Goal: Information Seeking & Learning: Check status

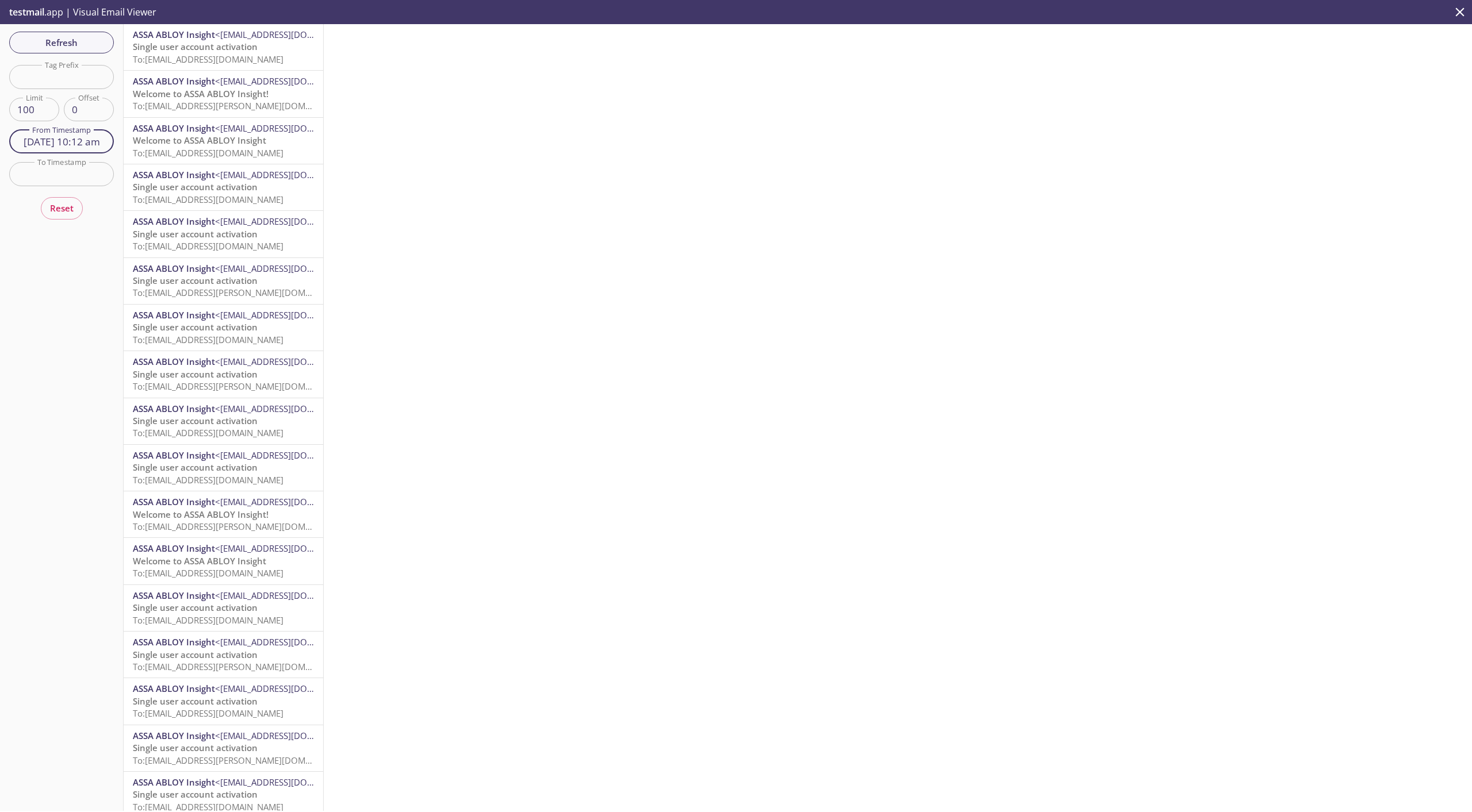
click at [65, 147] on input "[DATE] 10:12 am" at bounding box center [61, 141] width 105 height 24
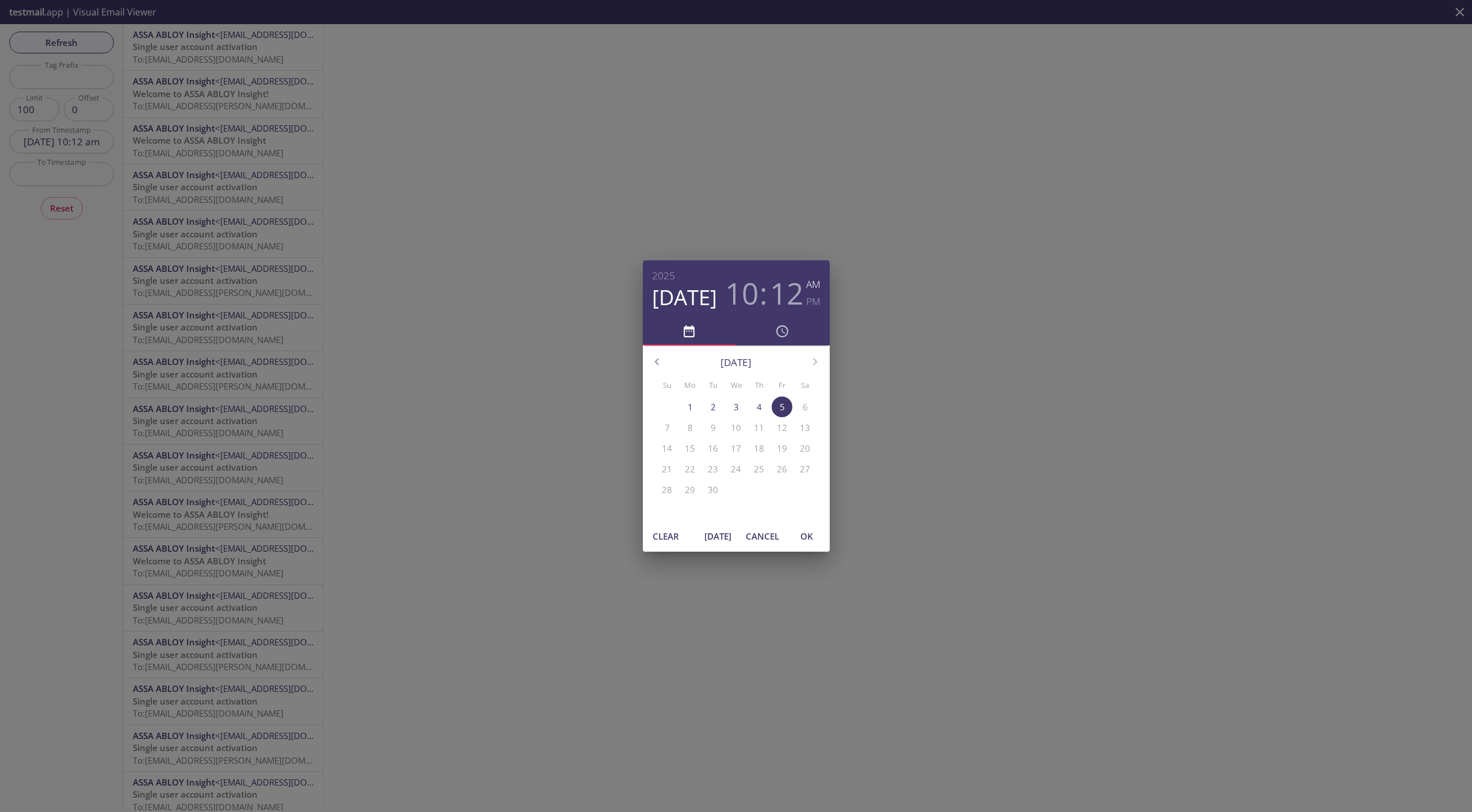
click at [716, 542] on span "[DATE]" at bounding box center [718, 536] width 28 height 15
click at [813, 538] on span "OK" at bounding box center [807, 536] width 28 height 15
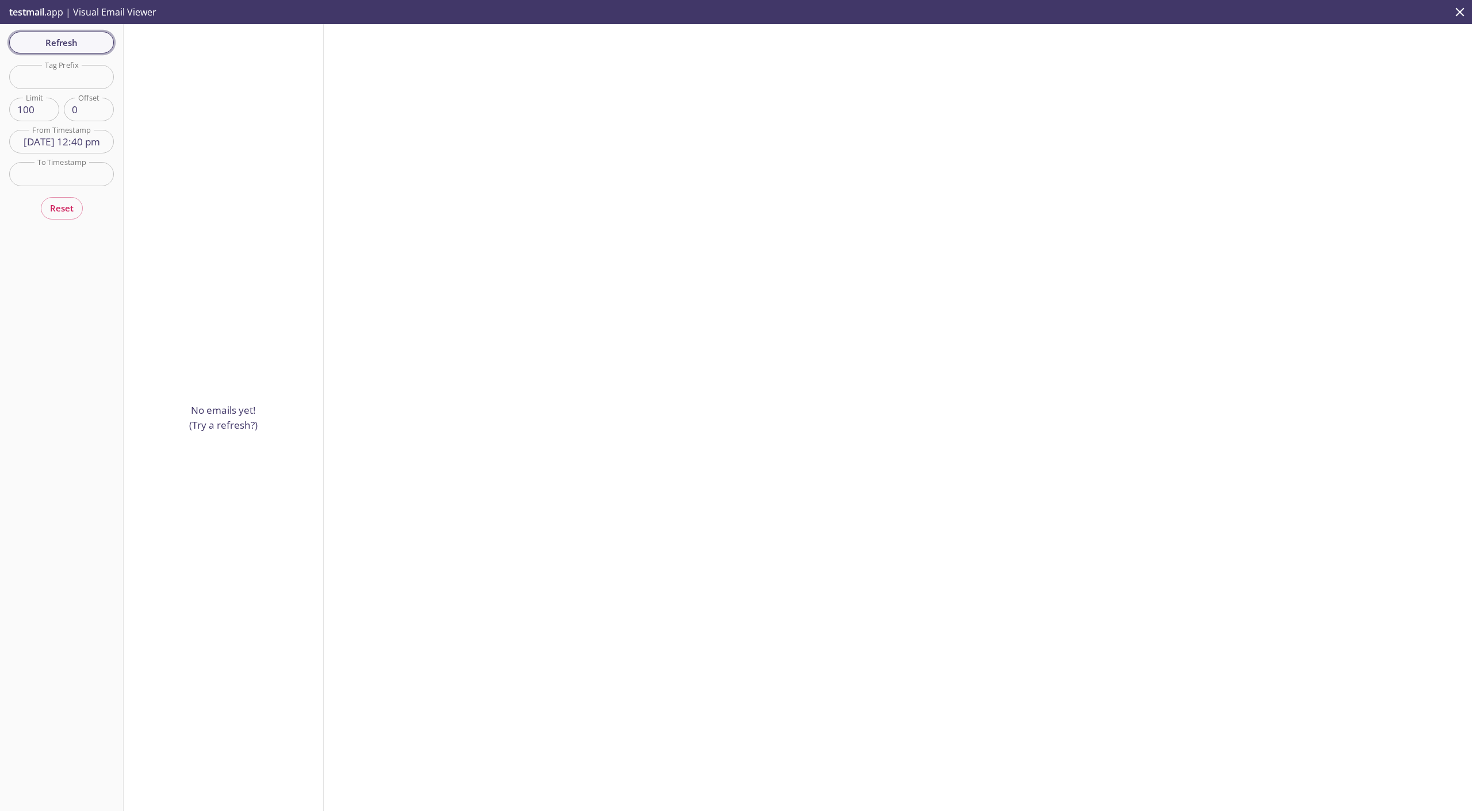
click at [75, 46] on span "Refresh" at bounding box center [62, 42] width 86 height 15
click at [85, 45] on span "Refresh" at bounding box center [62, 42] width 86 height 15
click at [63, 152] on input "[DATE] 12:40 pm" at bounding box center [61, 141] width 105 height 24
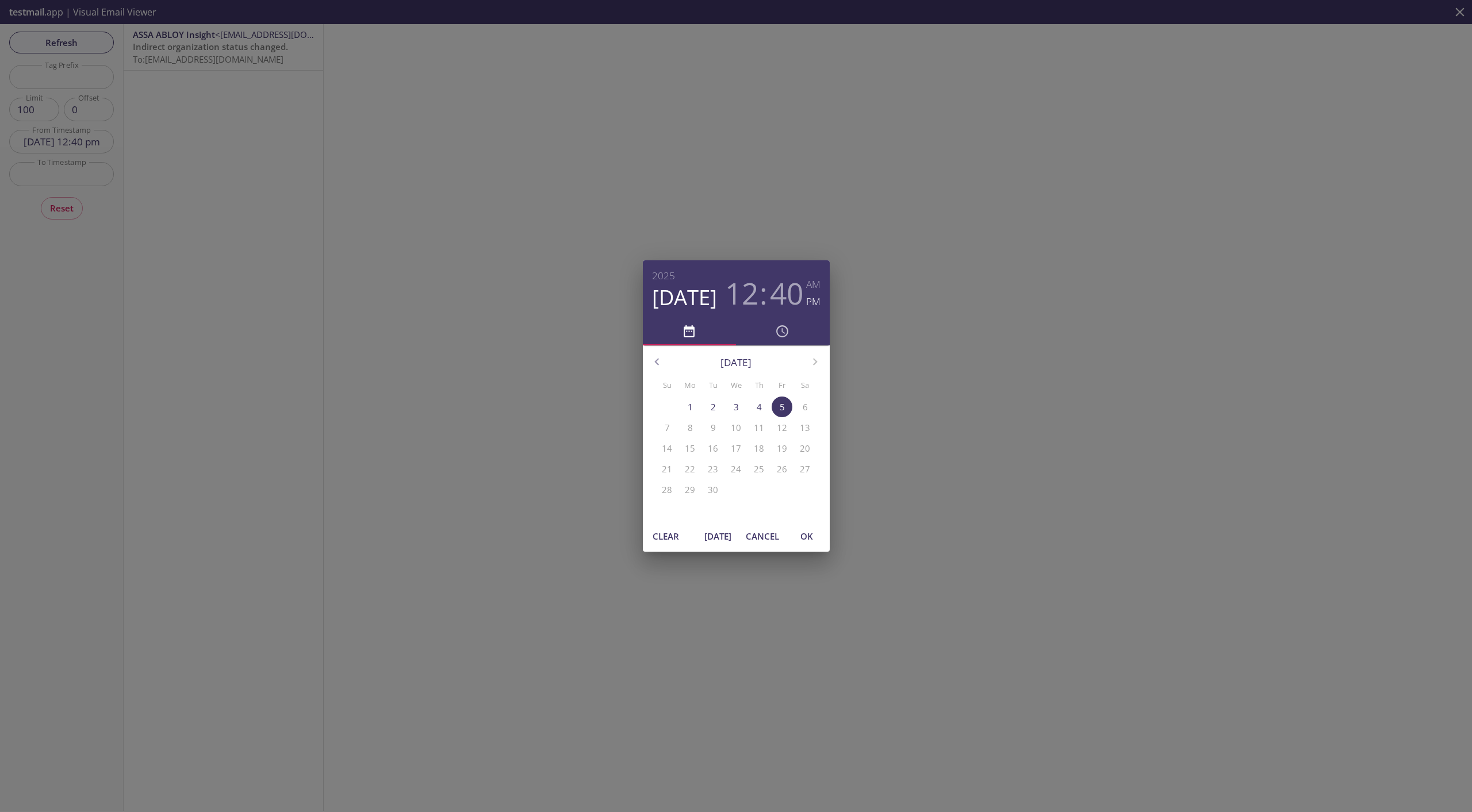
click at [723, 538] on span "[DATE]" at bounding box center [718, 536] width 28 height 15
click at [808, 535] on span "OK" at bounding box center [807, 536] width 28 height 15
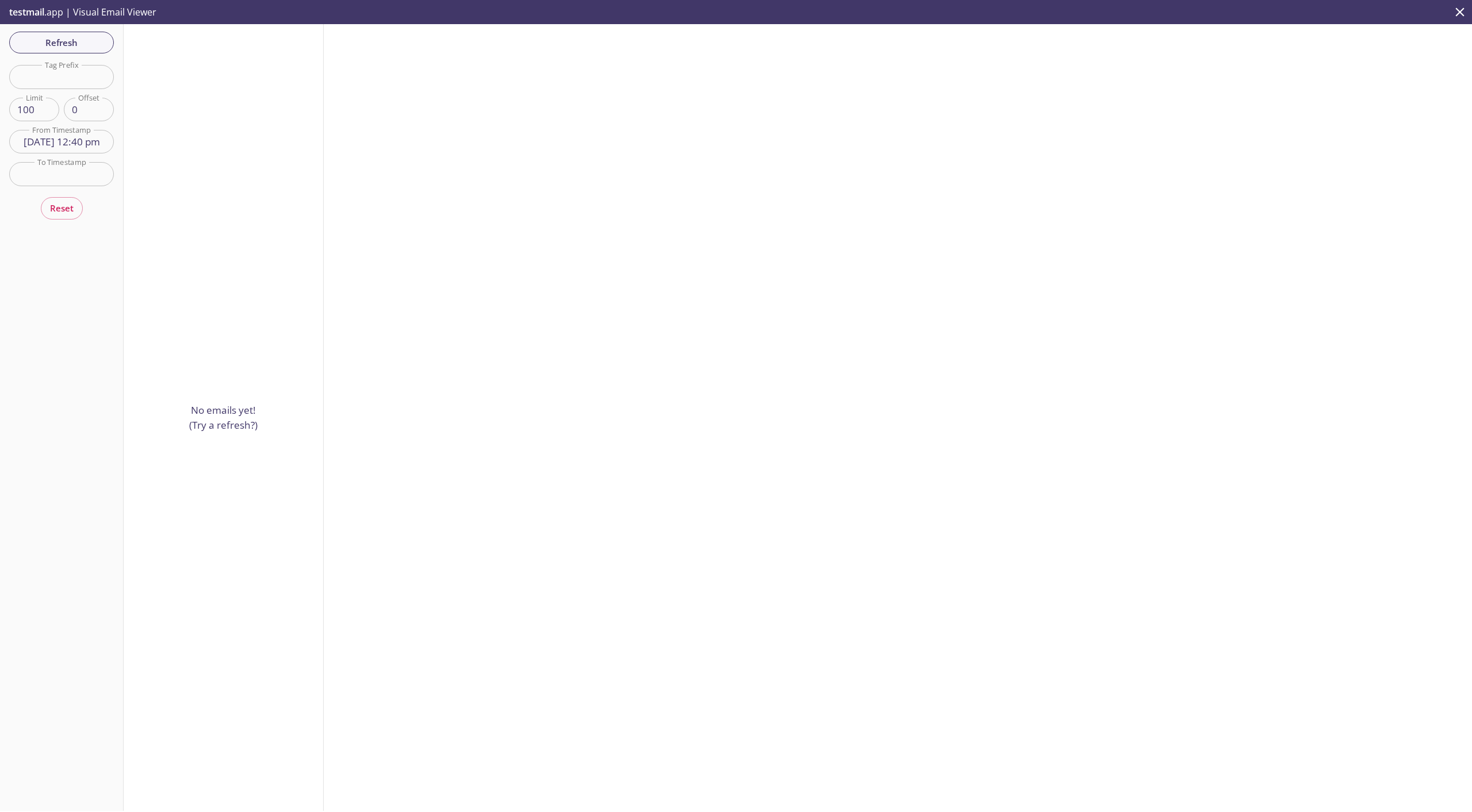
click at [59, 46] on span "Refresh" at bounding box center [62, 42] width 86 height 15
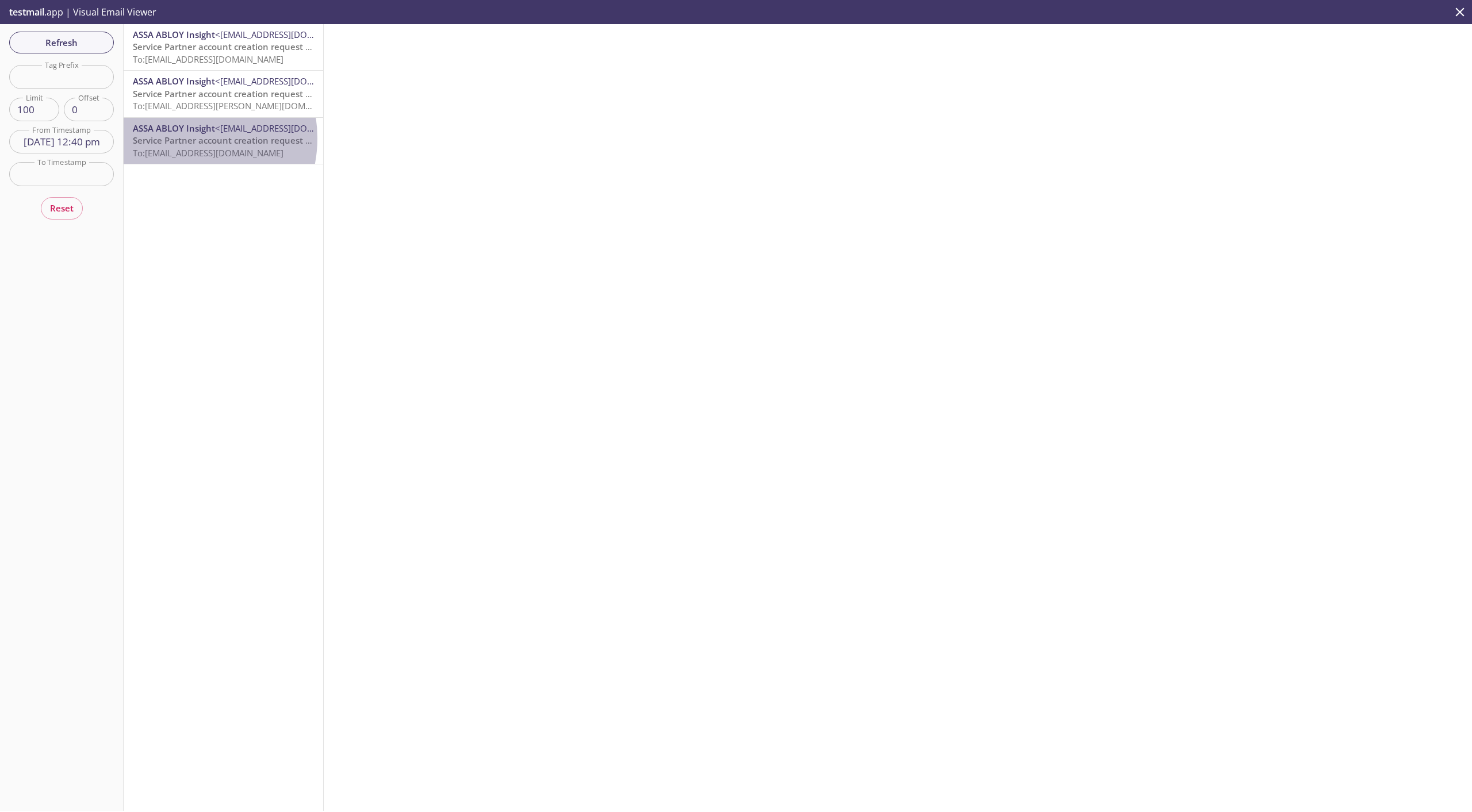
click at [184, 139] on span "Service Partner account creation request submitted" at bounding box center [240, 140] width 215 height 11
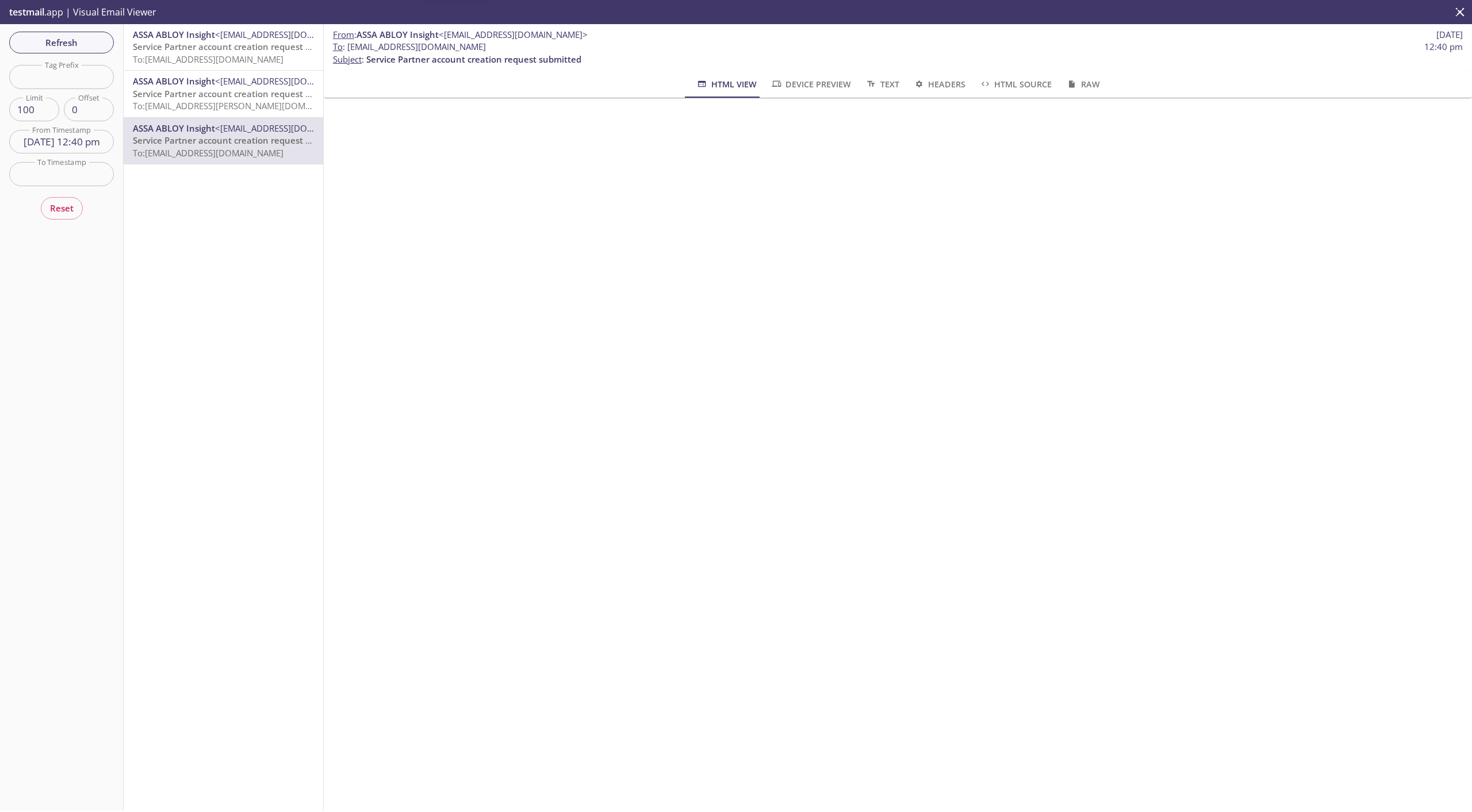
click at [196, 102] on span "To: [EMAIL_ADDRESS][PERSON_NAME][DOMAIN_NAME]" at bounding box center [241, 106] width 217 height 11
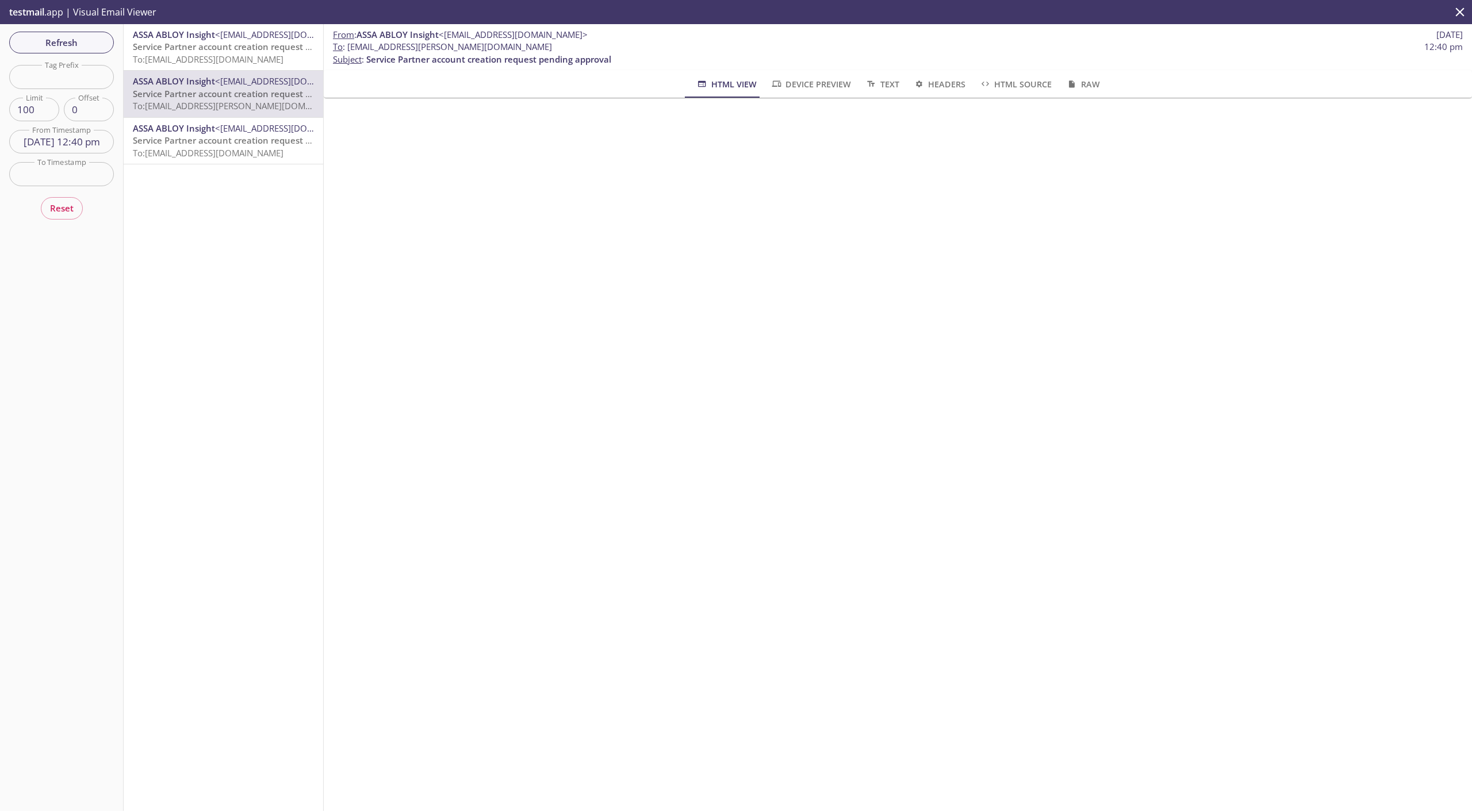
click at [208, 67] on div "ASSA ABLOY Insight <[EMAIL_ADDRESS][DOMAIN_NAME]> Service Partner account creat…" at bounding box center [223, 47] width 200 height 46
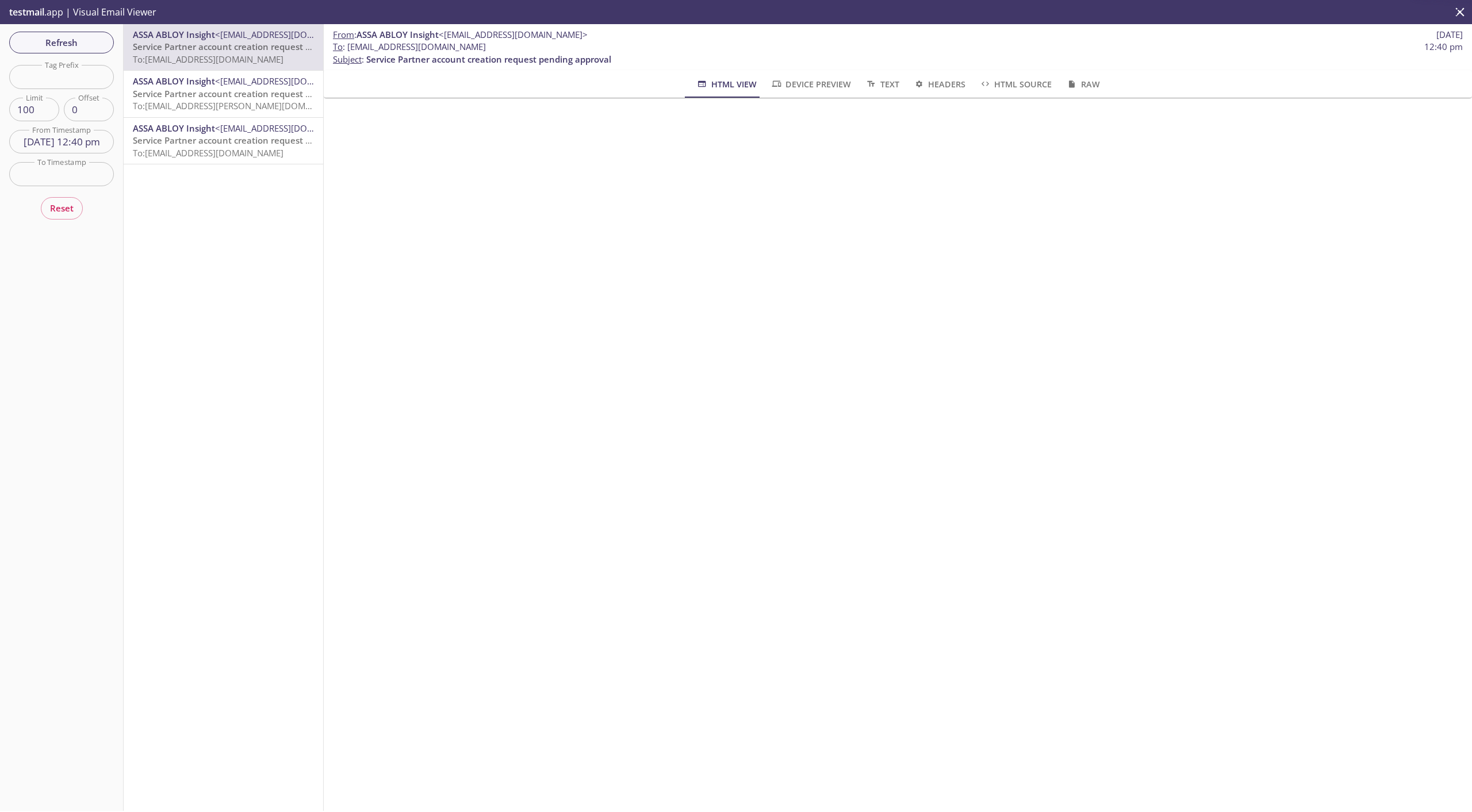
click at [208, 92] on span "Service Partner account creation request pending approval" at bounding box center [256, 93] width 245 height 11
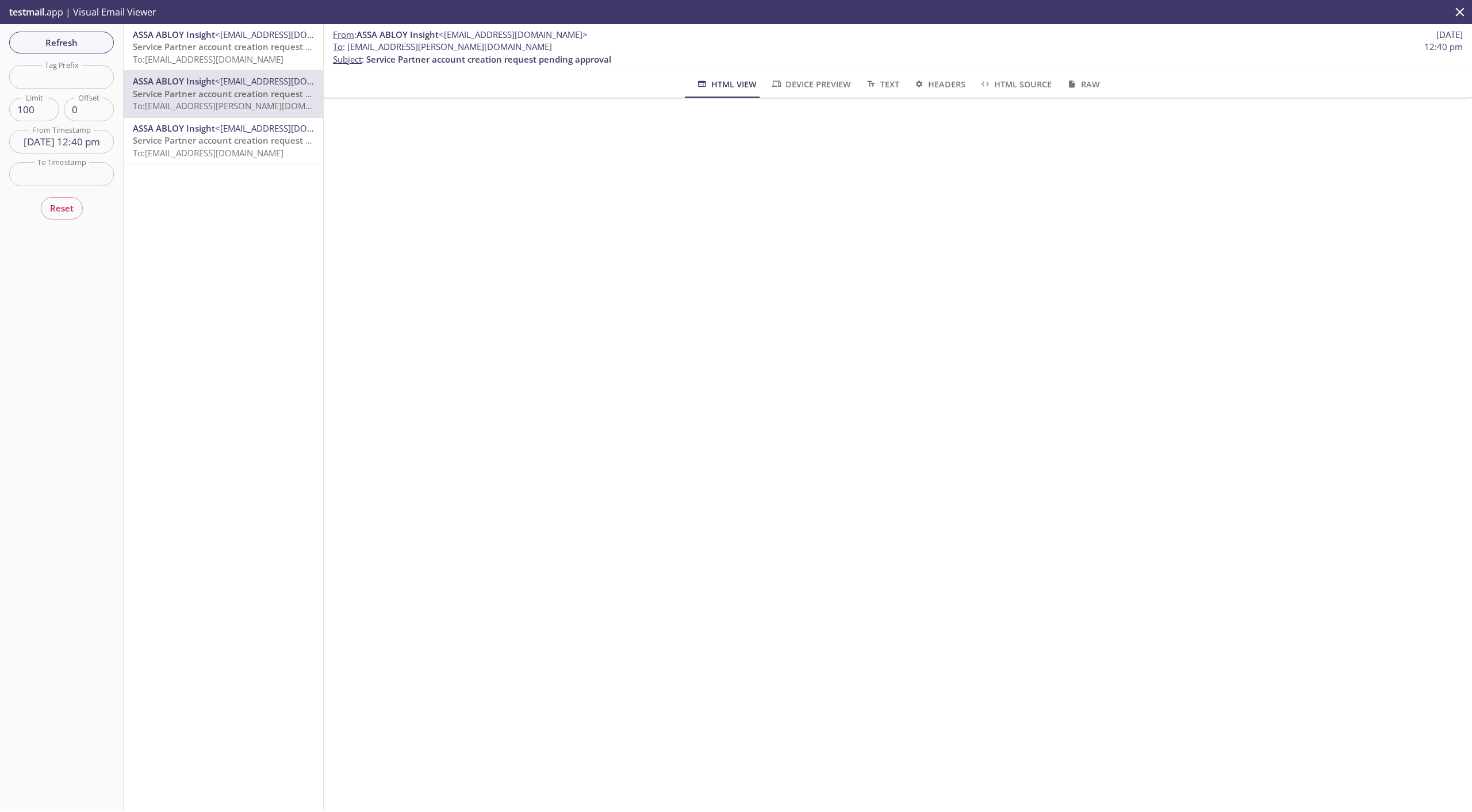
click at [200, 140] on span "Service Partner account creation request submitted" at bounding box center [240, 140] width 215 height 11
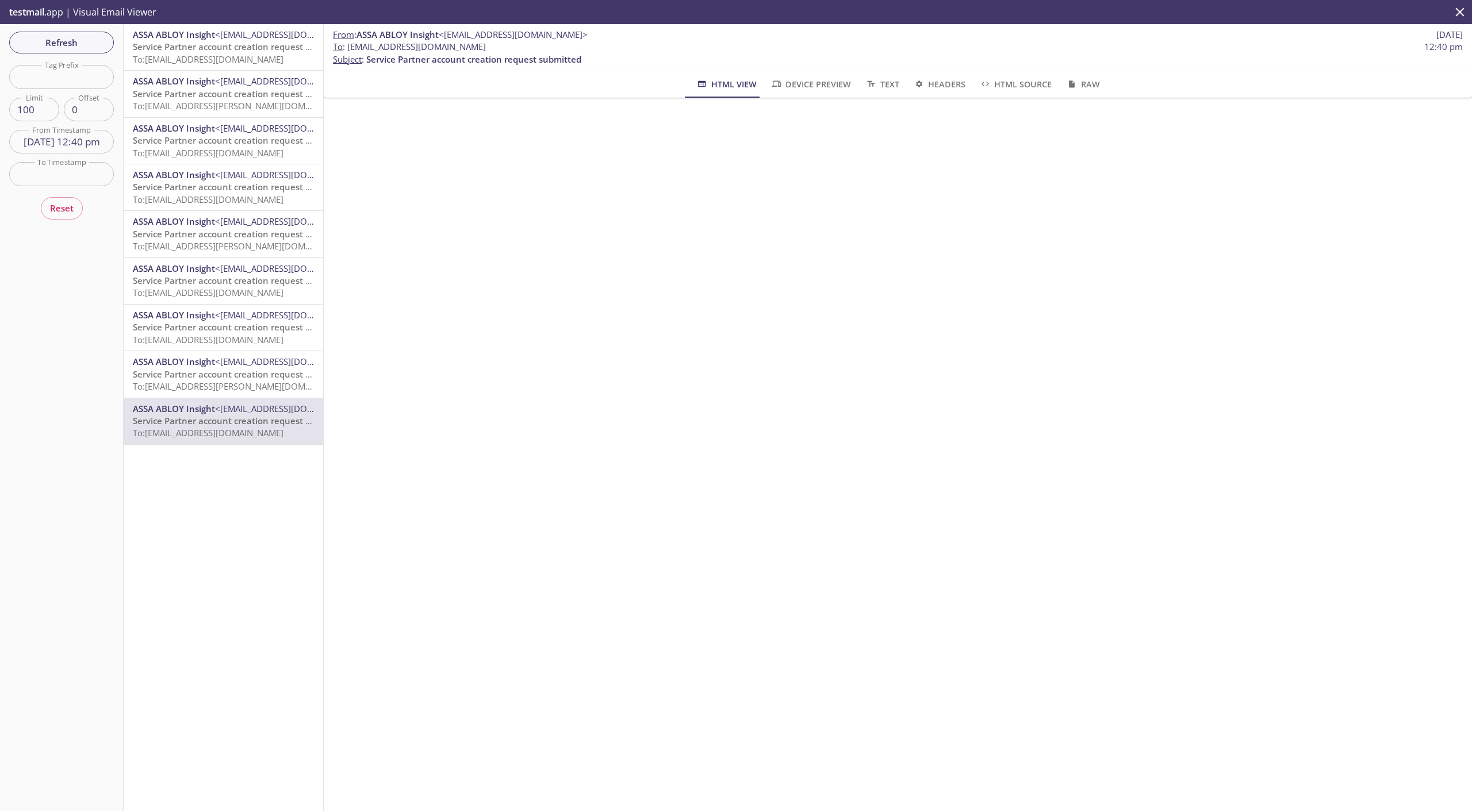
click at [232, 377] on span "Service Partner account creation request pending approval" at bounding box center [256, 374] width 245 height 11
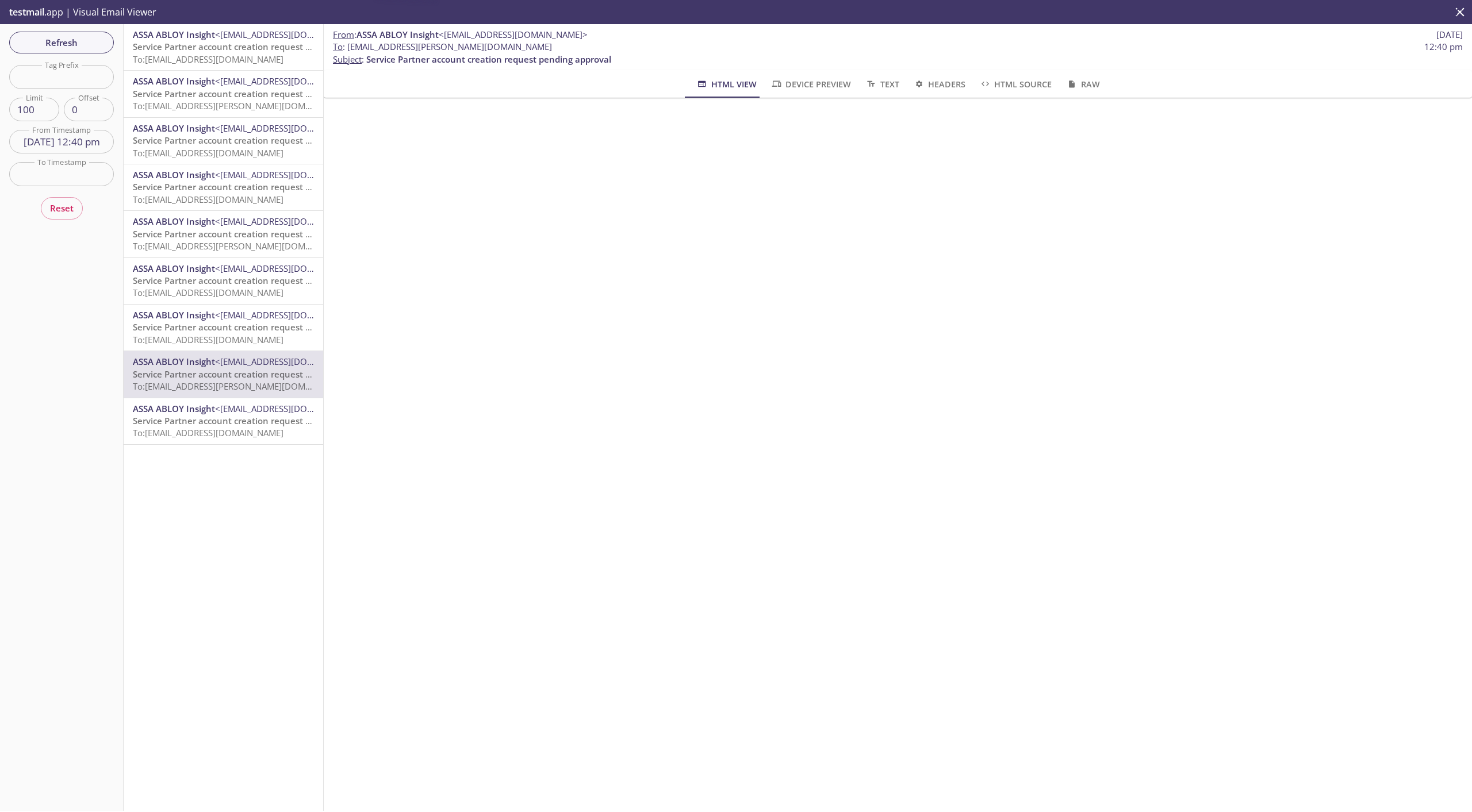
click at [243, 345] on span "To: [EMAIL_ADDRESS][DOMAIN_NAME]" at bounding box center [208, 339] width 150 height 11
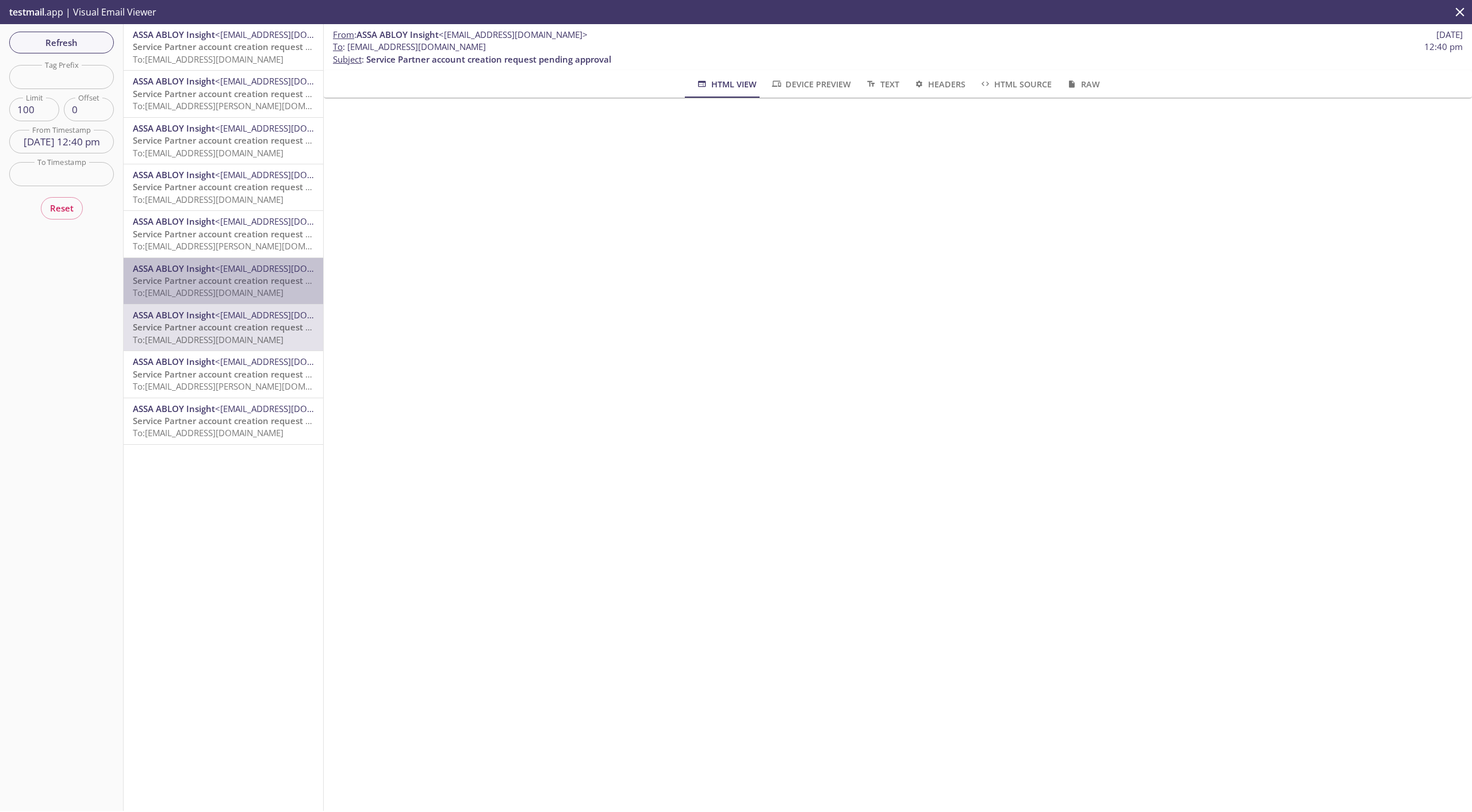
click at [249, 285] on span "Service Partner account creation request pending approval" at bounding box center [256, 280] width 245 height 11
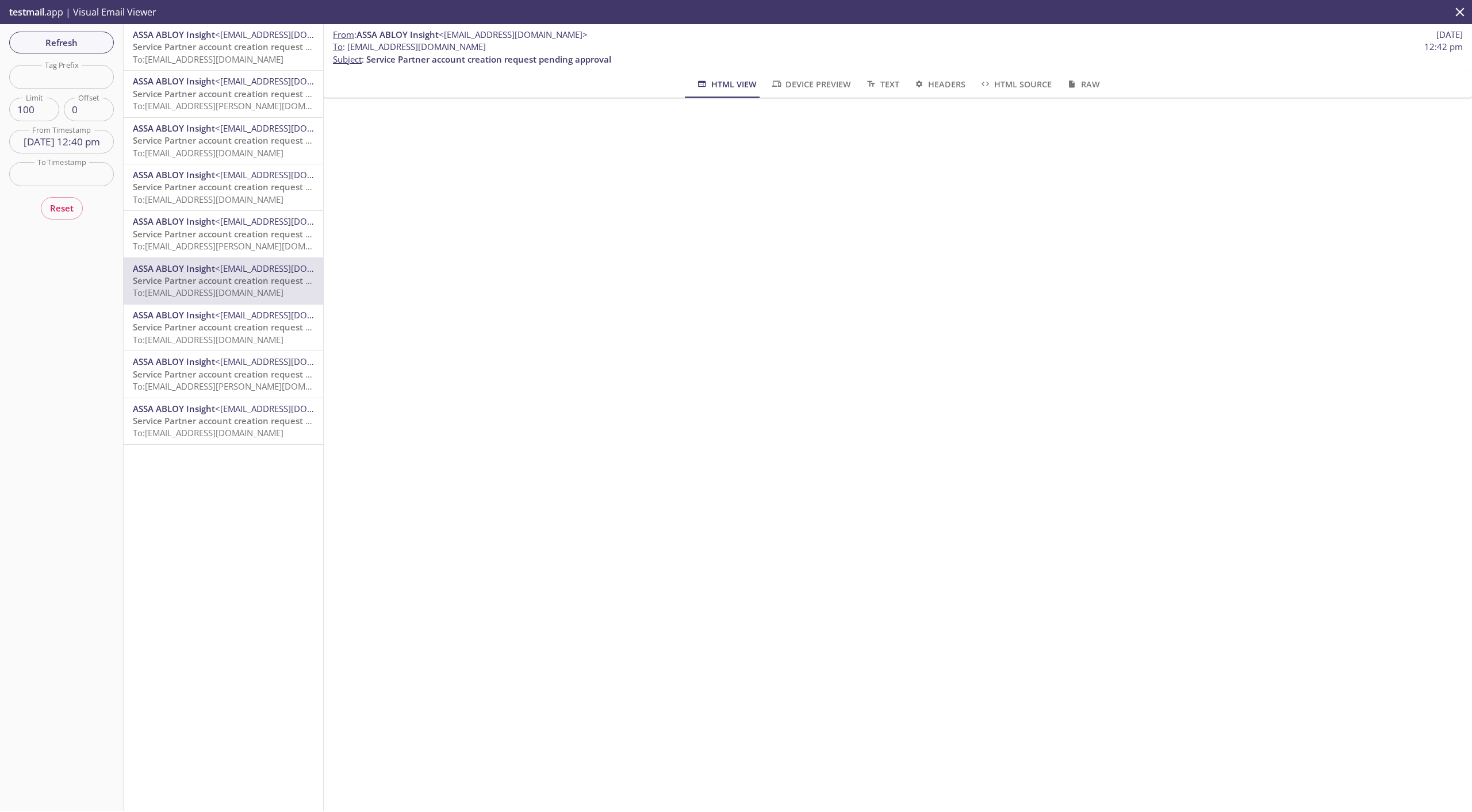
click at [84, 144] on input "[DATE] 12:40 pm" at bounding box center [61, 141] width 105 height 24
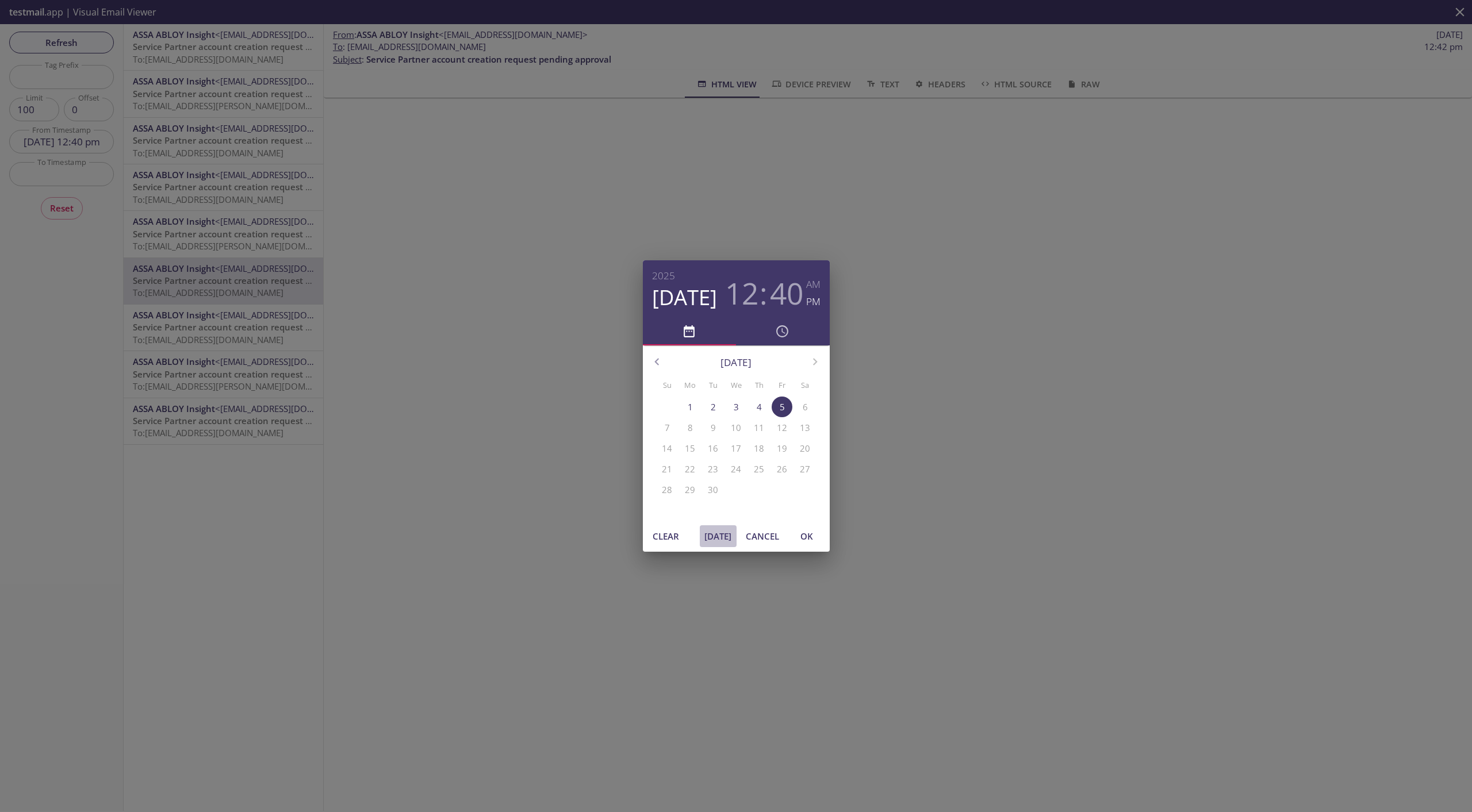
click at [708, 536] on span "[DATE]" at bounding box center [718, 536] width 28 height 15
click at [816, 537] on span "OK" at bounding box center [807, 536] width 28 height 15
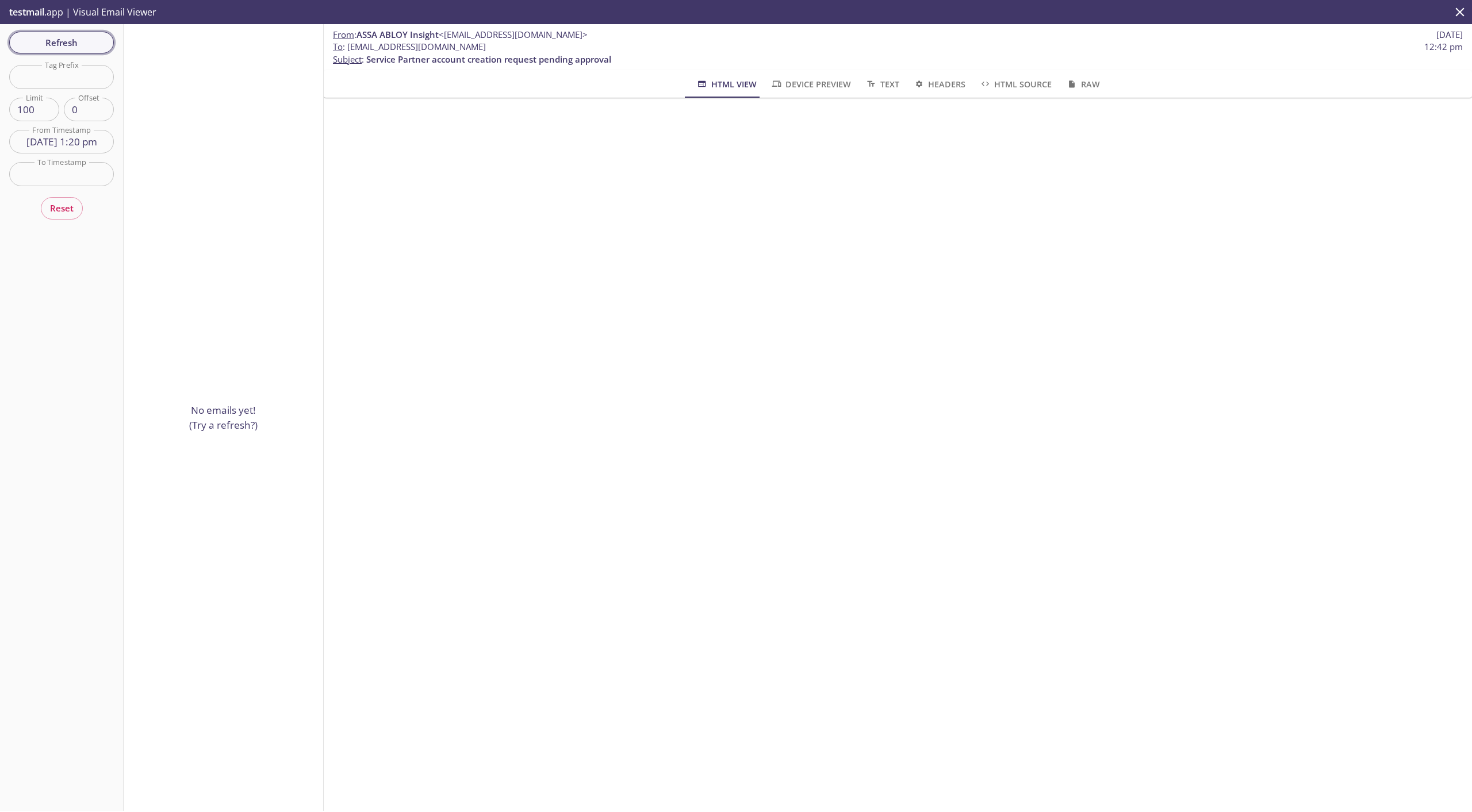
click at [72, 45] on span "Refresh" at bounding box center [62, 42] width 86 height 15
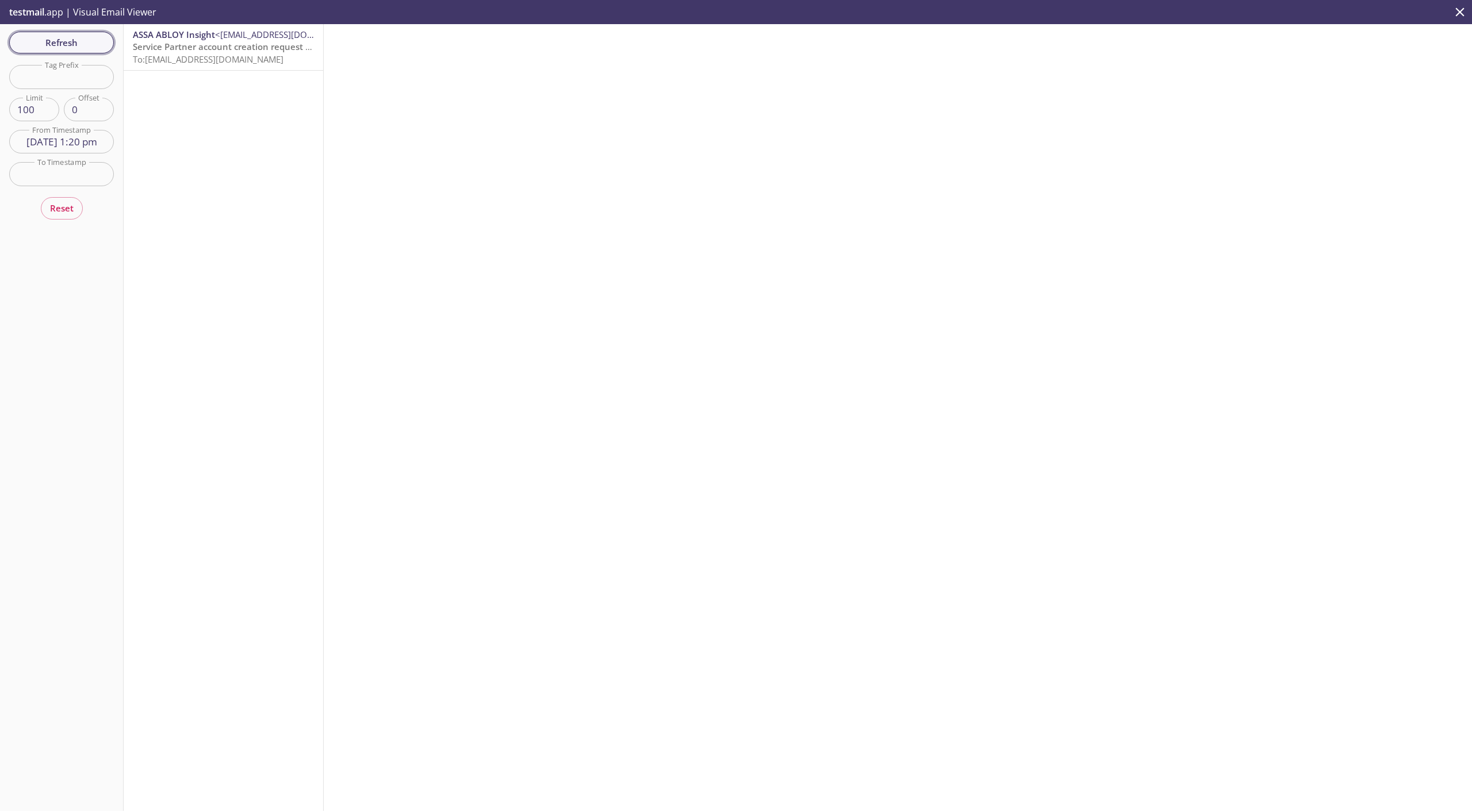
click at [84, 45] on span "Refresh" at bounding box center [62, 42] width 86 height 15
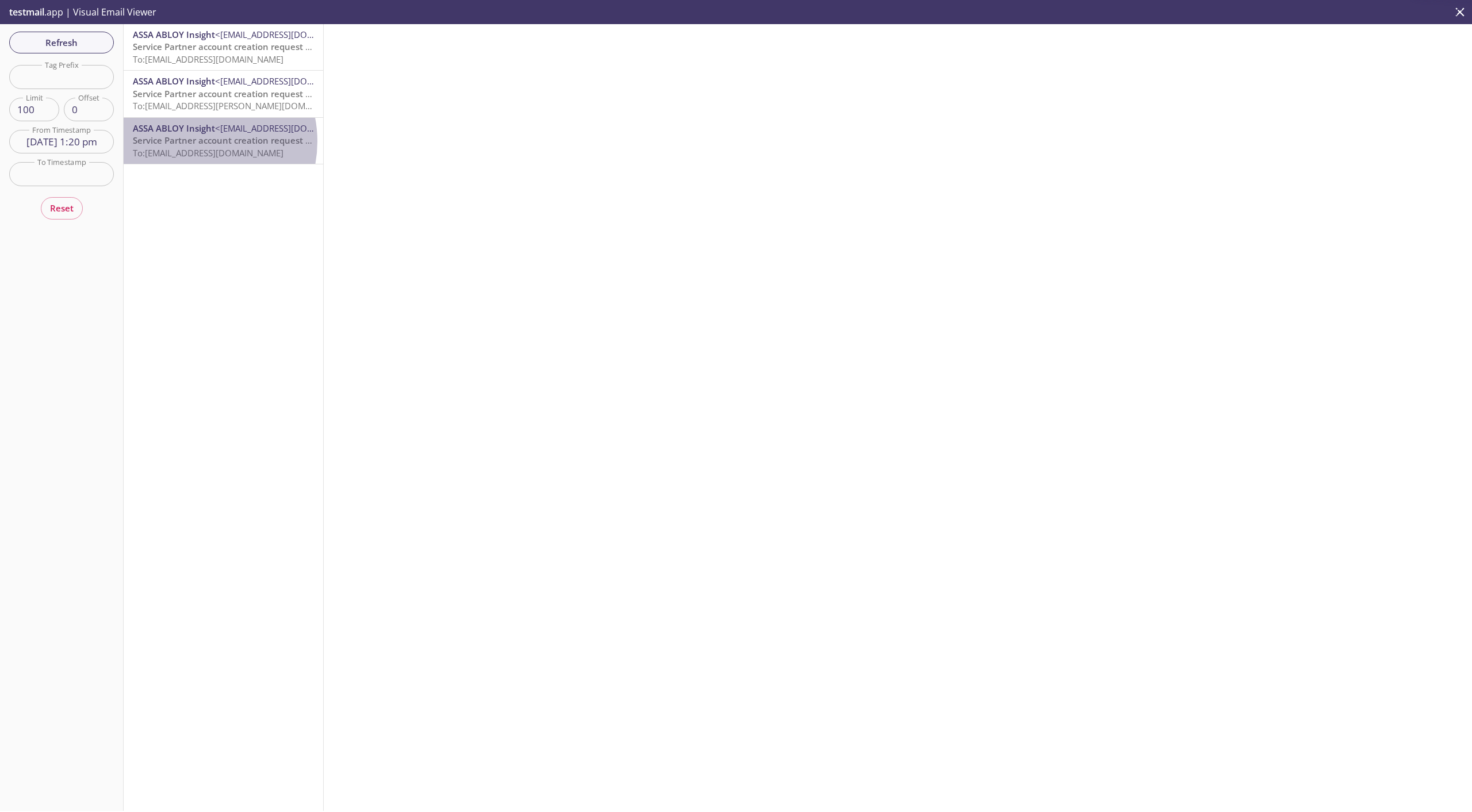
click at [193, 141] on span "Service Partner account creation request submitted" at bounding box center [240, 140] width 215 height 11
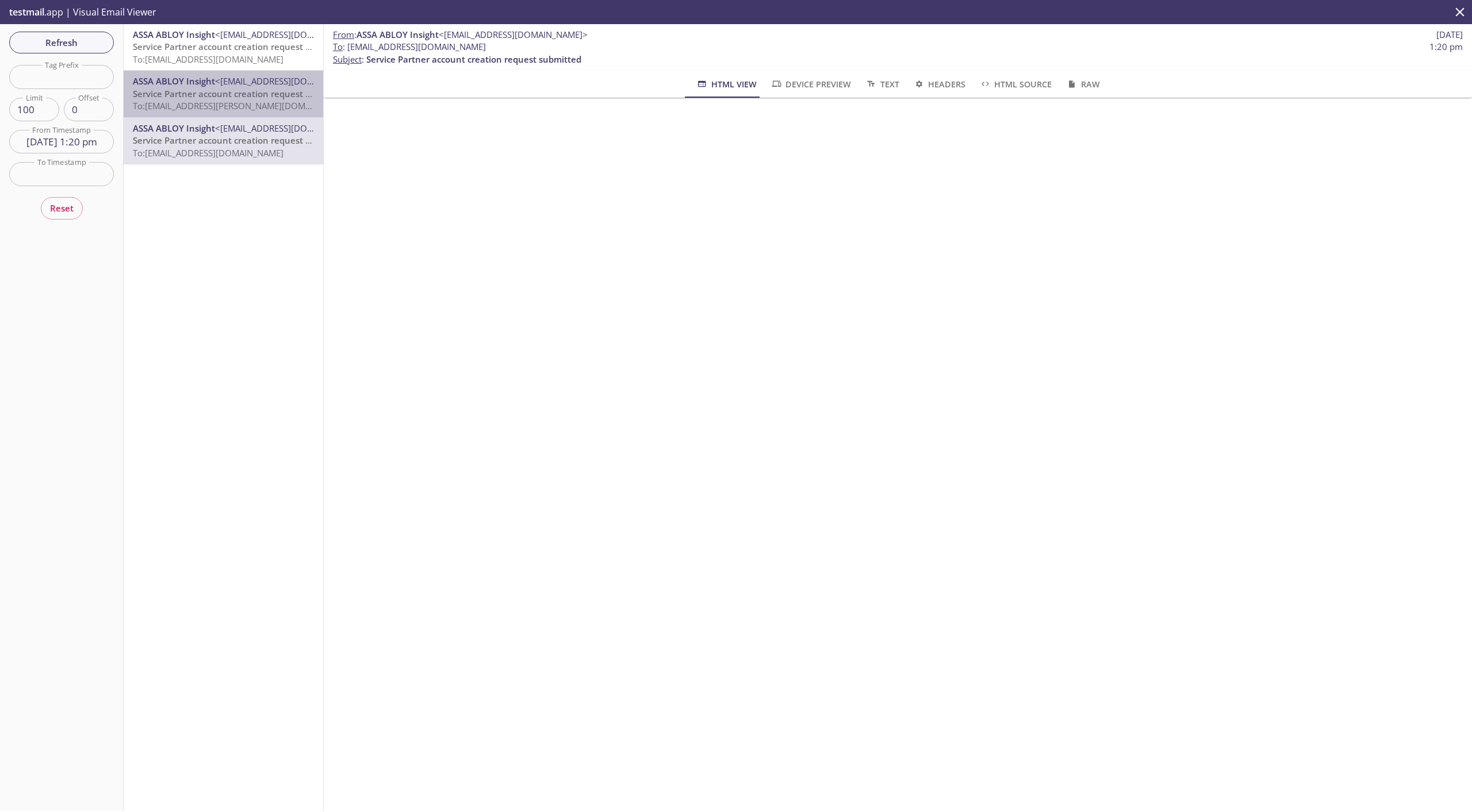
click at [247, 93] on span "Service Partner account creation request pending approval" at bounding box center [256, 93] width 245 height 11
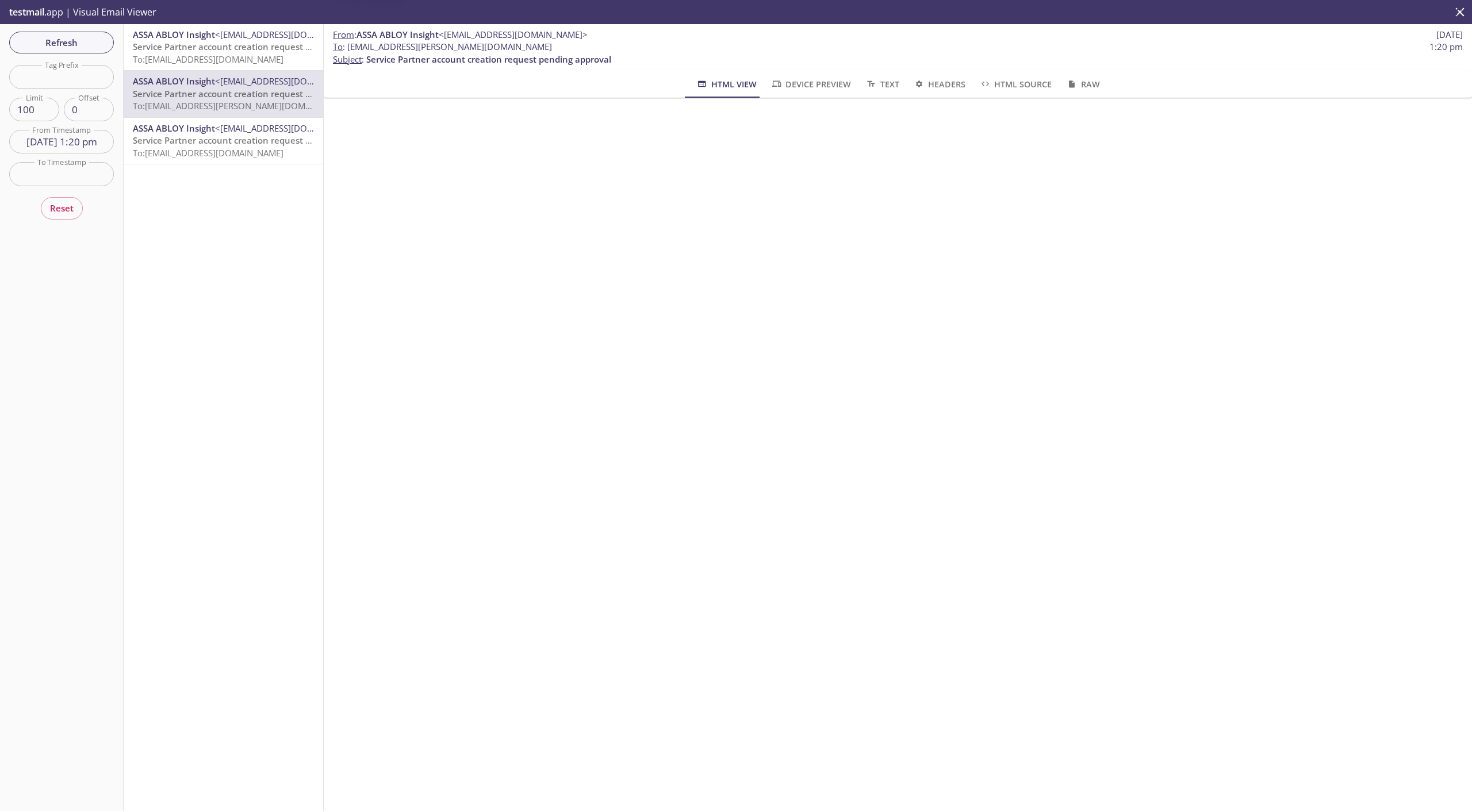
click at [247, 71] on hr "emails" at bounding box center [223, 70] width 200 height 1
click at [245, 58] on span "To: [EMAIL_ADDRESS][DOMAIN_NAME]" at bounding box center [208, 59] width 150 height 11
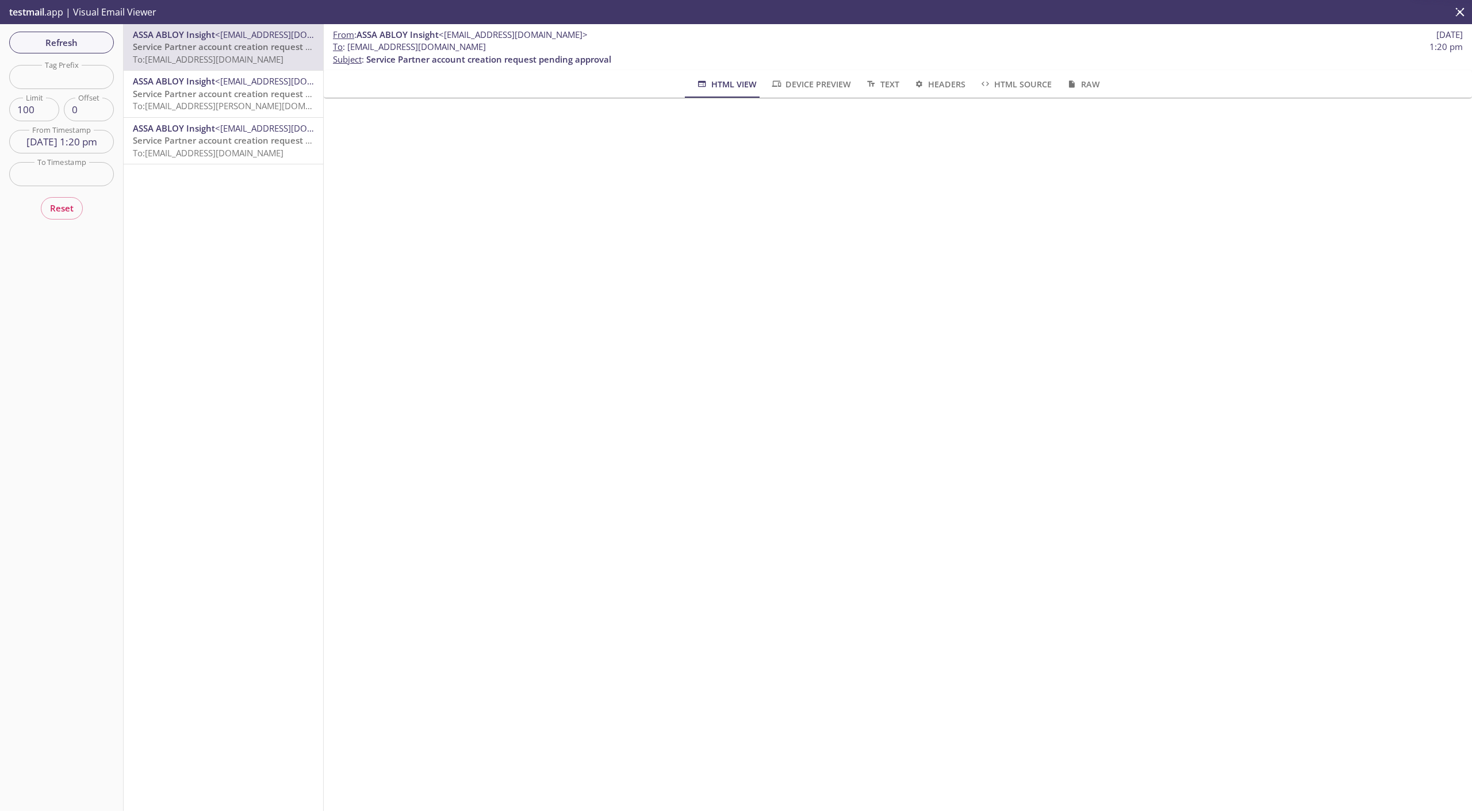
click at [241, 92] on span "Service Partner account creation request pending approval" at bounding box center [256, 93] width 245 height 11
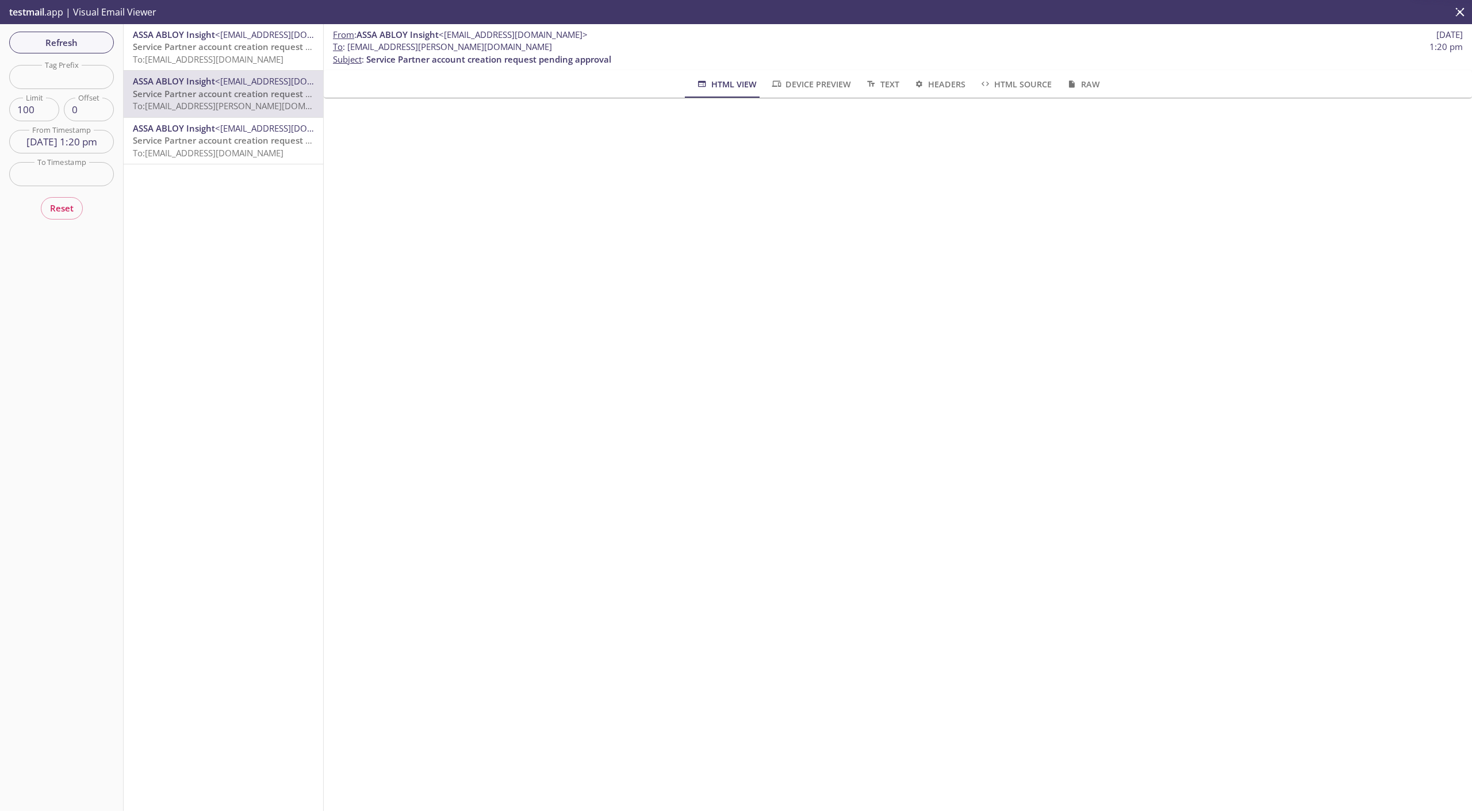
click at [245, 59] on span "To: [EMAIL_ADDRESS][DOMAIN_NAME]" at bounding box center [208, 59] width 150 height 11
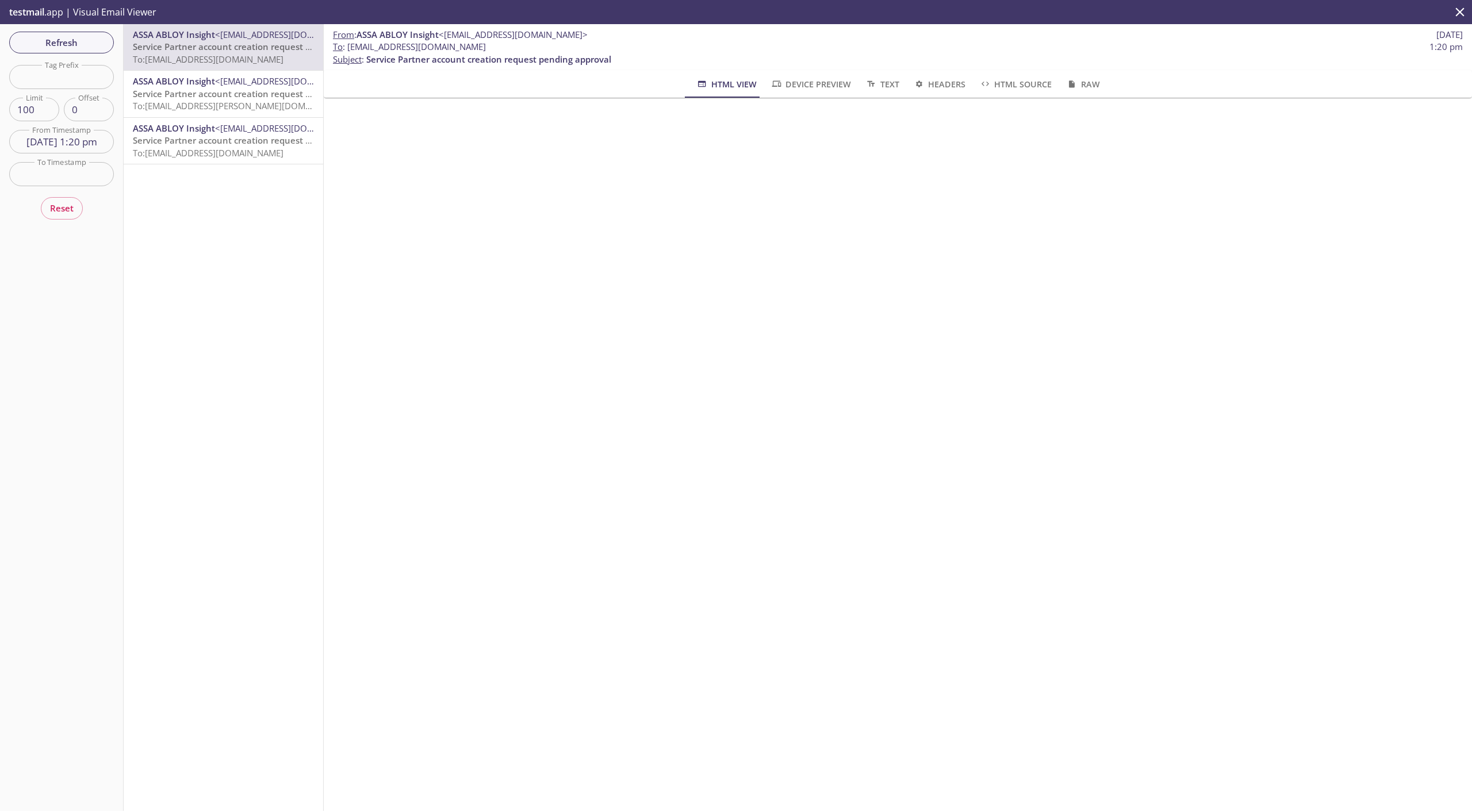
click at [246, 87] on span "<[EMAIL_ADDRESS][DOMAIN_NAME]>" at bounding box center [289, 81] width 149 height 11
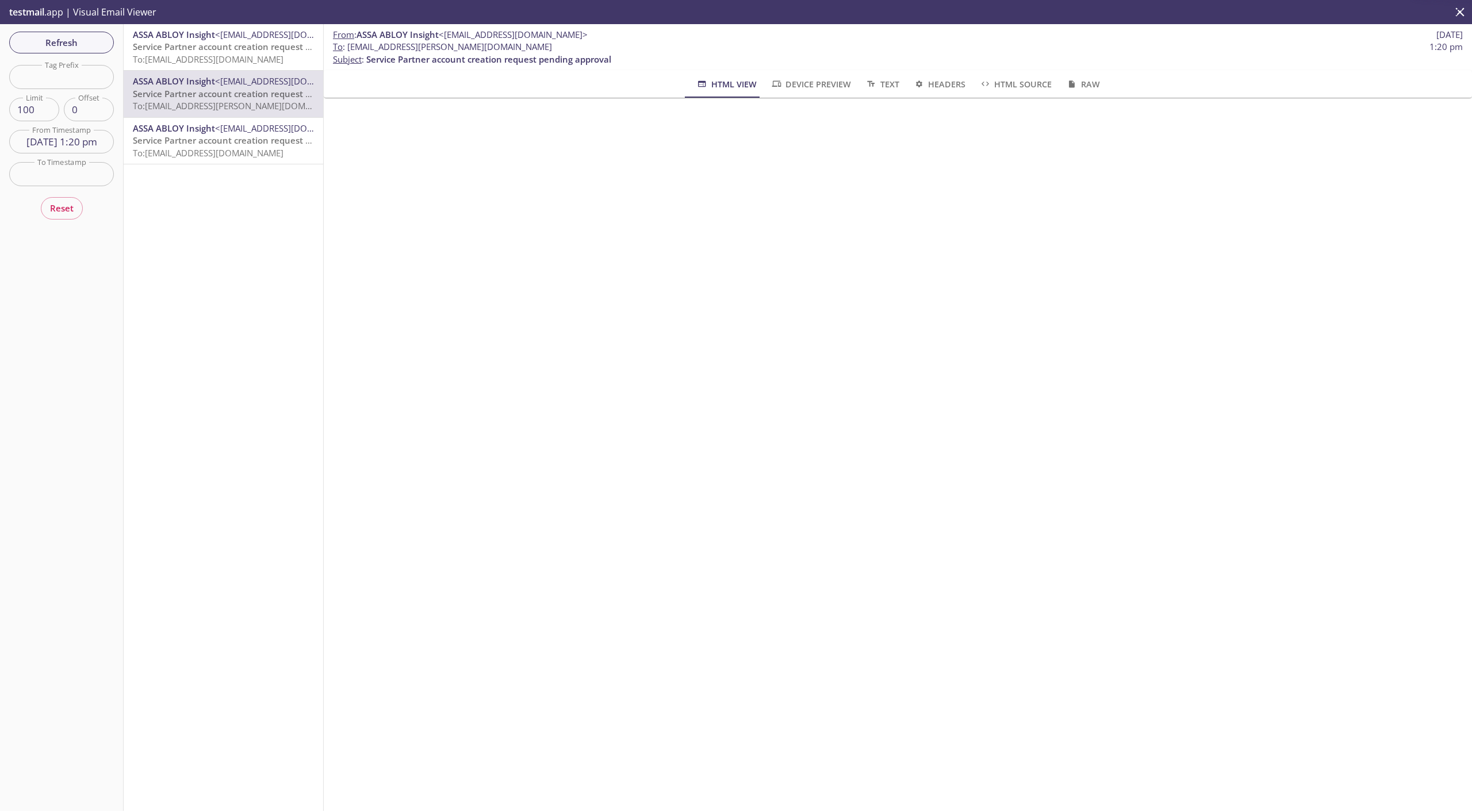
click at [239, 118] on div "ASSA ABLOY Insight <[EMAIL_ADDRESS][DOMAIN_NAME]> Service Partner account creat…" at bounding box center [223, 140] width 200 height 46
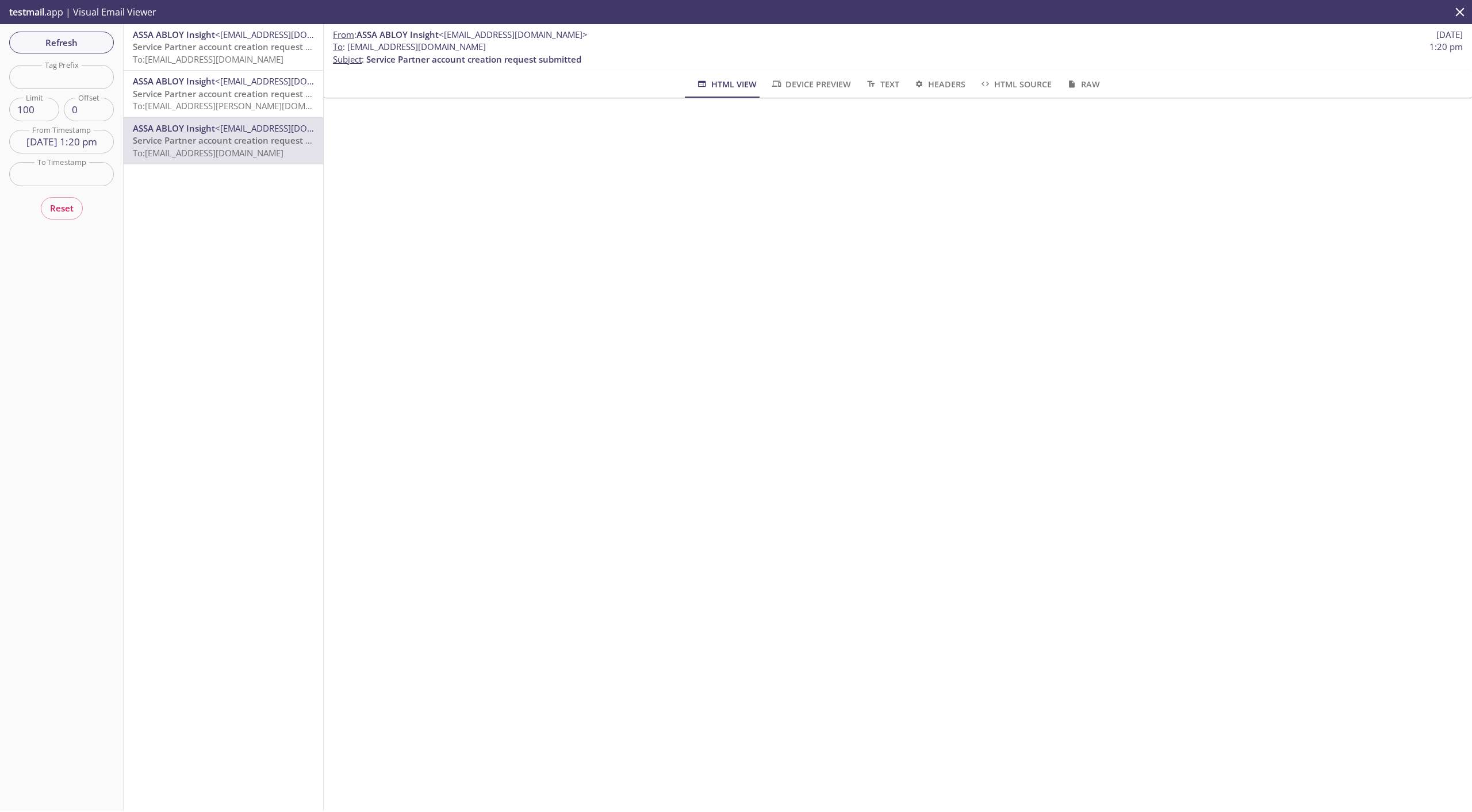
click at [235, 84] on span "<[EMAIL_ADDRESS][DOMAIN_NAME]>" at bounding box center [289, 81] width 149 height 11
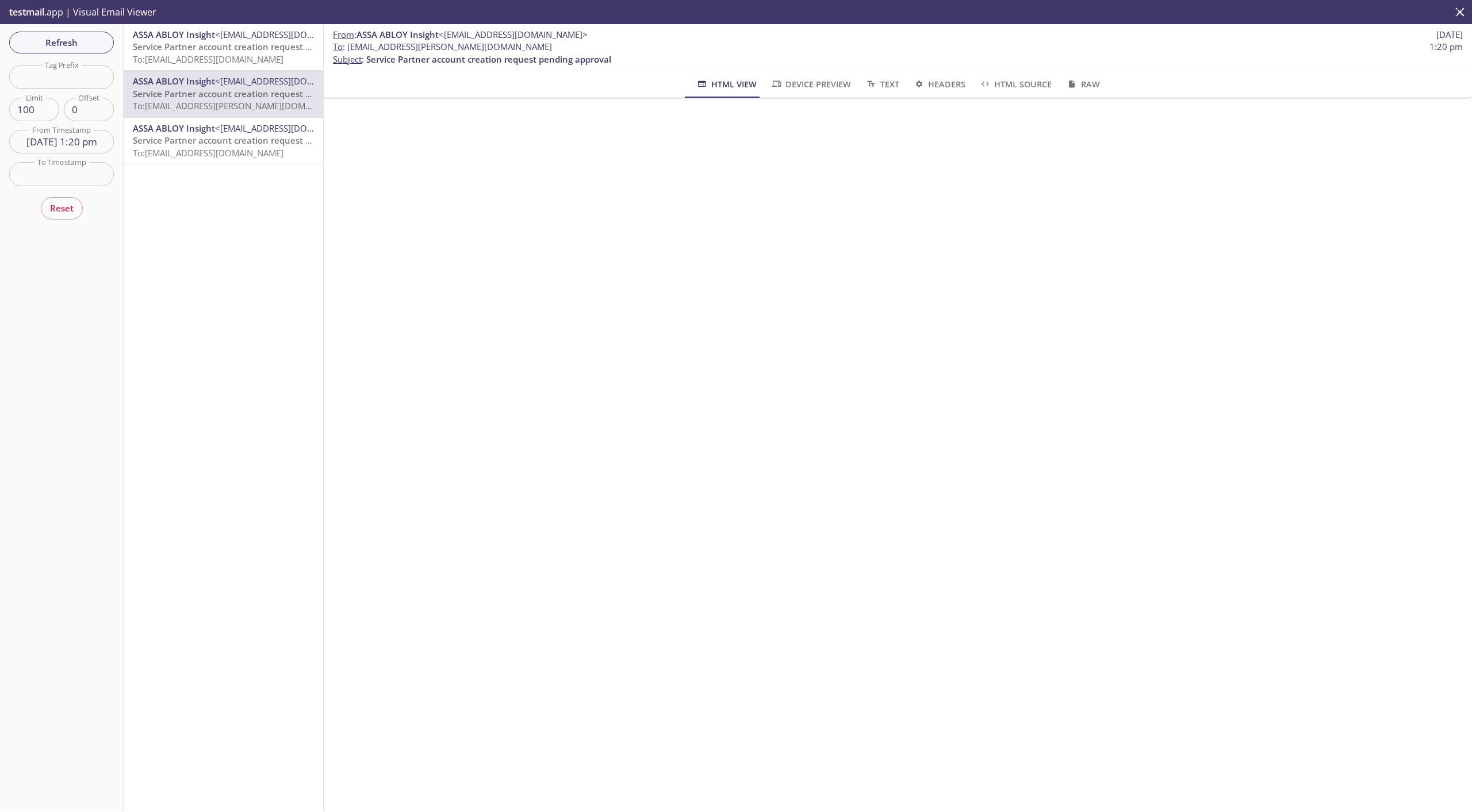
click at [243, 58] on span "To: [EMAIL_ADDRESS][DOMAIN_NAME]" at bounding box center [208, 59] width 150 height 11
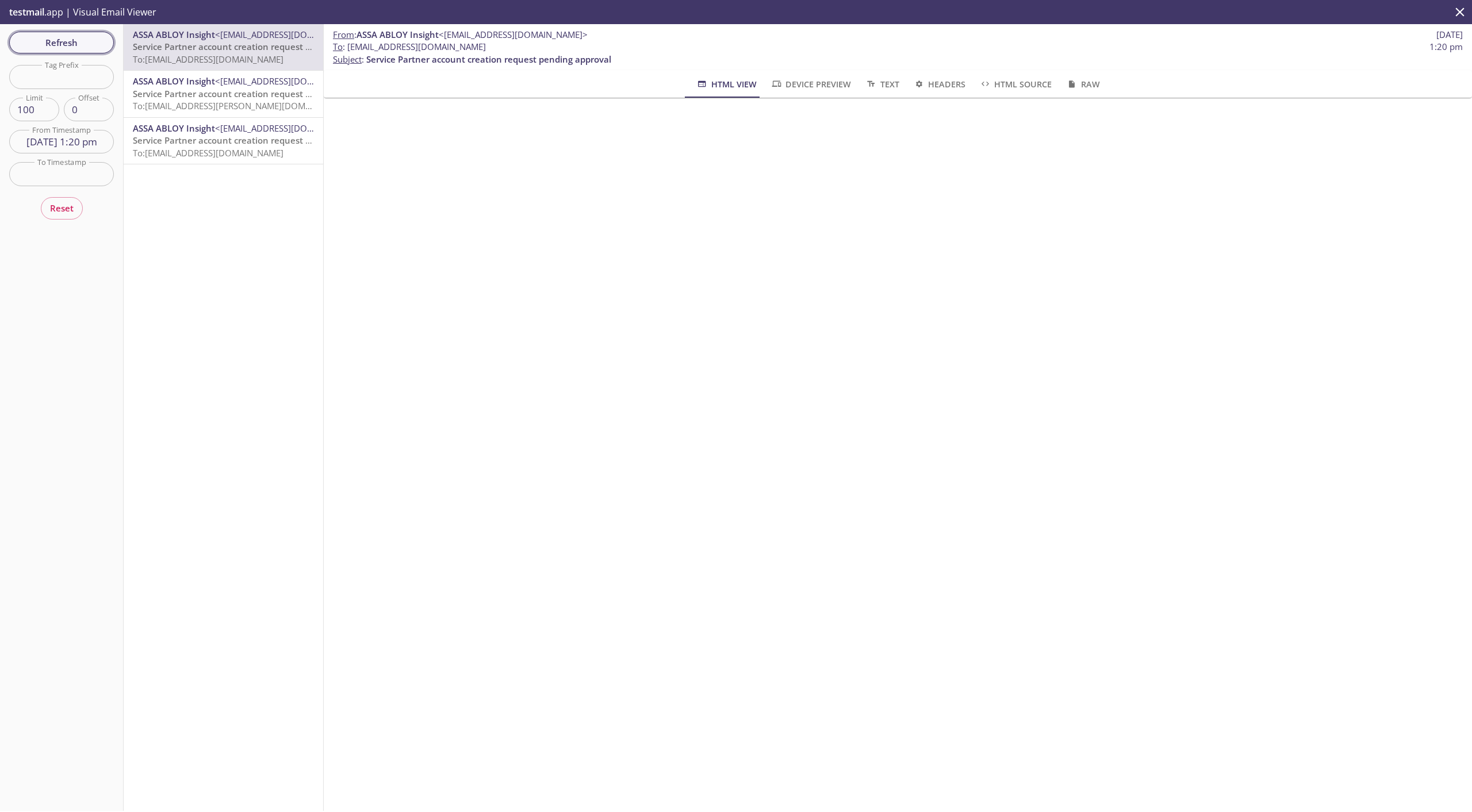
click at [53, 47] on span "Refresh" at bounding box center [62, 42] width 86 height 15
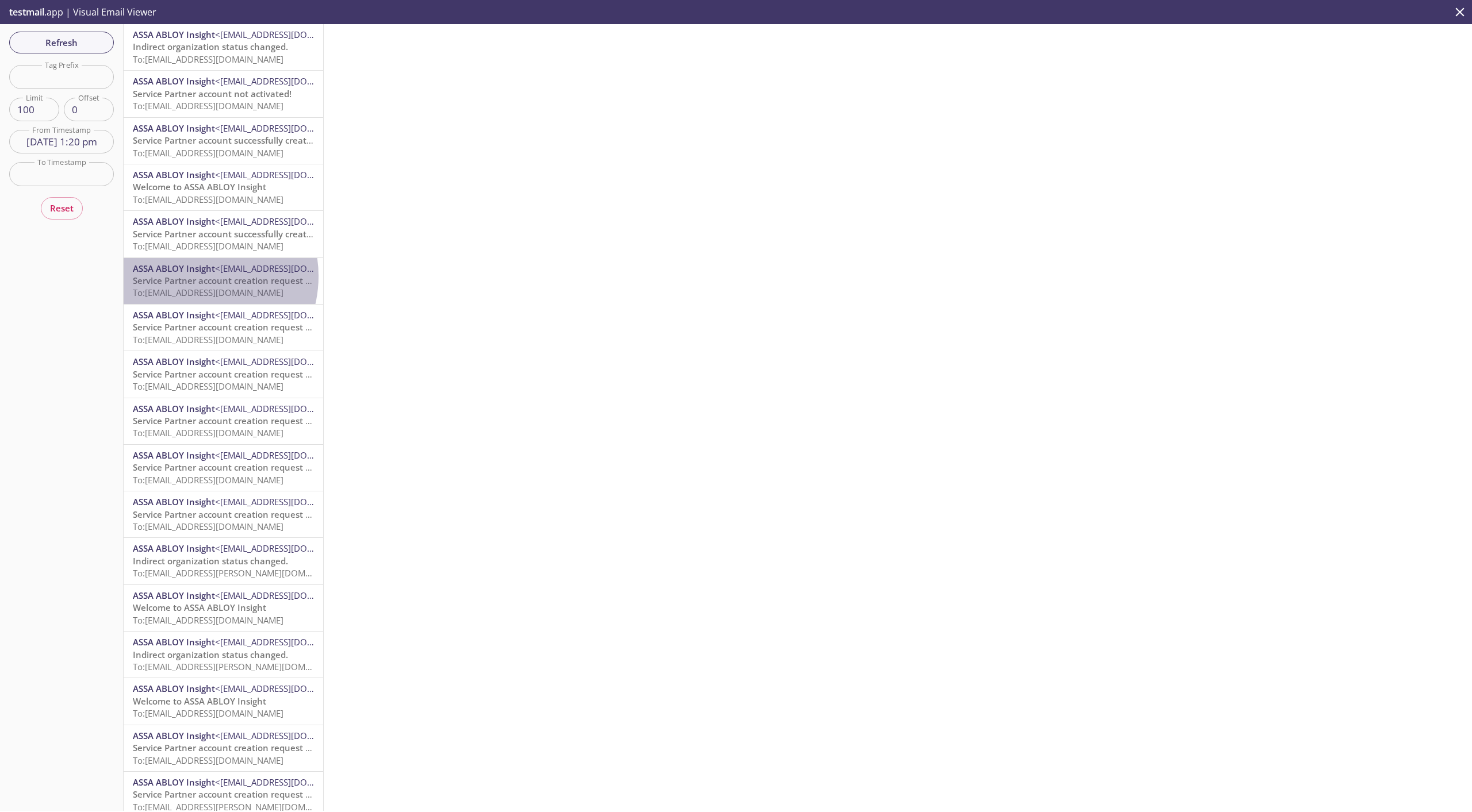
click at [192, 276] on span "Service Partner account creation request pending approval" at bounding box center [256, 280] width 245 height 11
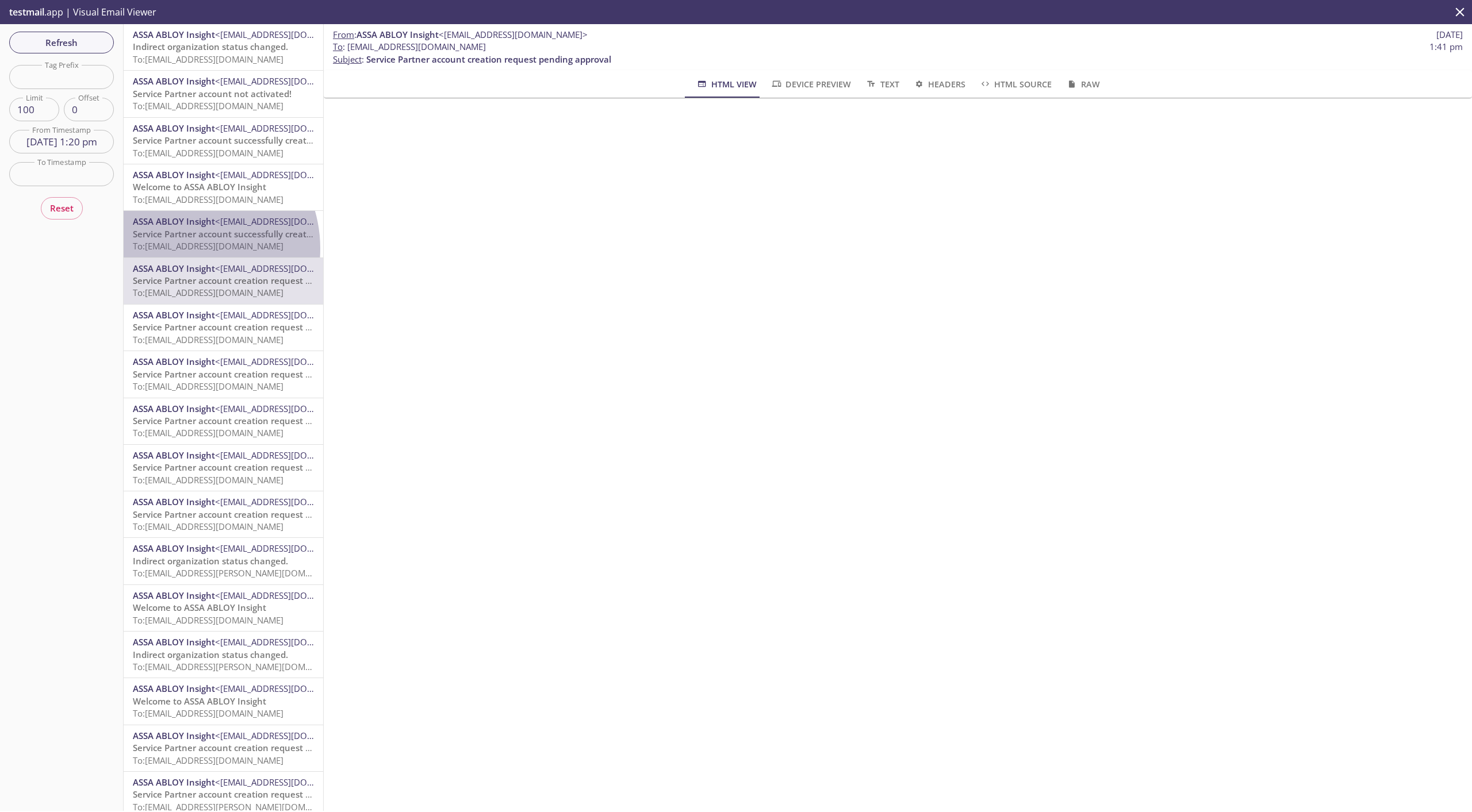
click at [184, 248] on span "To: [EMAIL_ADDRESS][DOMAIN_NAME]" at bounding box center [208, 246] width 150 height 11
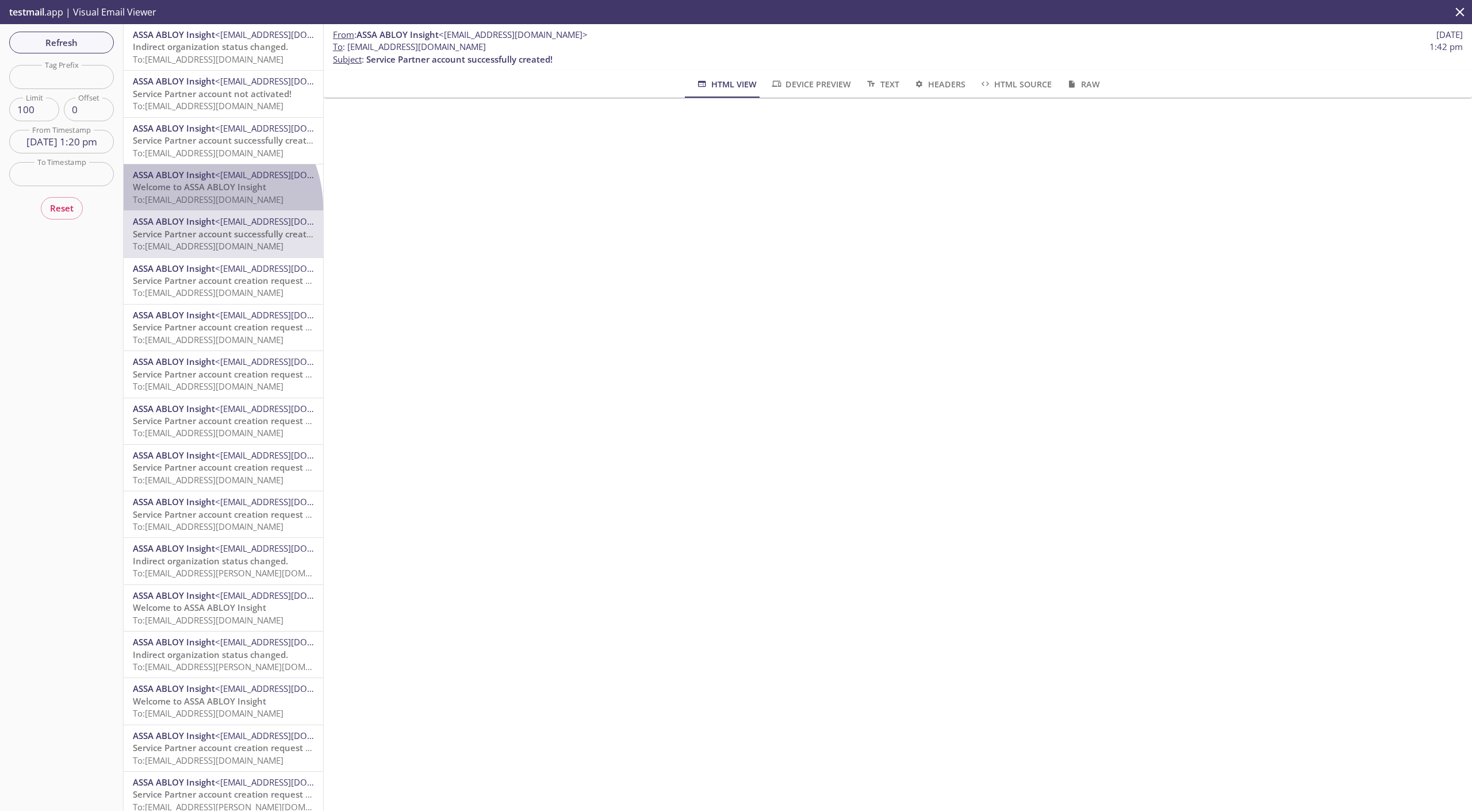
click at [197, 208] on div "ASSA ABLOY Insight <[EMAIL_ADDRESS][DOMAIN_NAME]> Welcome to ASSA ABLOY Insight…" at bounding box center [223, 187] width 200 height 46
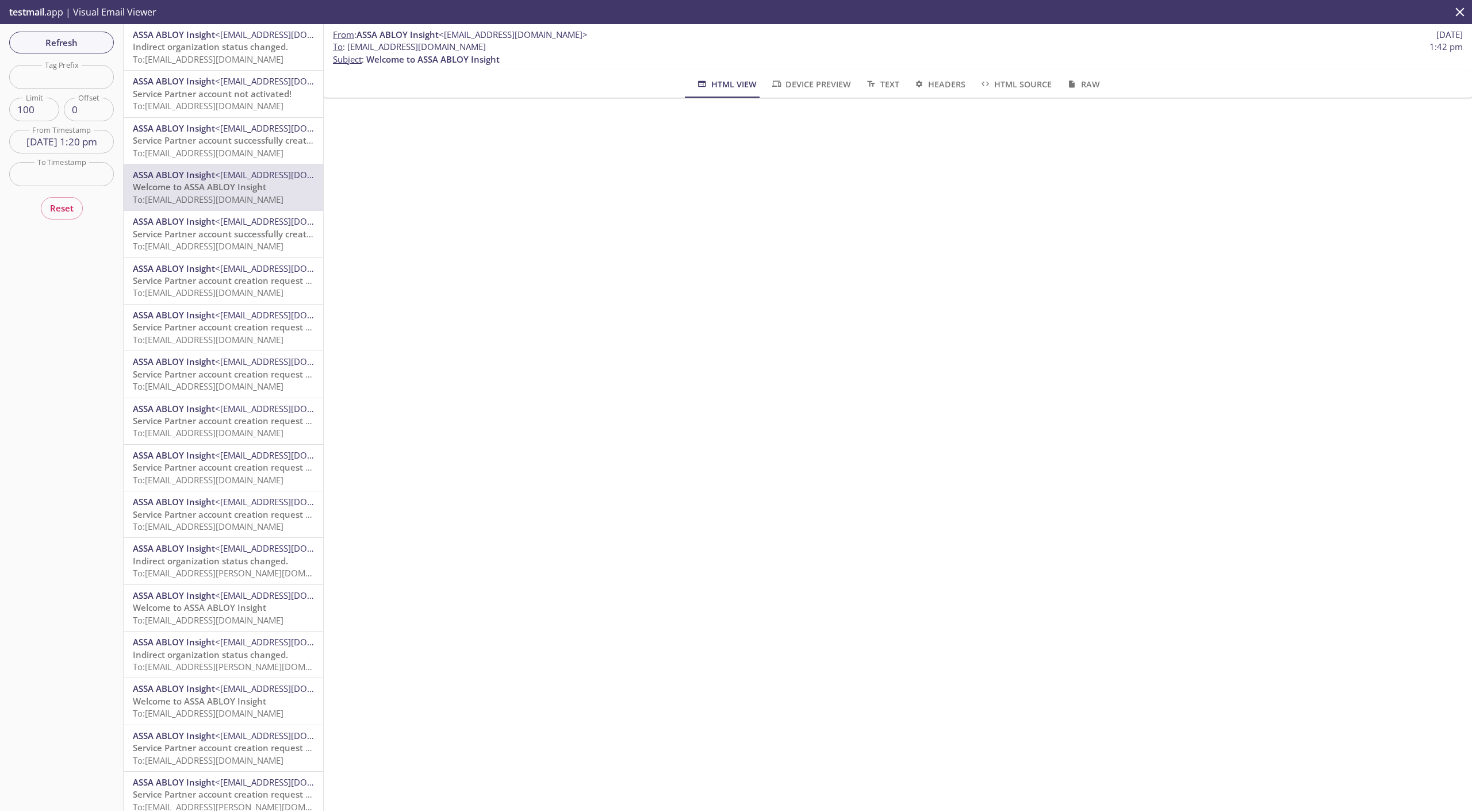
click at [193, 140] on span "Service Partner account successfully created!" at bounding box center [226, 140] width 186 height 11
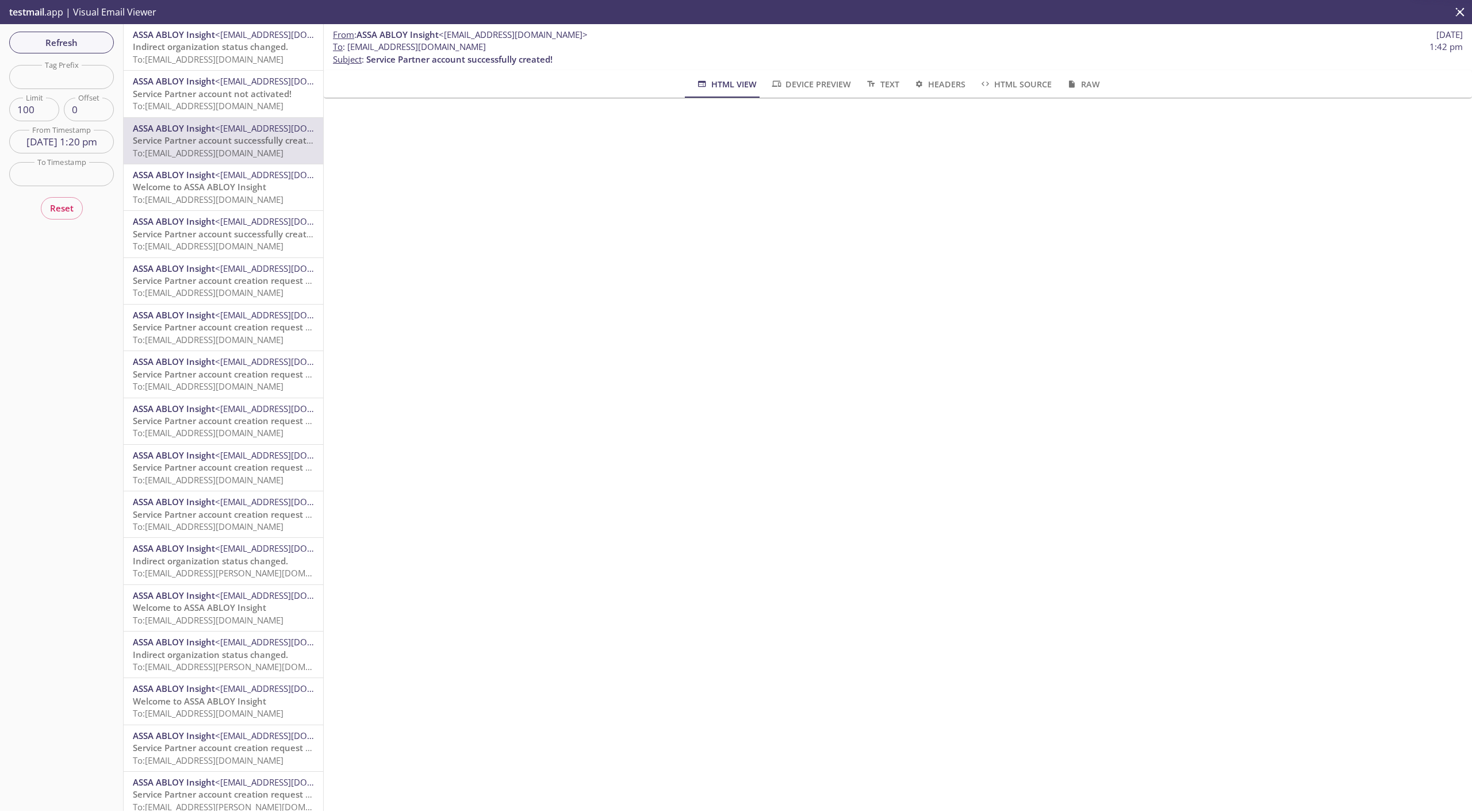
click at [204, 106] on span "To: [EMAIL_ADDRESS][DOMAIN_NAME]" at bounding box center [208, 106] width 150 height 11
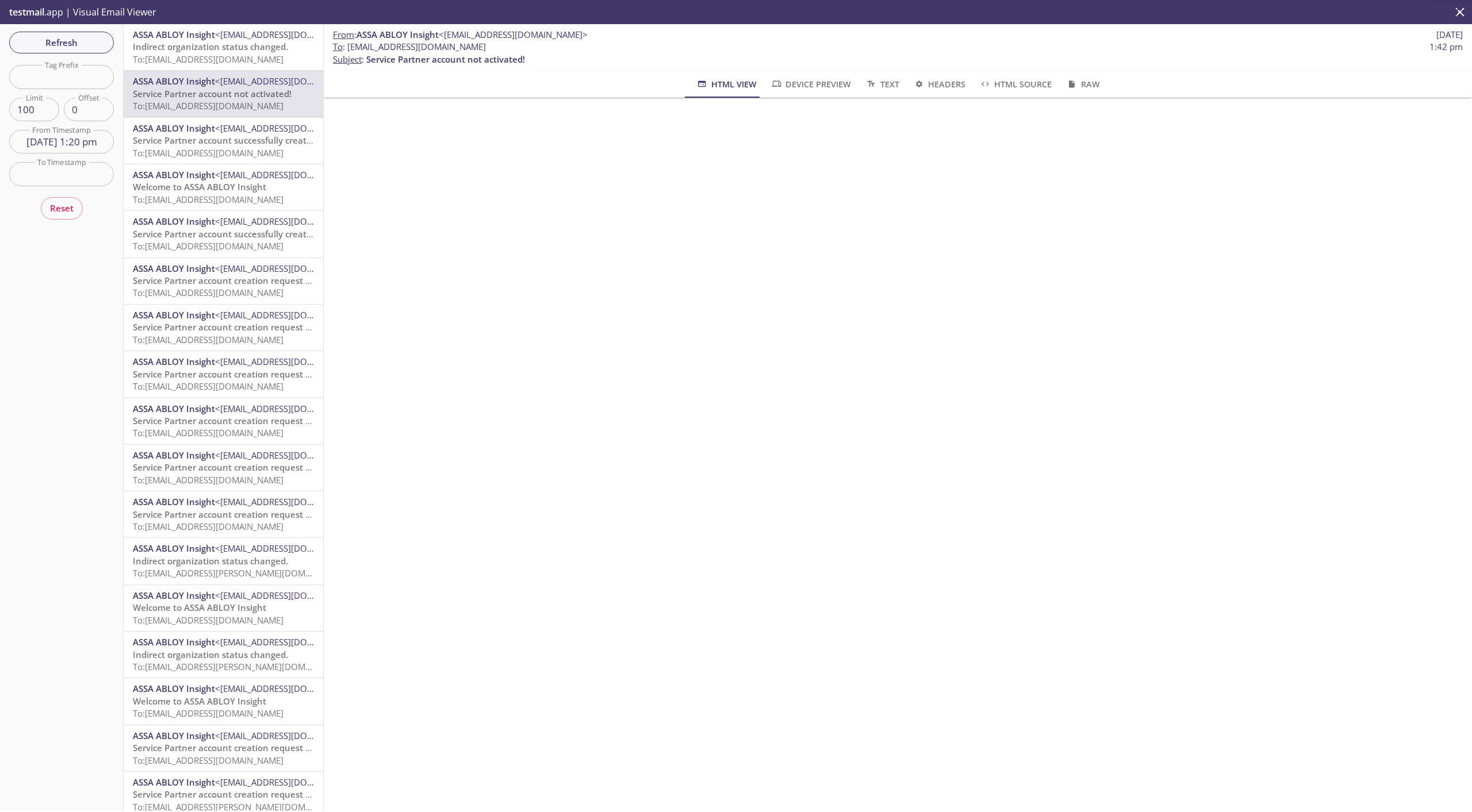
click at [216, 50] on span "Indirect organization status changed." at bounding box center [210, 46] width 155 height 11
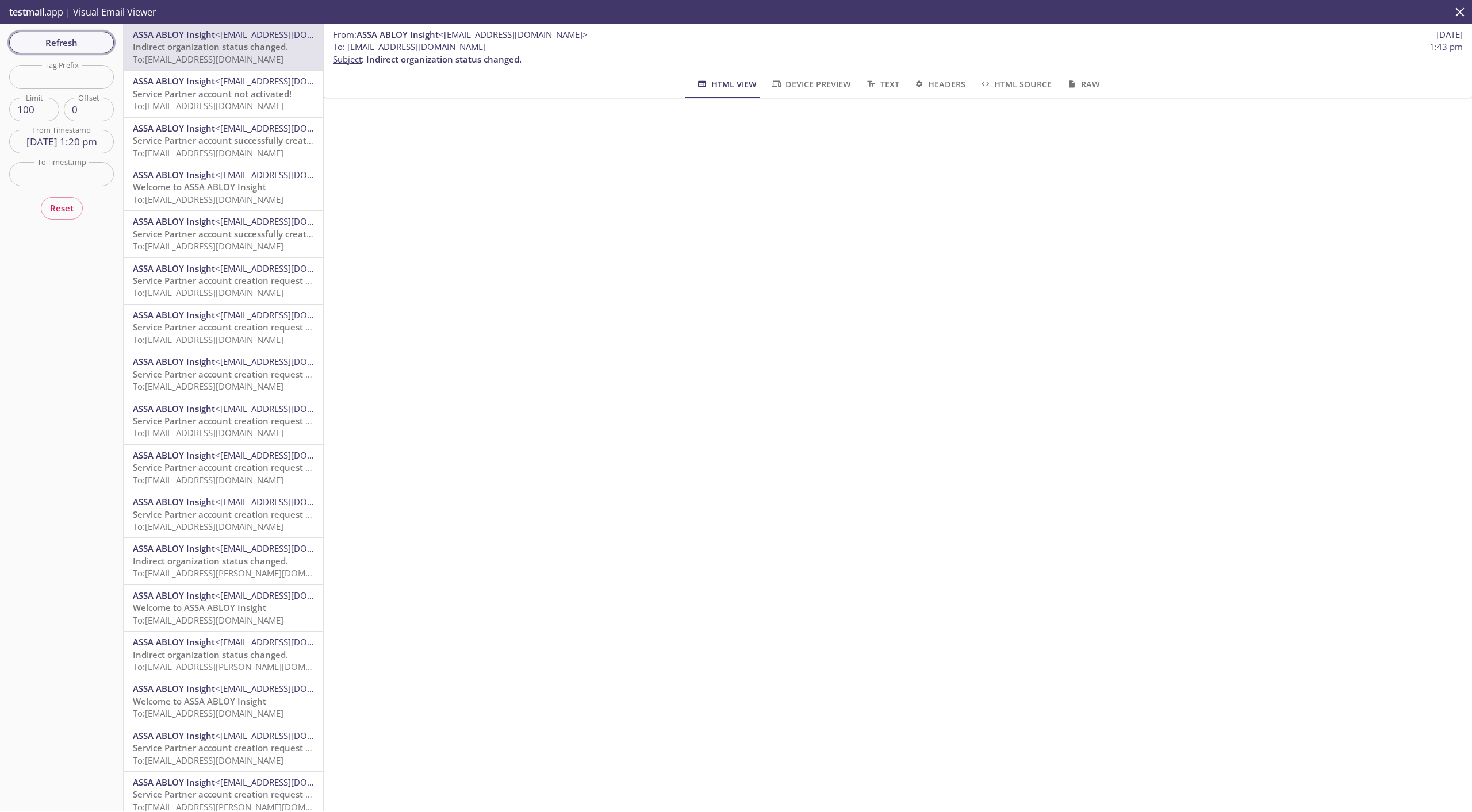
click at [76, 41] on span "Refresh" at bounding box center [62, 42] width 86 height 15
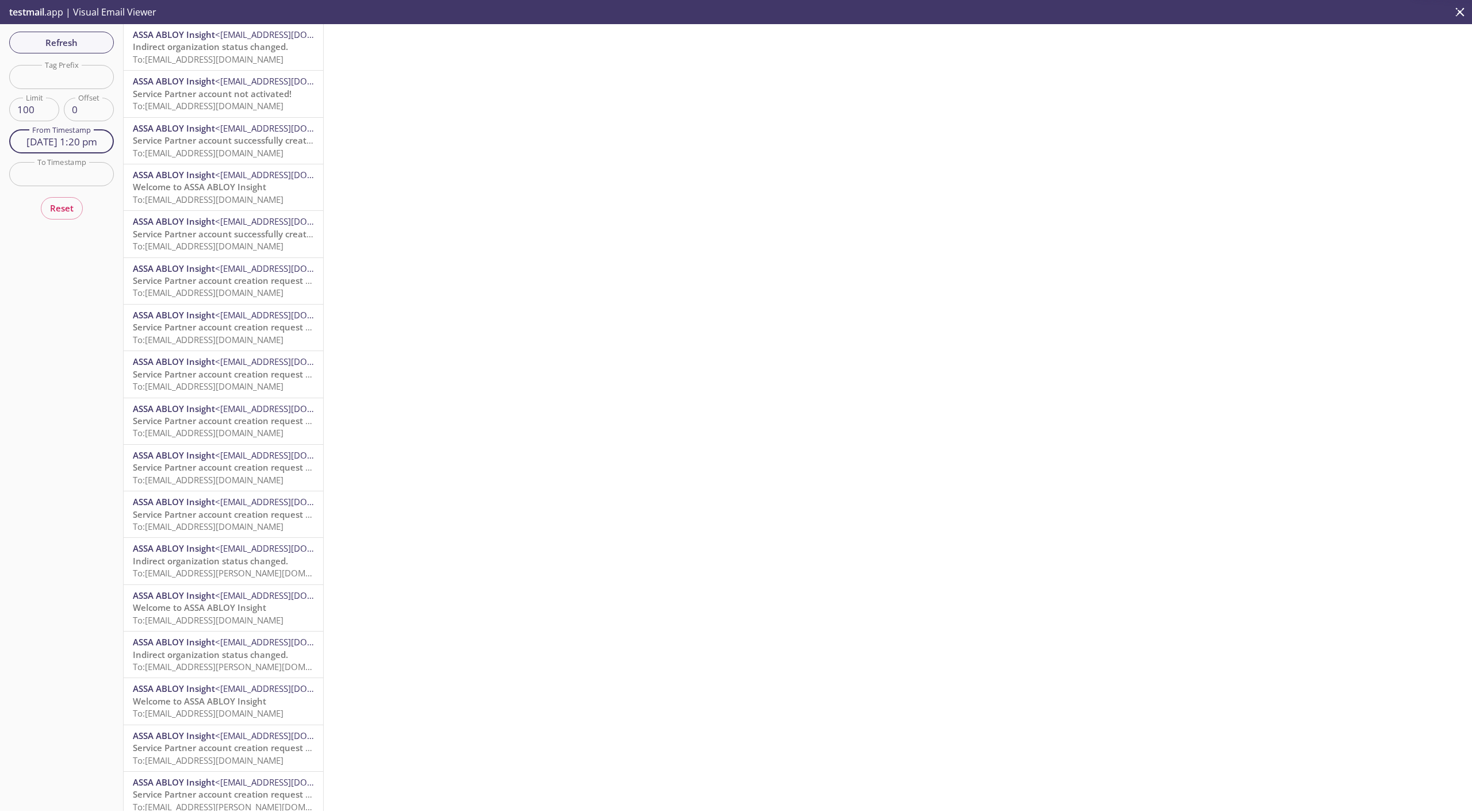
click at [58, 140] on input "[DATE] 1:20 pm" at bounding box center [61, 141] width 105 height 24
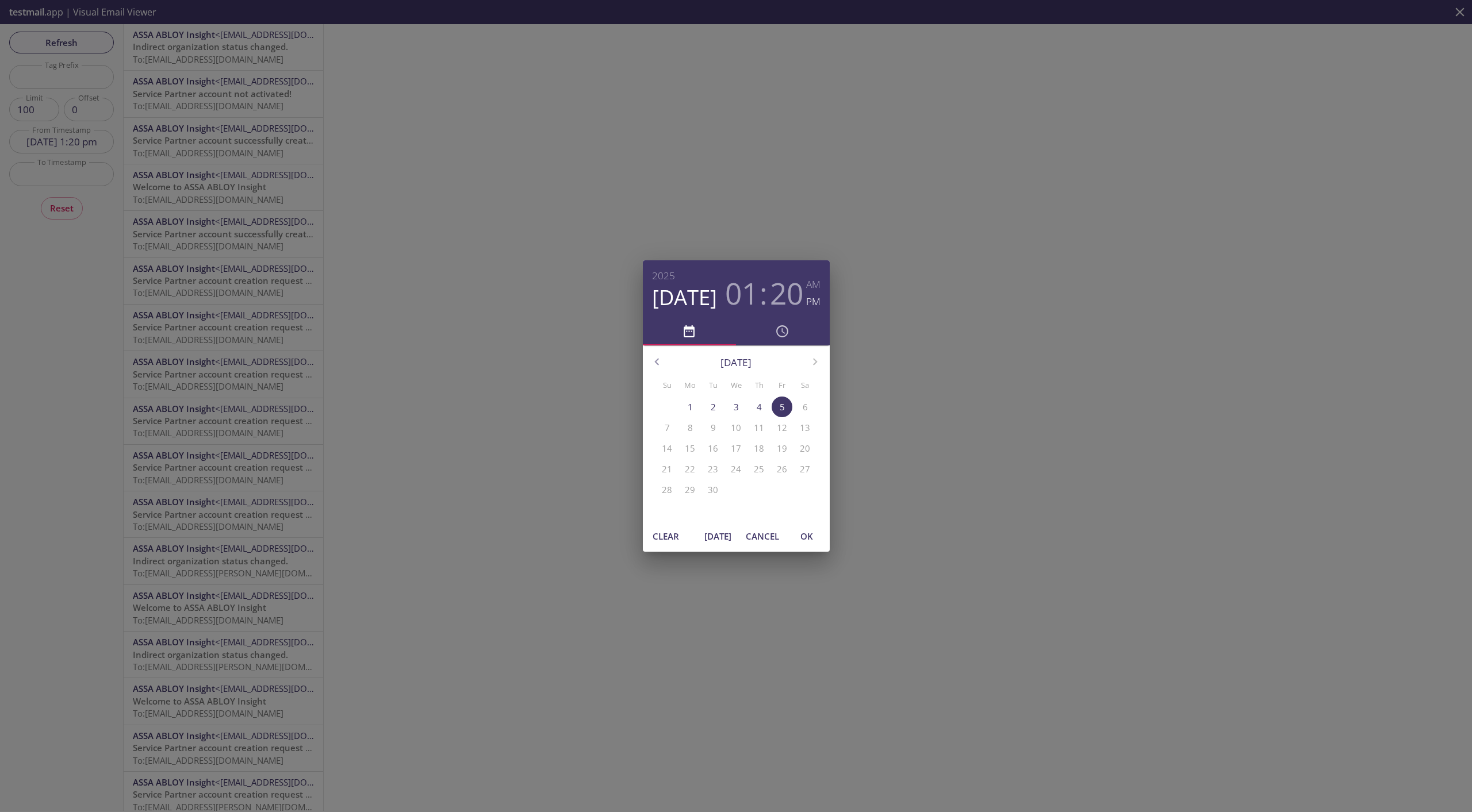
click at [701, 532] on button "[DATE]" at bounding box center [717, 536] width 37 height 22
click at [812, 538] on span "OK" at bounding box center [807, 536] width 28 height 15
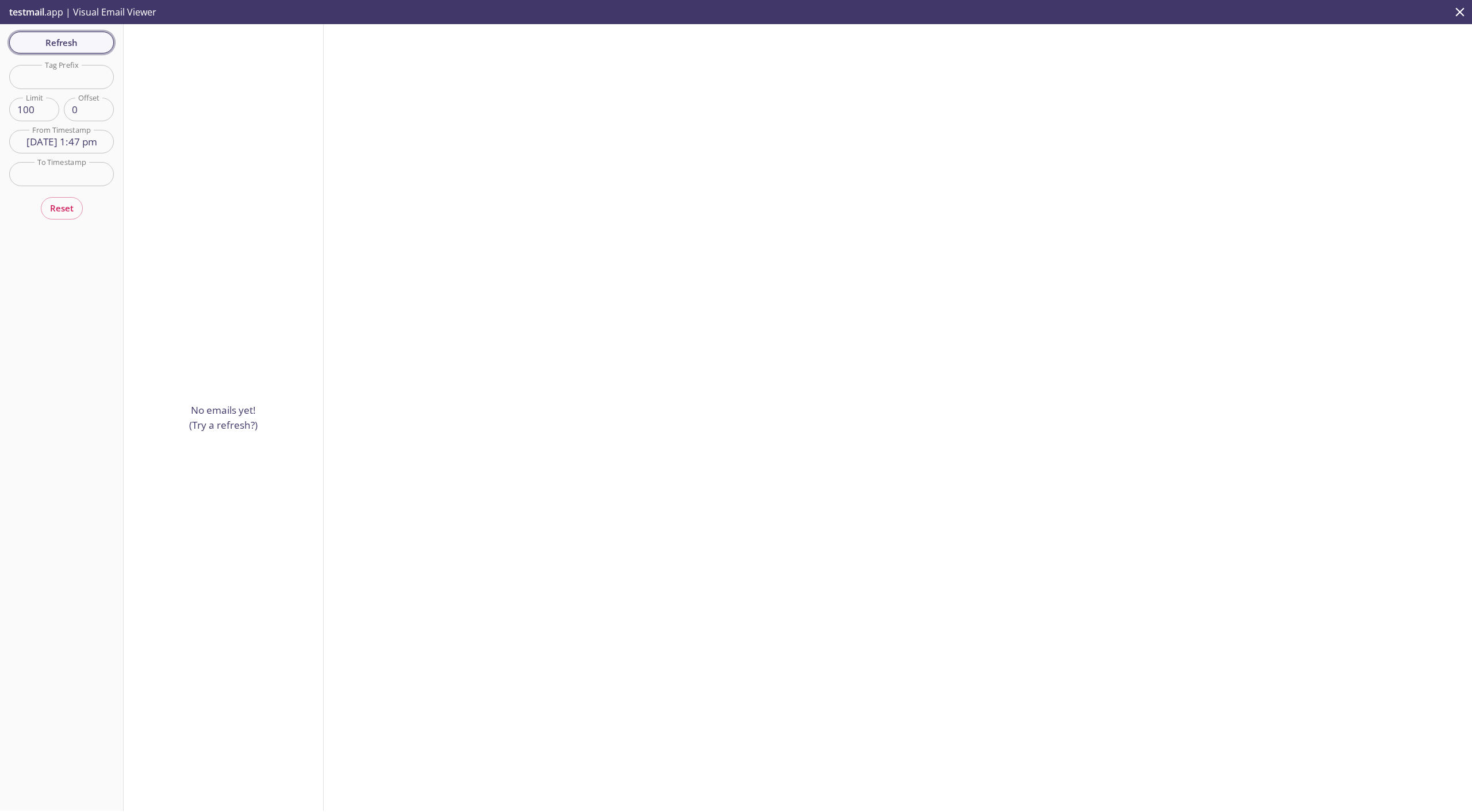
click at [63, 46] on span "Refresh" at bounding box center [62, 42] width 86 height 15
click at [61, 48] on span "Refresh" at bounding box center [62, 42] width 86 height 15
click at [63, 46] on span "Refresh" at bounding box center [62, 42] width 86 height 15
click at [62, 44] on span "Refresh" at bounding box center [62, 42] width 86 height 15
click at [71, 45] on span "Refresh" at bounding box center [62, 42] width 86 height 15
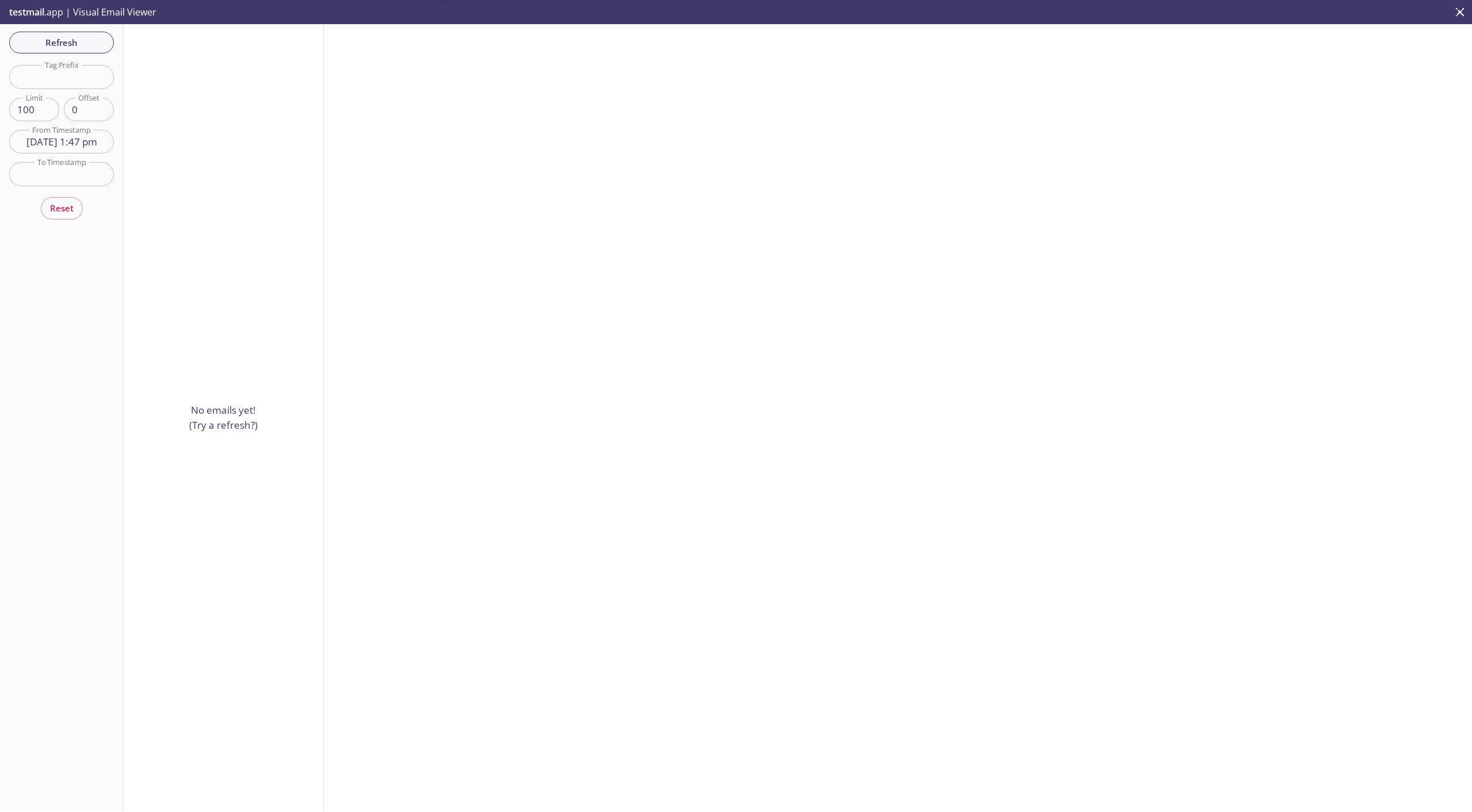
click at [70, 45] on span "Refresh" at bounding box center [62, 42] width 86 height 15
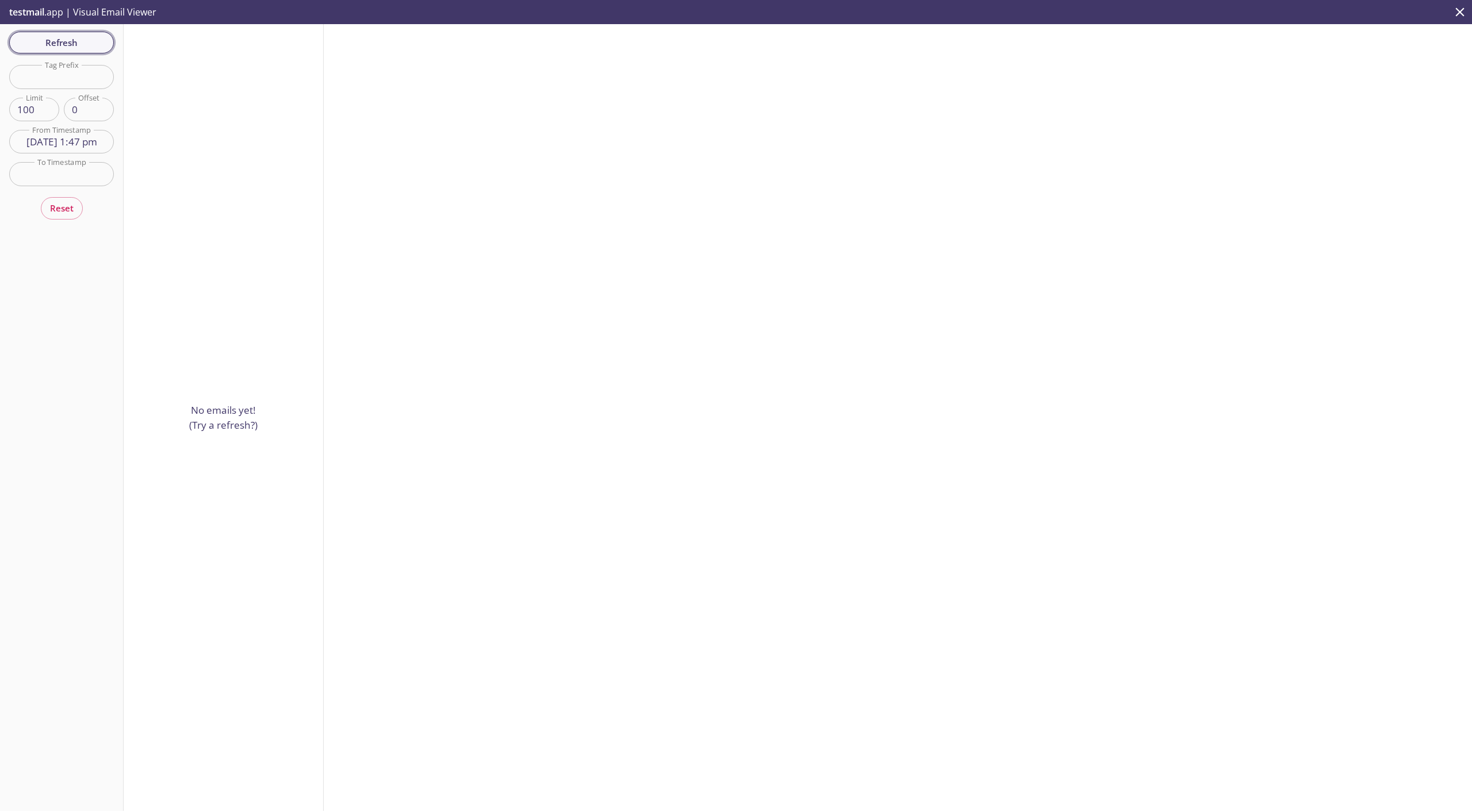
click at [64, 45] on span "Refresh" at bounding box center [62, 42] width 86 height 15
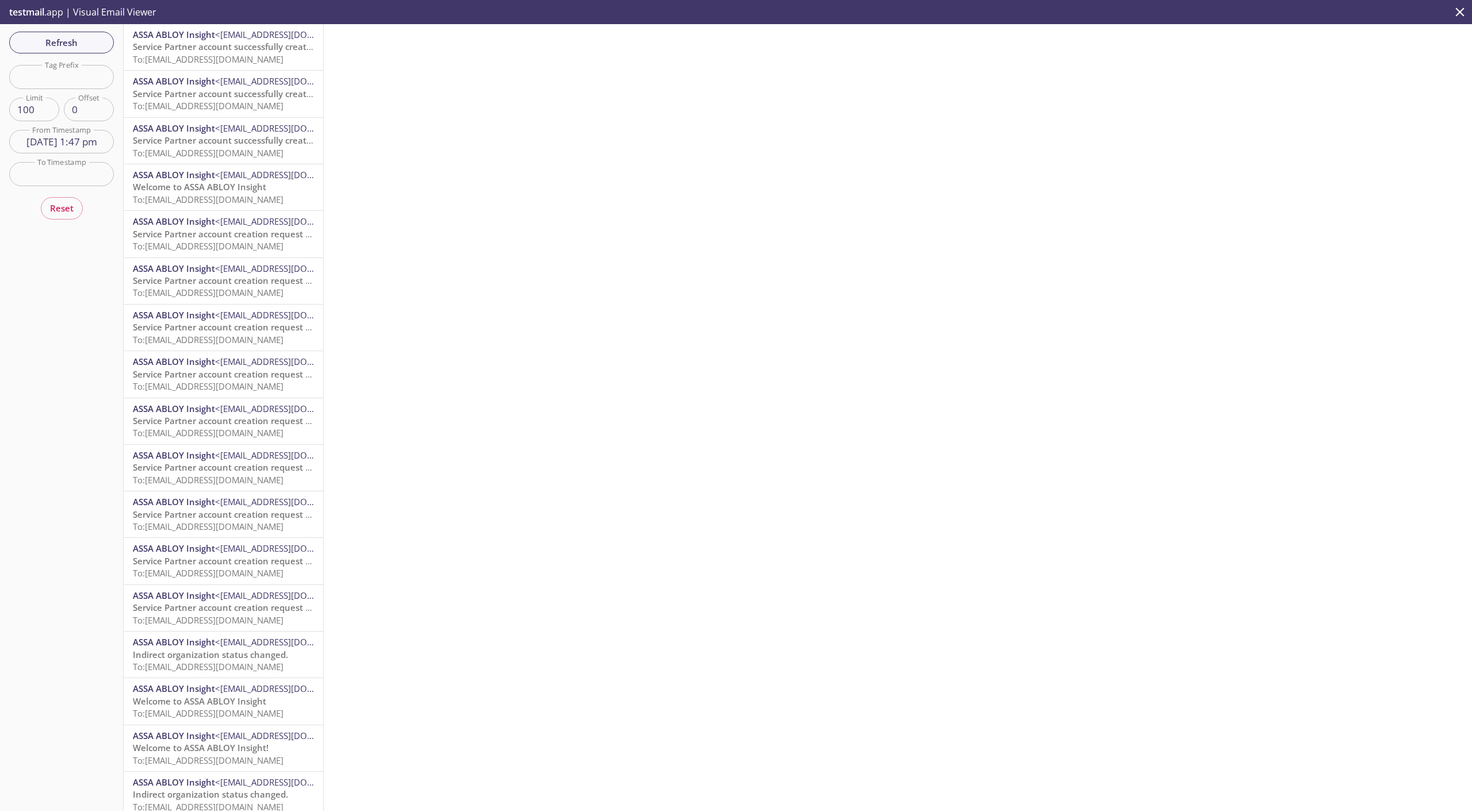
click at [208, 57] on span "To: [EMAIL_ADDRESS][DOMAIN_NAME]" at bounding box center [208, 59] width 150 height 11
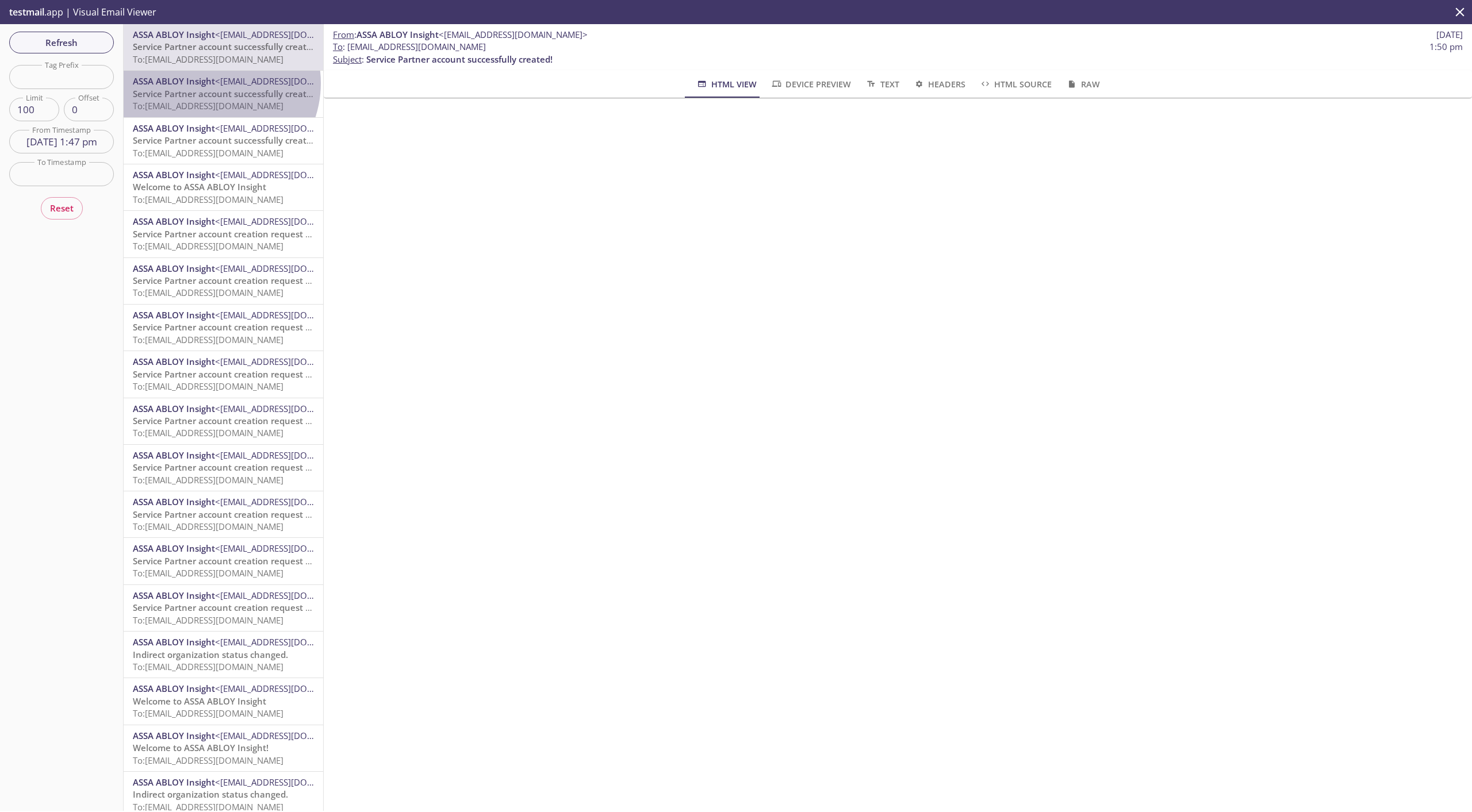
click at [210, 83] on span "ASSA ABLOY Insight" at bounding box center [174, 81] width 82 height 11
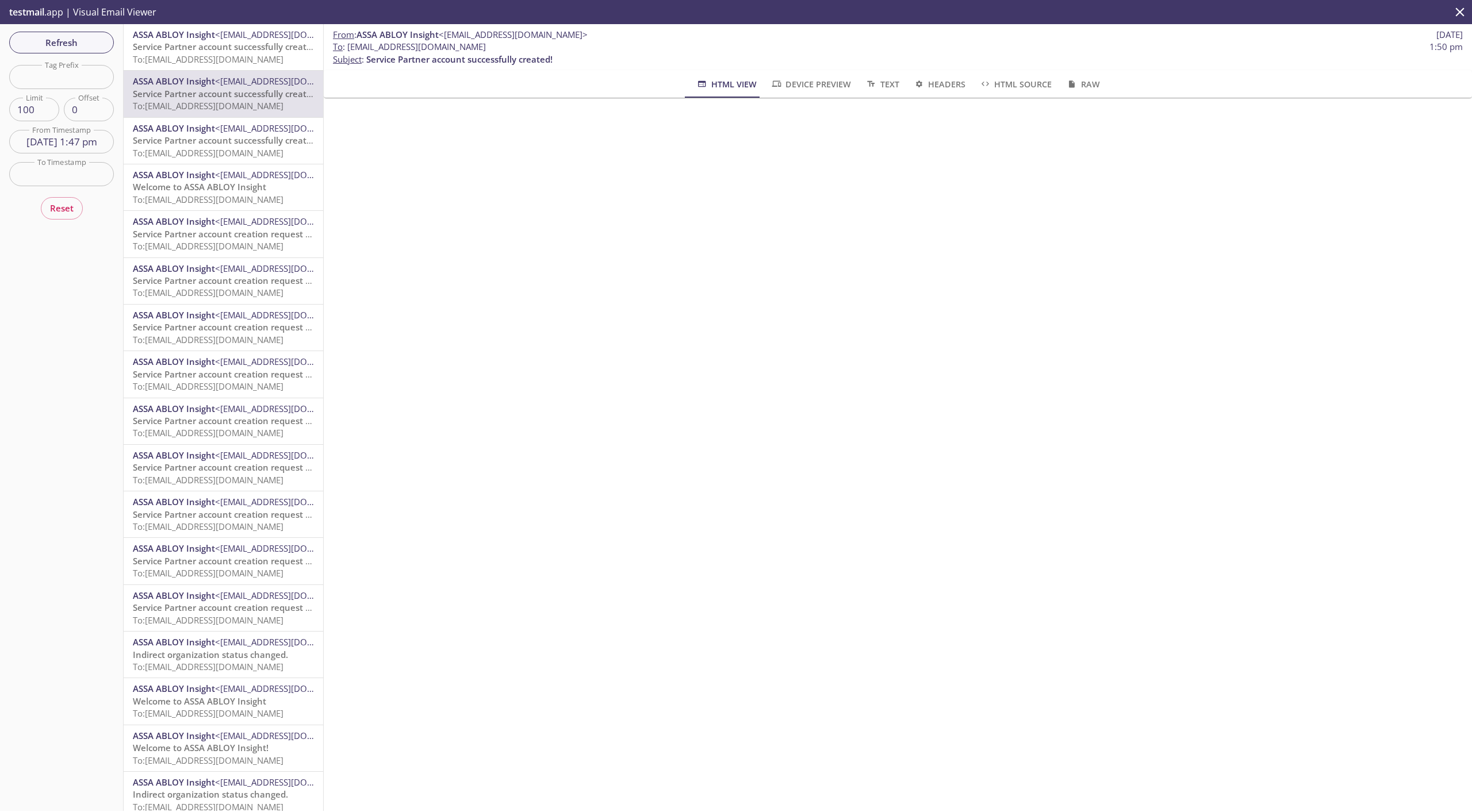
click at [220, 143] on span "Service Partner account successfully created!" at bounding box center [226, 140] width 186 height 11
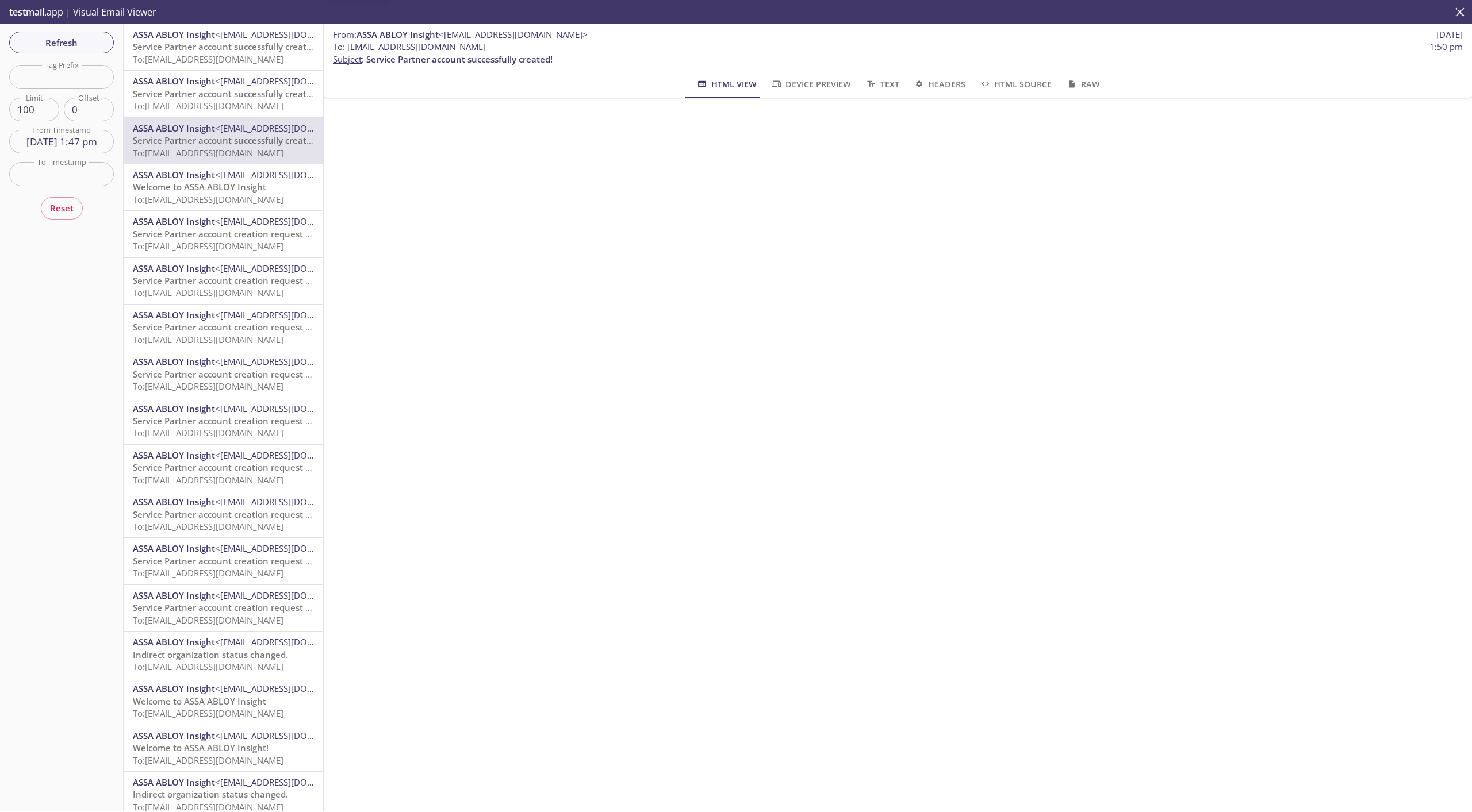
click at [220, 201] on span "To: [EMAIL_ADDRESS][DOMAIN_NAME]" at bounding box center [208, 200] width 150 height 11
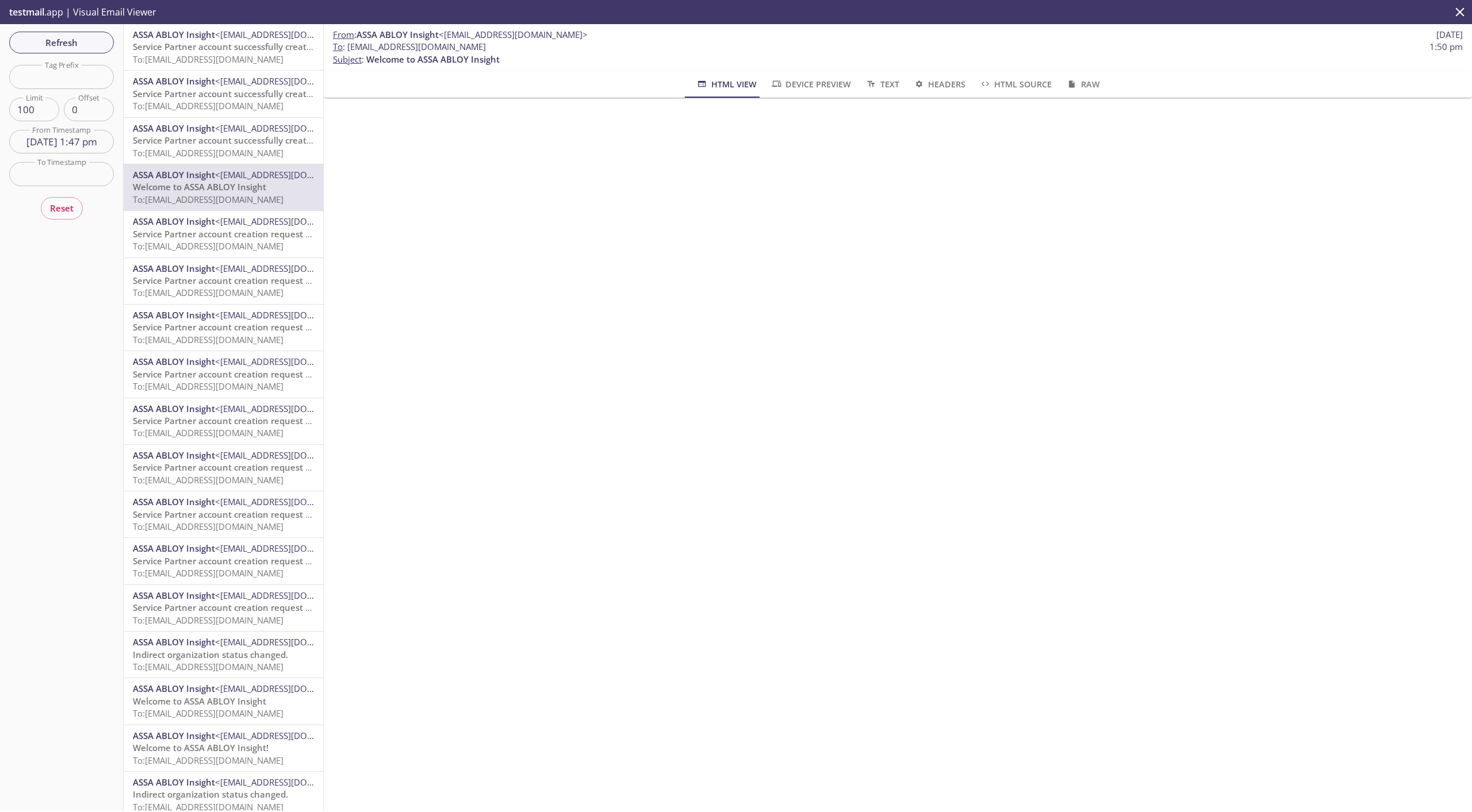
click at [119, 44] on div "Refresh Filters Tag Prefix Tag Prefix Limit 100 Limit Offset 0 Offset From Time…" at bounding box center [62, 417] width 123 height 787
click at [87, 42] on span "Refresh" at bounding box center [62, 42] width 86 height 15
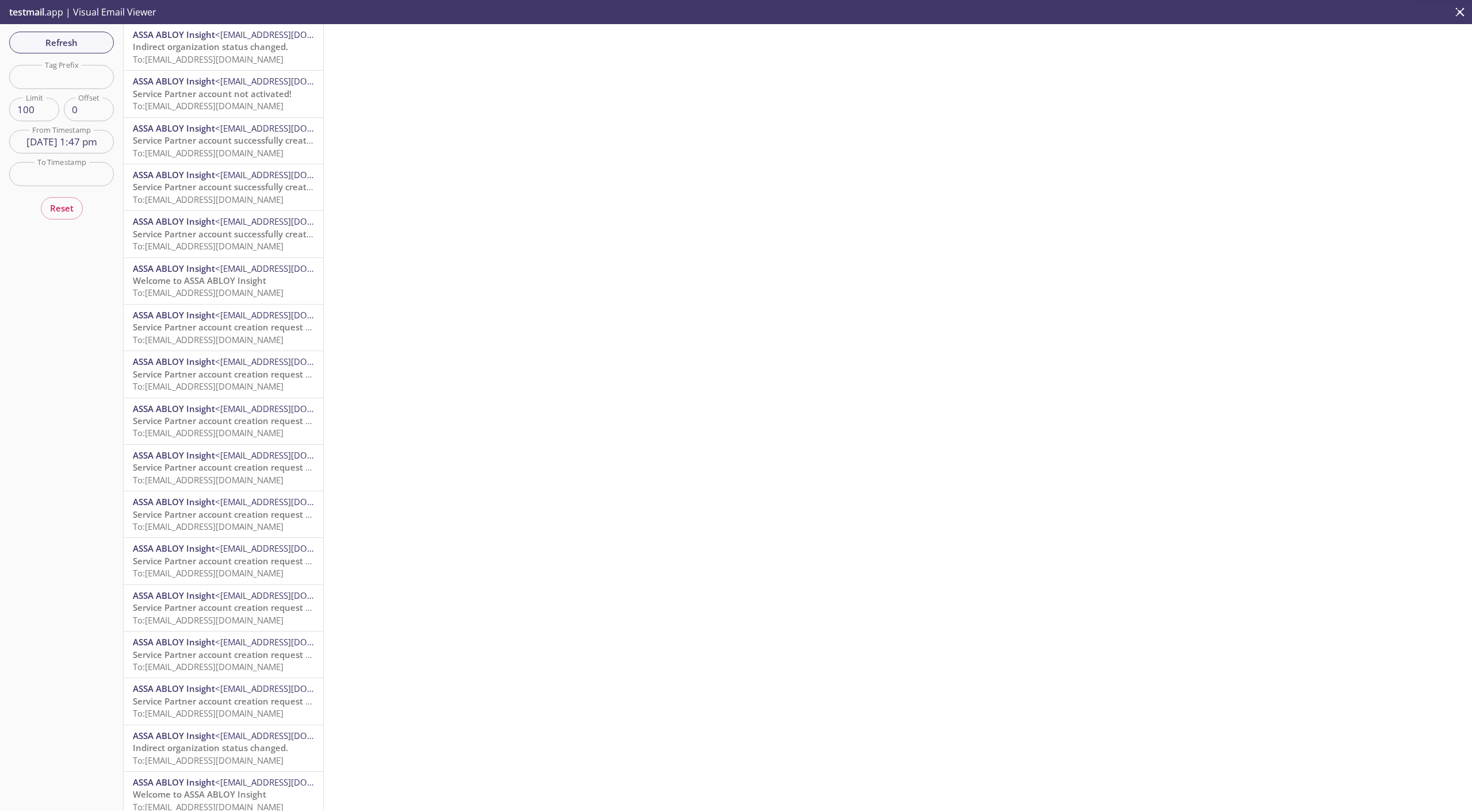
click at [207, 43] on span "Indirect organization status changed." at bounding box center [210, 46] width 155 height 11
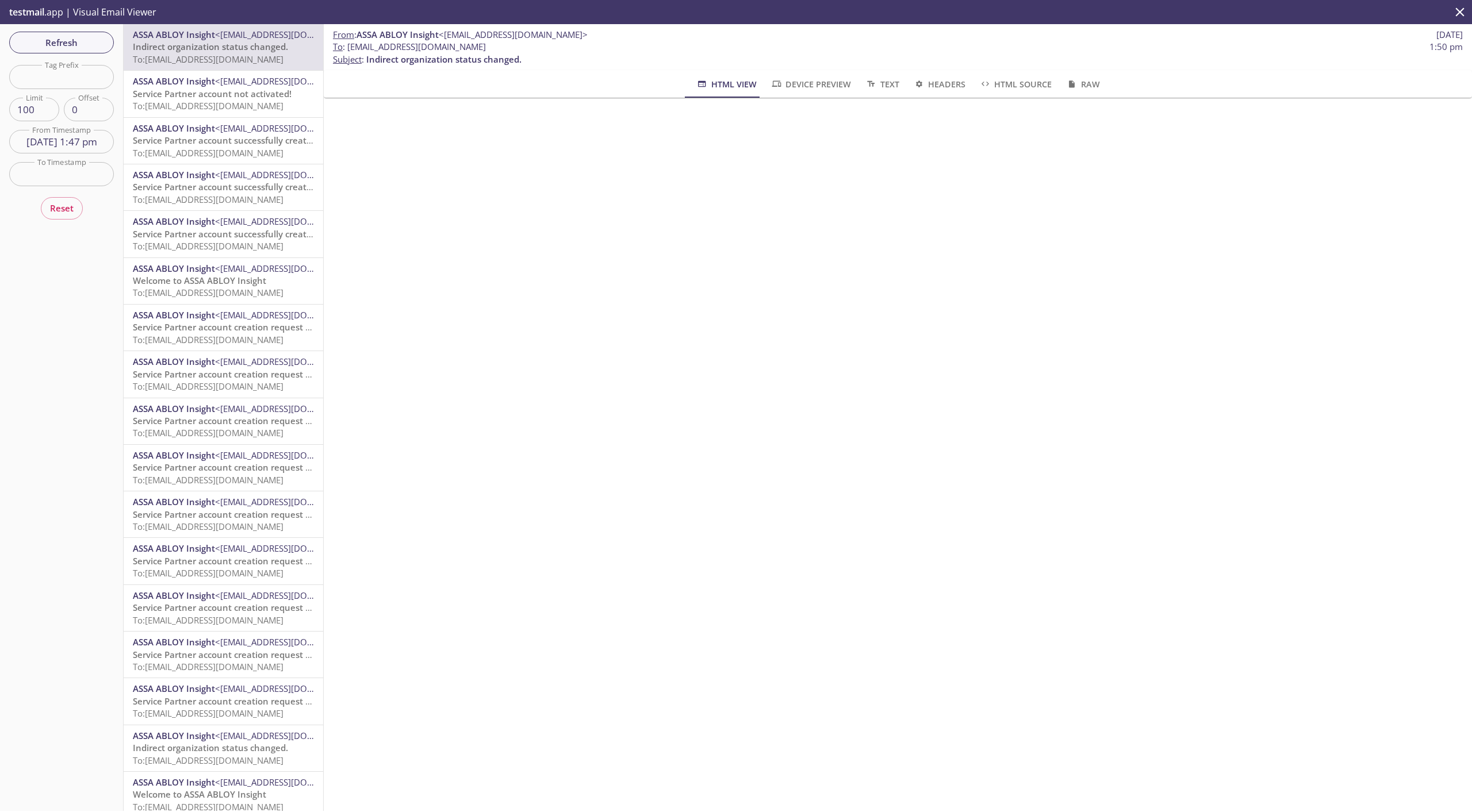
click at [199, 98] on span "Service Partner account not activated!" at bounding box center [212, 93] width 158 height 11
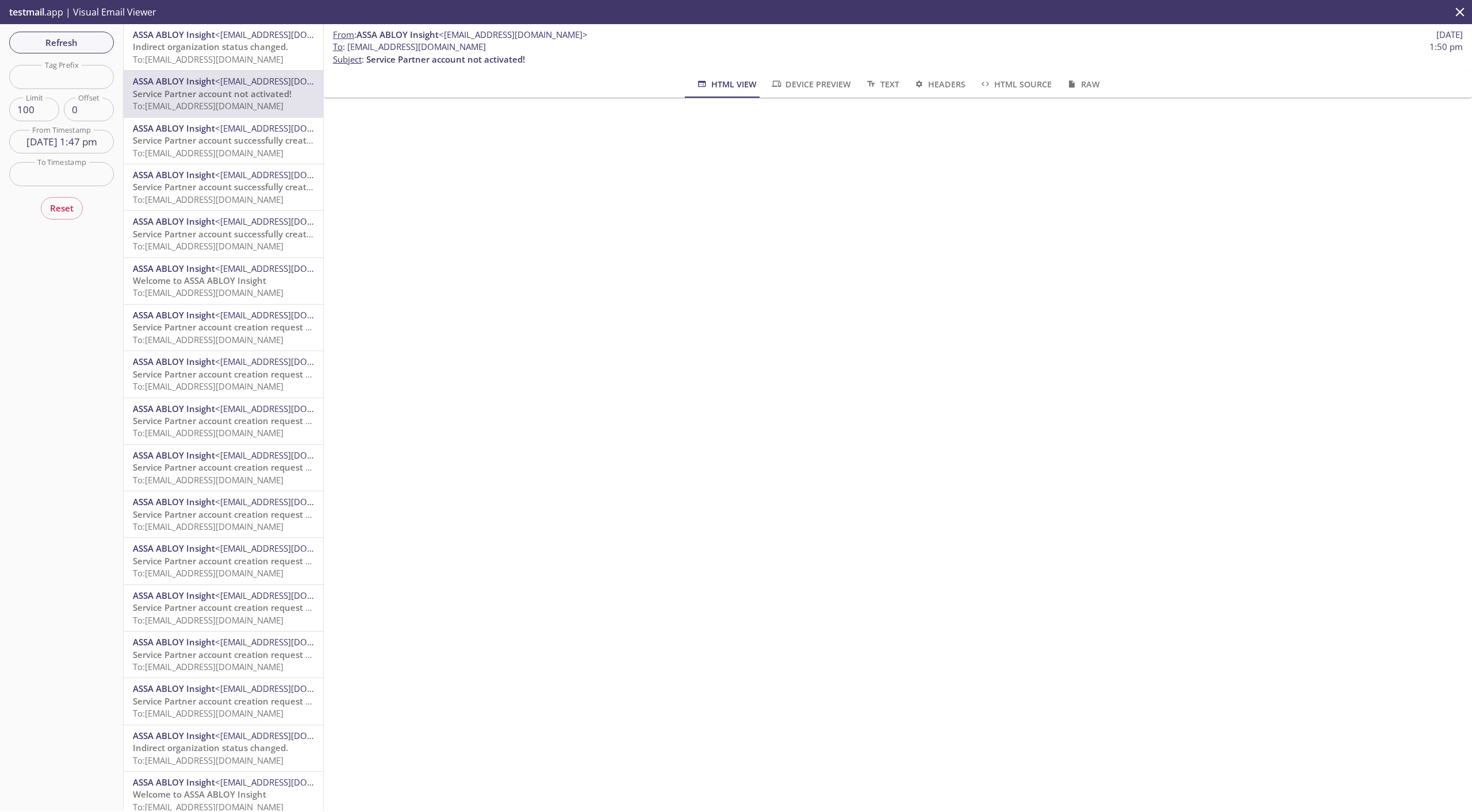
click at [256, 246] on span "To: [EMAIL_ADDRESS][DOMAIN_NAME]" at bounding box center [208, 246] width 150 height 11
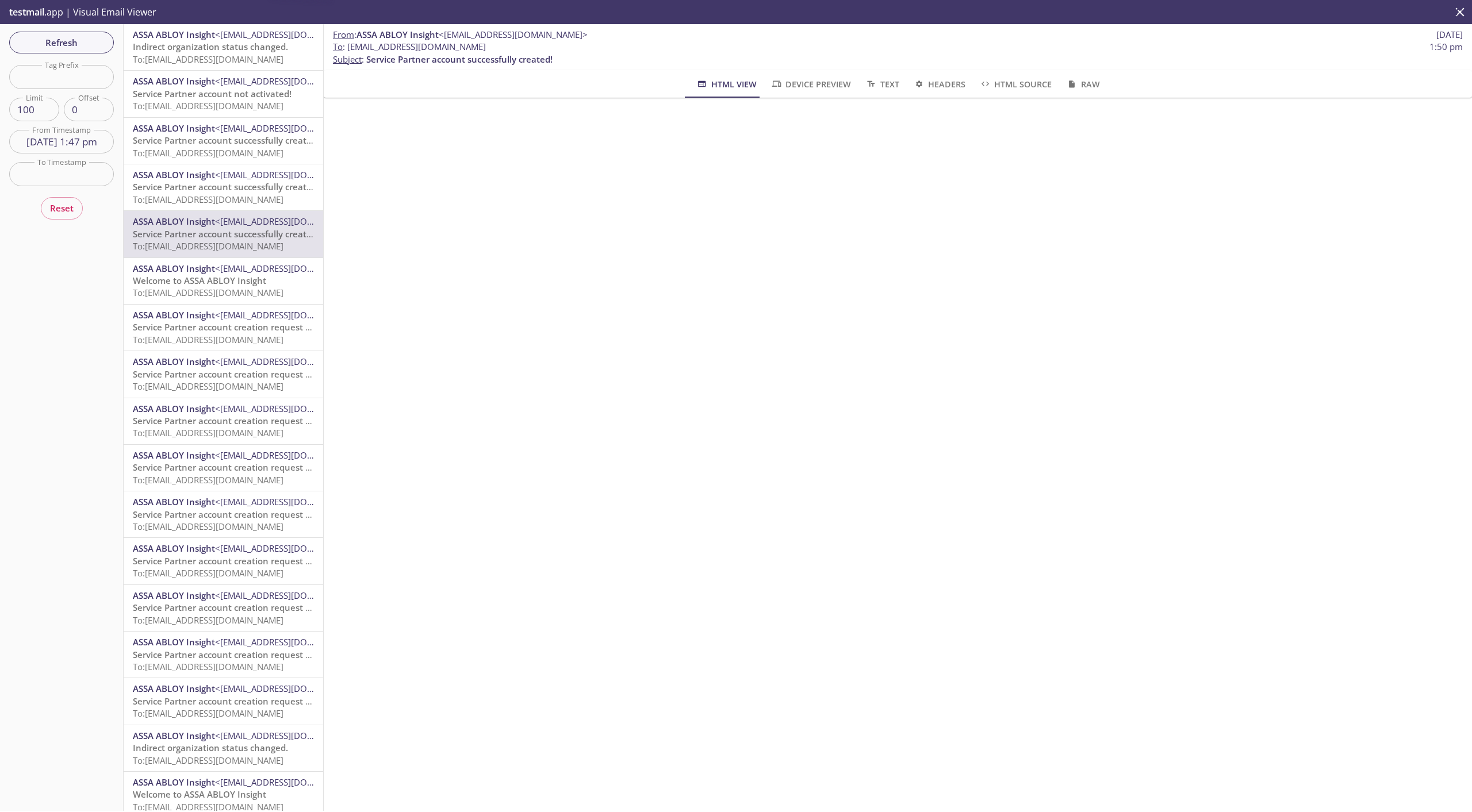
click at [255, 280] on span "Welcome to ASSA ABLOY Insight" at bounding box center [200, 280] width 133 height 11
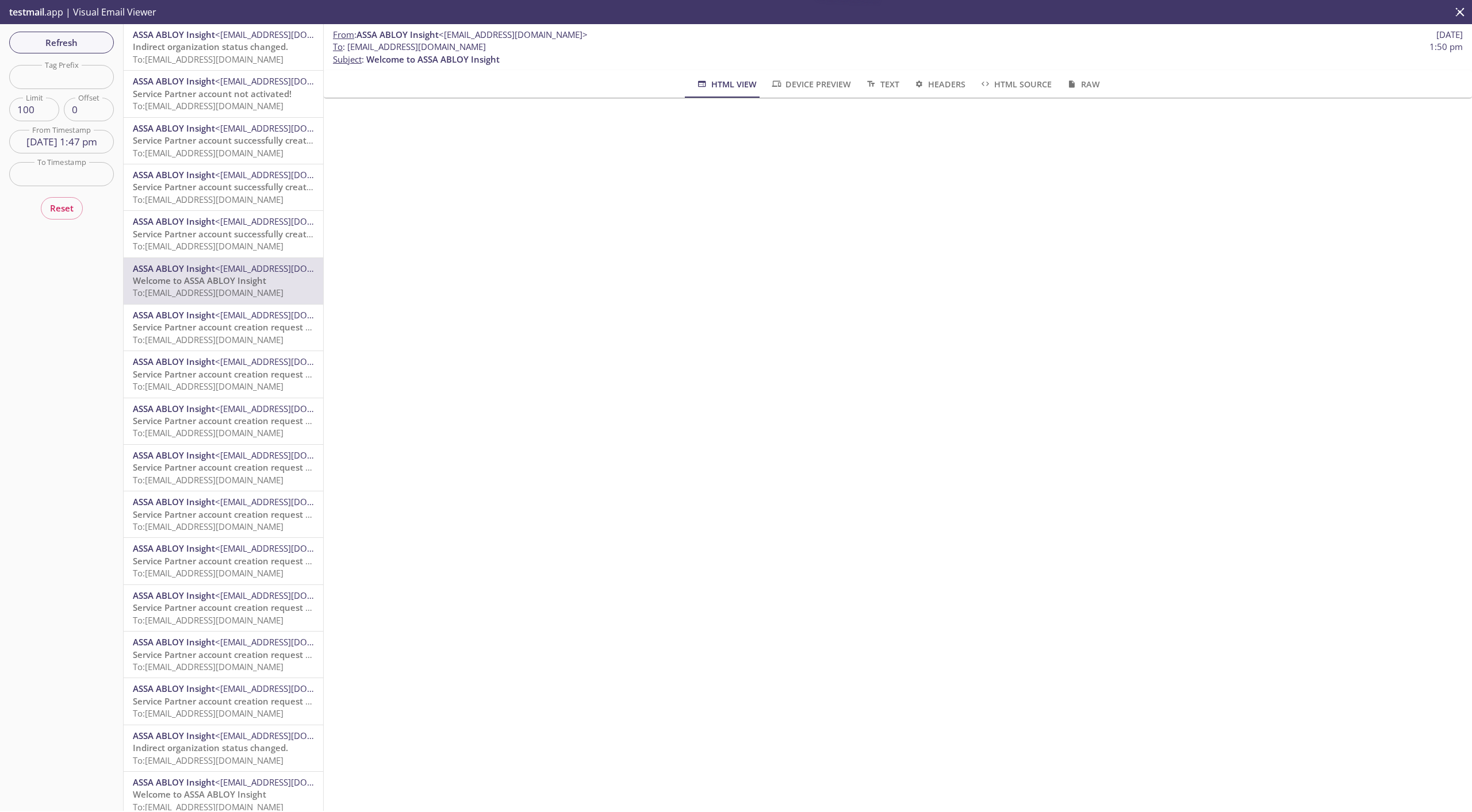
click at [249, 334] on span "To: [EMAIL_ADDRESS][DOMAIN_NAME]" at bounding box center [208, 339] width 150 height 11
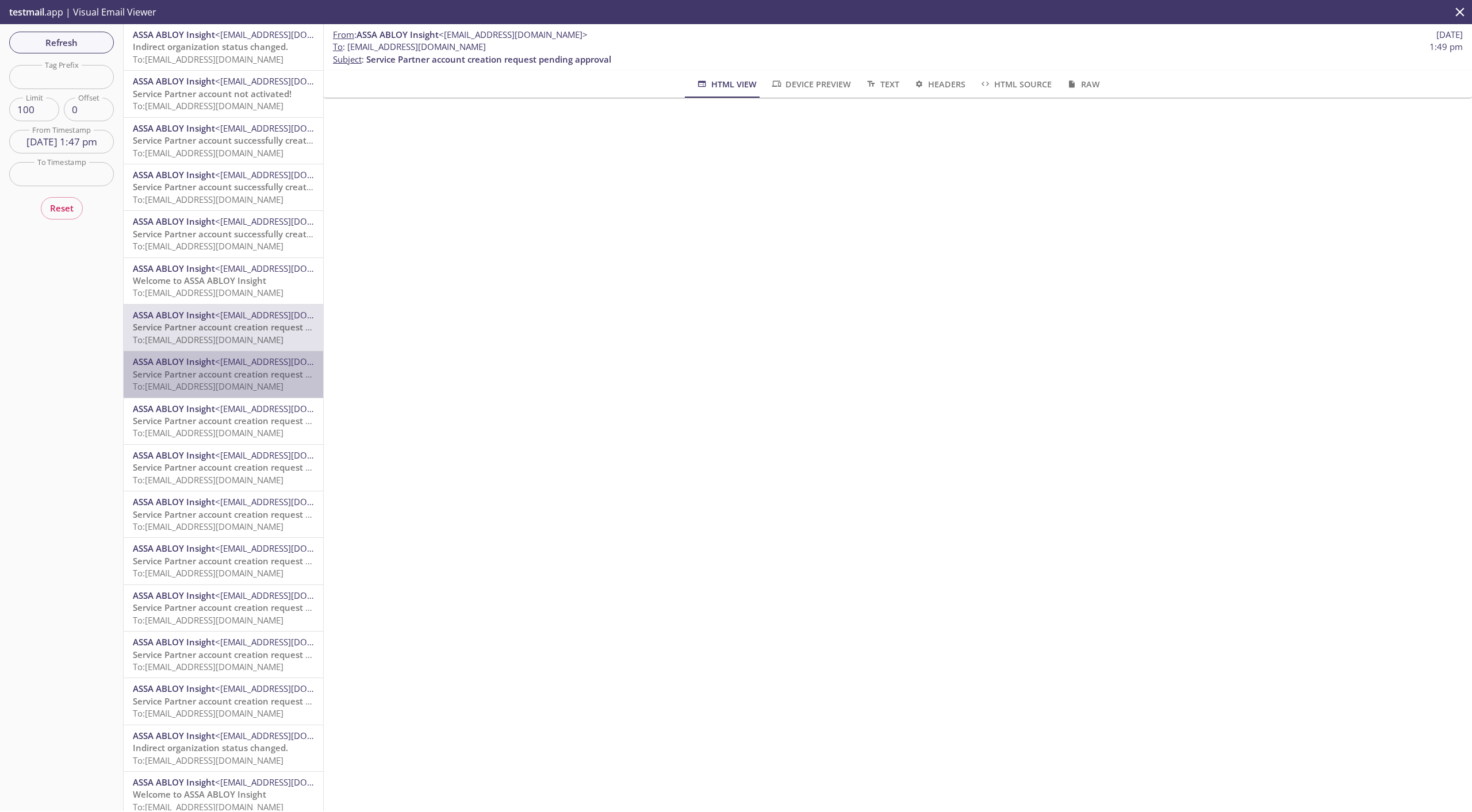
click at [237, 374] on span "Service Partner account creation request pending approval" at bounding box center [256, 374] width 245 height 11
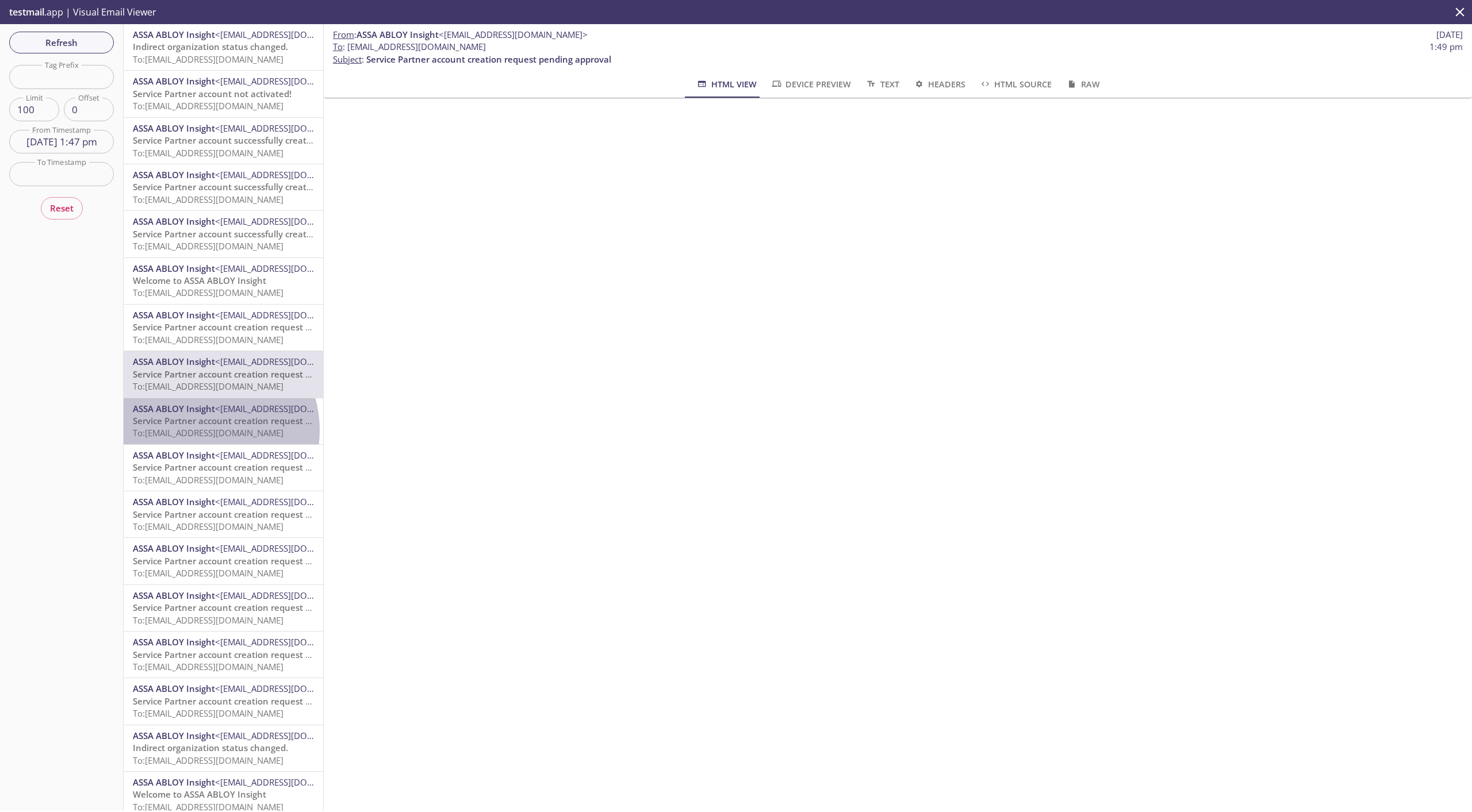
click at [199, 430] on span "To: [EMAIL_ADDRESS][DOMAIN_NAME]" at bounding box center [208, 433] width 150 height 11
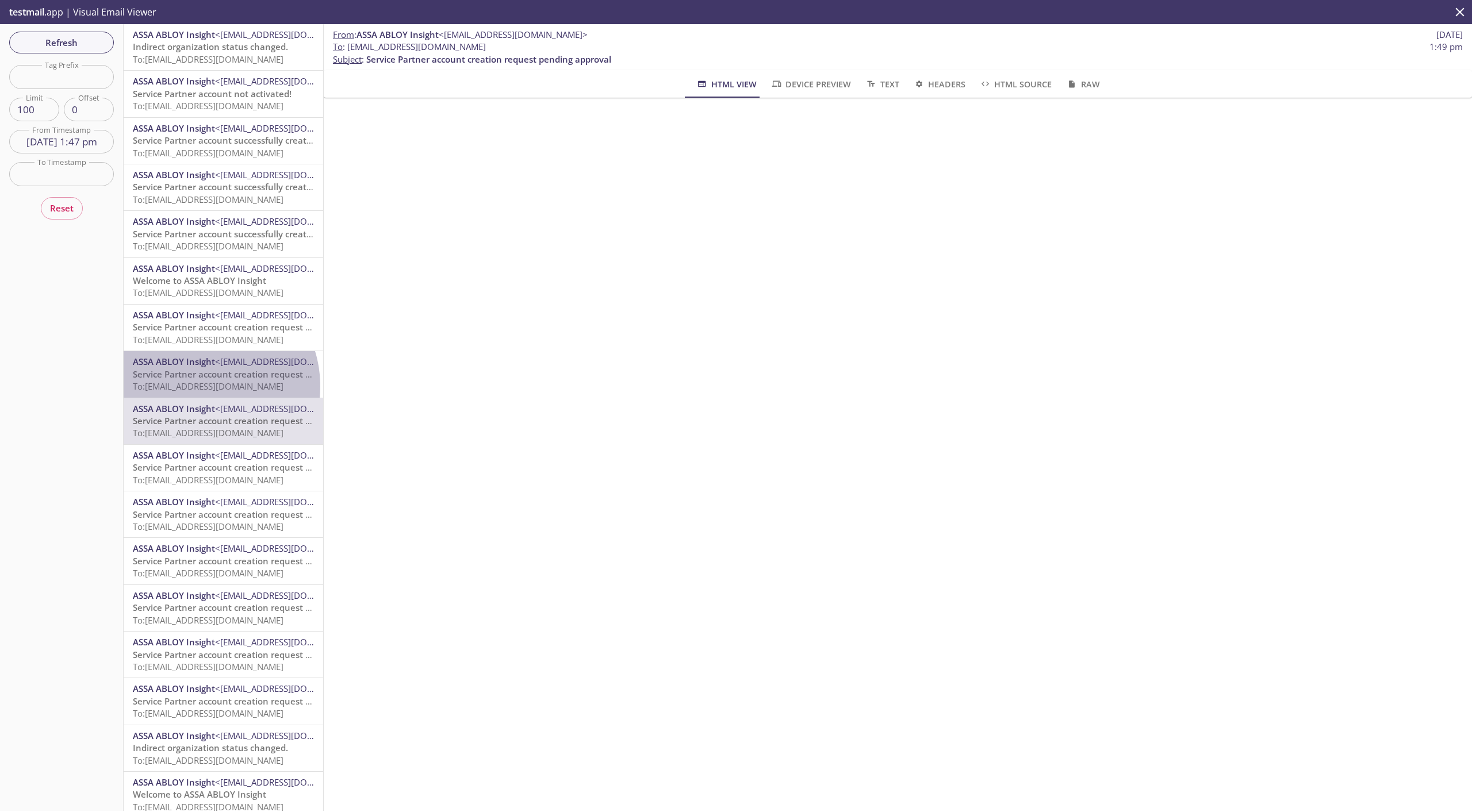
click at [199, 387] on span "To: [EMAIL_ADDRESS][DOMAIN_NAME]" at bounding box center [208, 387] width 150 height 11
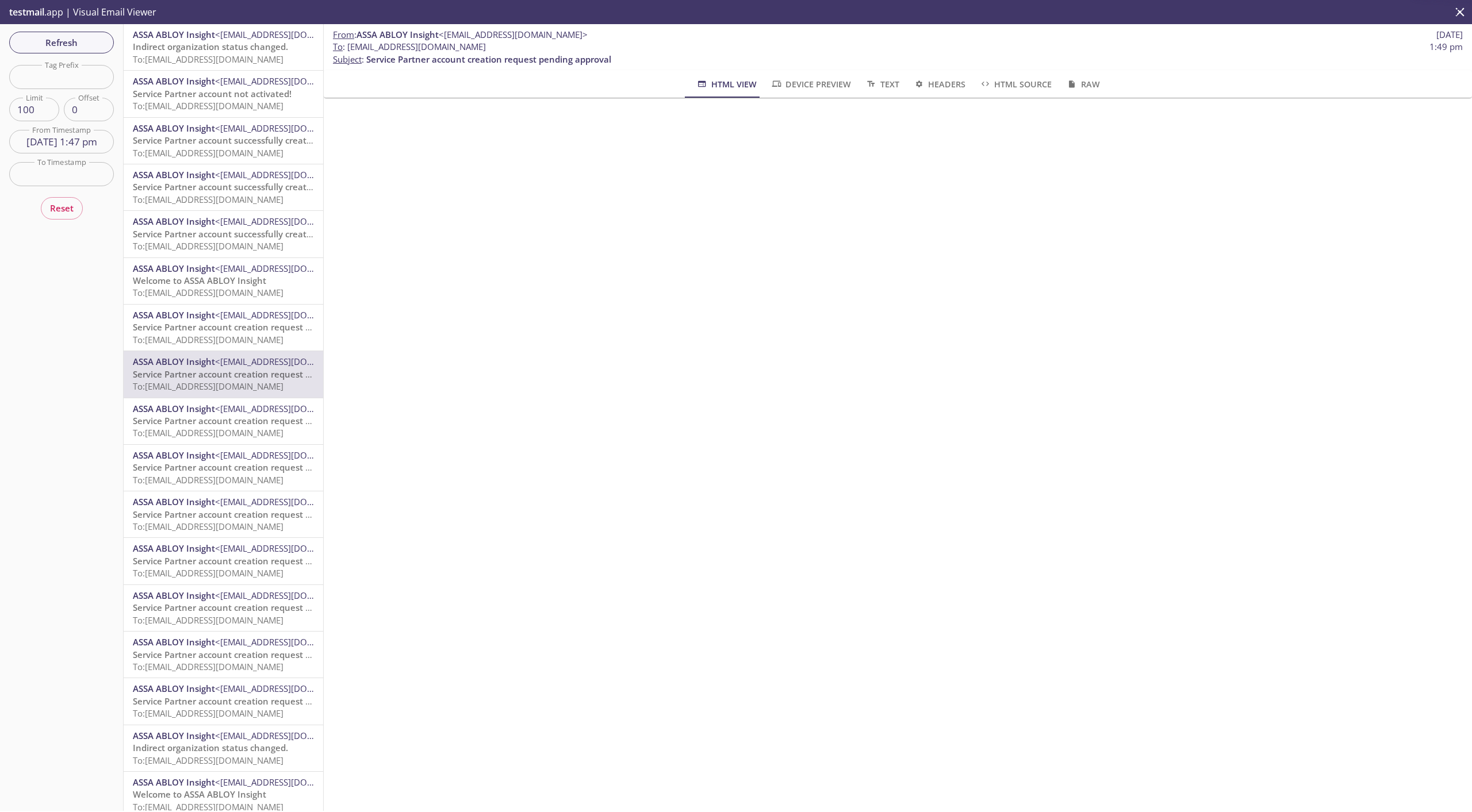
click at [208, 356] on div "ASSA ABLOY Insight <[EMAIL_ADDRESS][DOMAIN_NAME]> Service Partner account creat…" at bounding box center [223, 374] width 200 height 46
click at [79, 128] on div "Refresh Filters Tag Prefix Tag Prefix Limit 100 Limit Offset 0 Offset From Time…" at bounding box center [62, 417] width 123 height 787
click at [78, 136] on input "[DATE] 1:47 pm" at bounding box center [61, 141] width 105 height 24
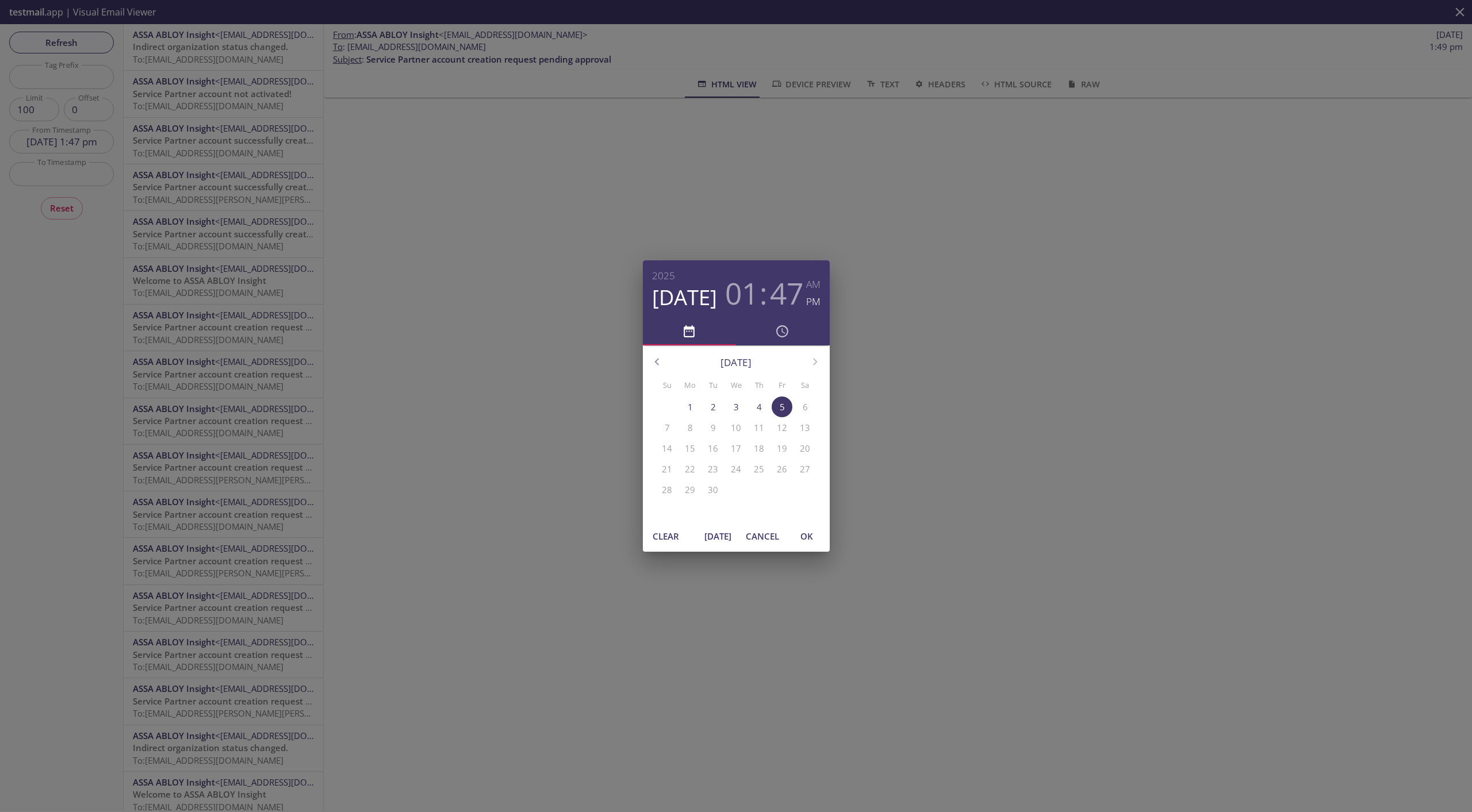
click at [721, 541] on span "[DATE]" at bounding box center [718, 536] width 28 height 15
click at [802, 535] on span "OK" at bounding box center [807, 536] width 28 height 15
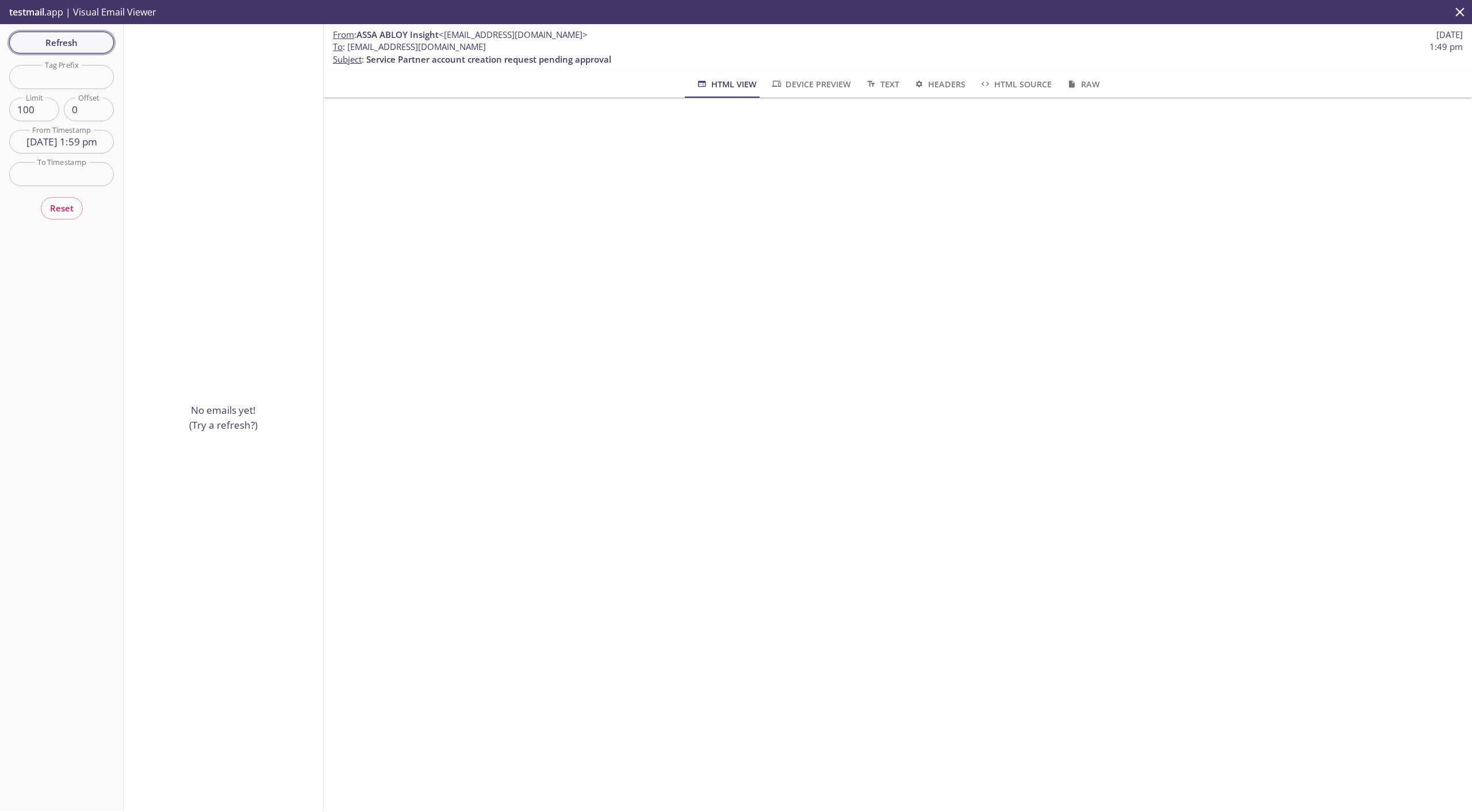
click at [56, 47] on span "Refresh" at bounding box center [62, 42] width 86 height 15
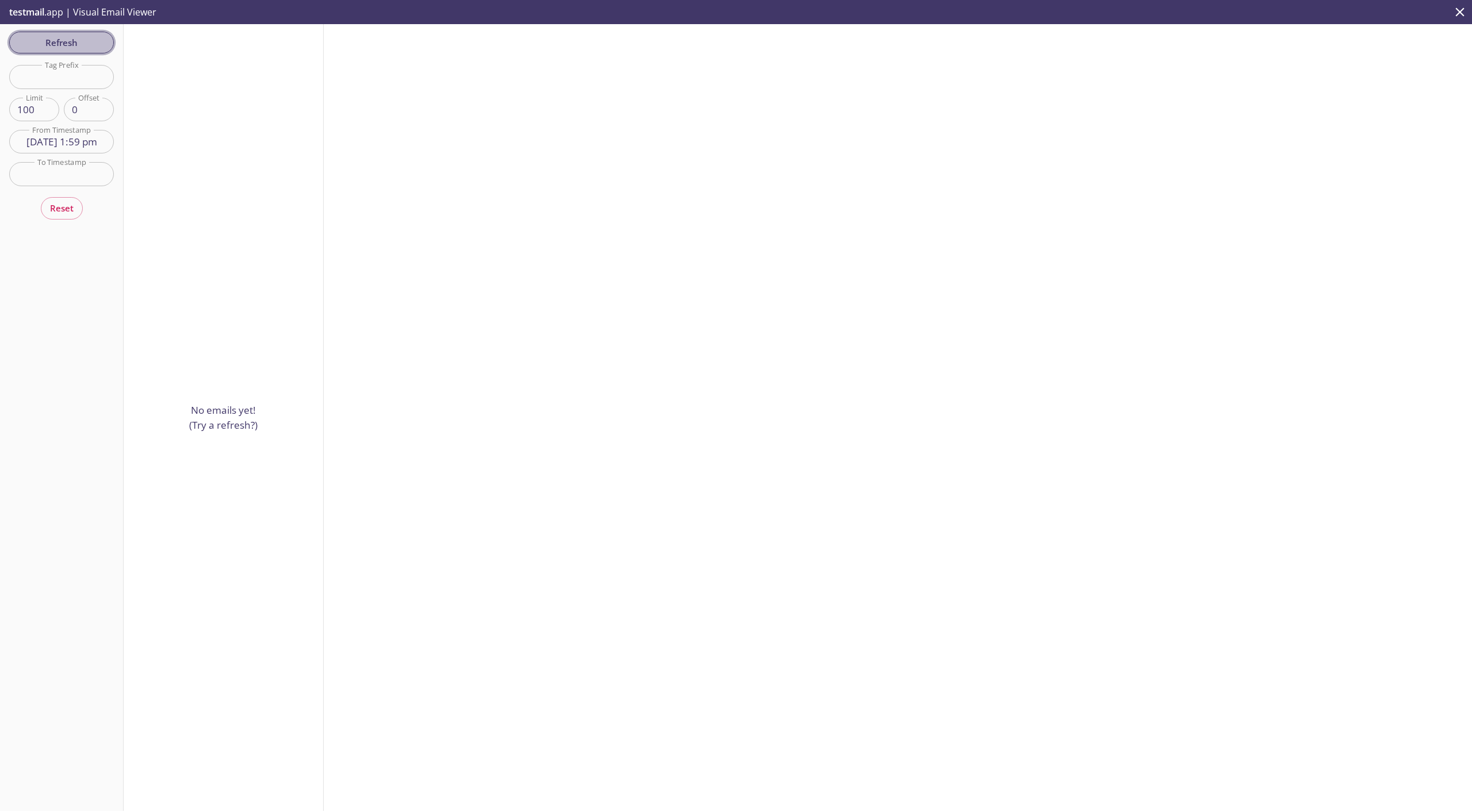
click at [70, 46] on span "Refresh" at bounding box center [62, 42] width 86 height 15
click at [68, 46] on span "Refresh" at bounding box center [62, 42] width 86 height 15
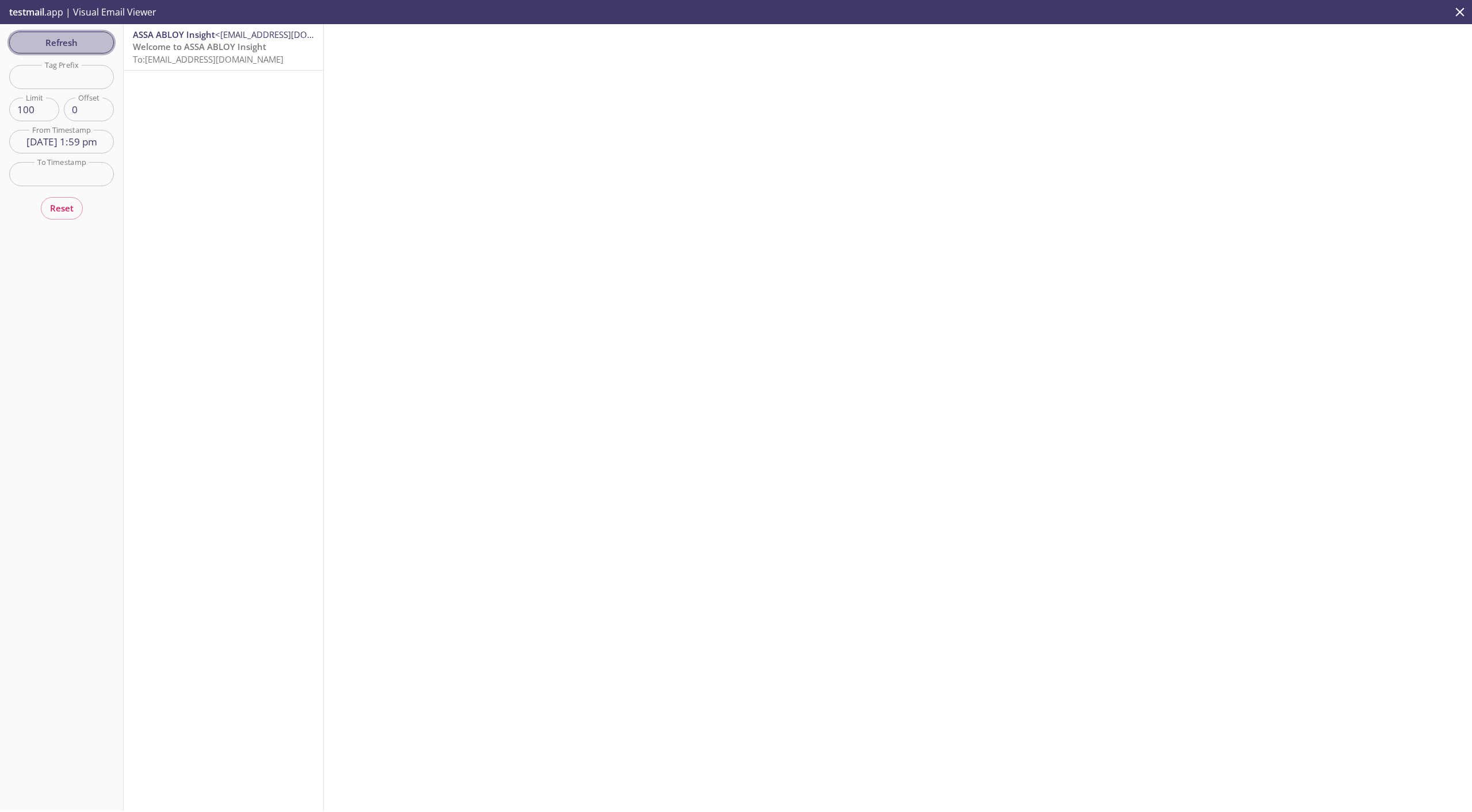
click at [68, 45] on span "Refresh" at bounding box center [62, 42] width 86 height 15
click at [197, 47] on span "Welcome to ASSA ABLOY Insight" at bounding box center [200, 46] width 133 height 11
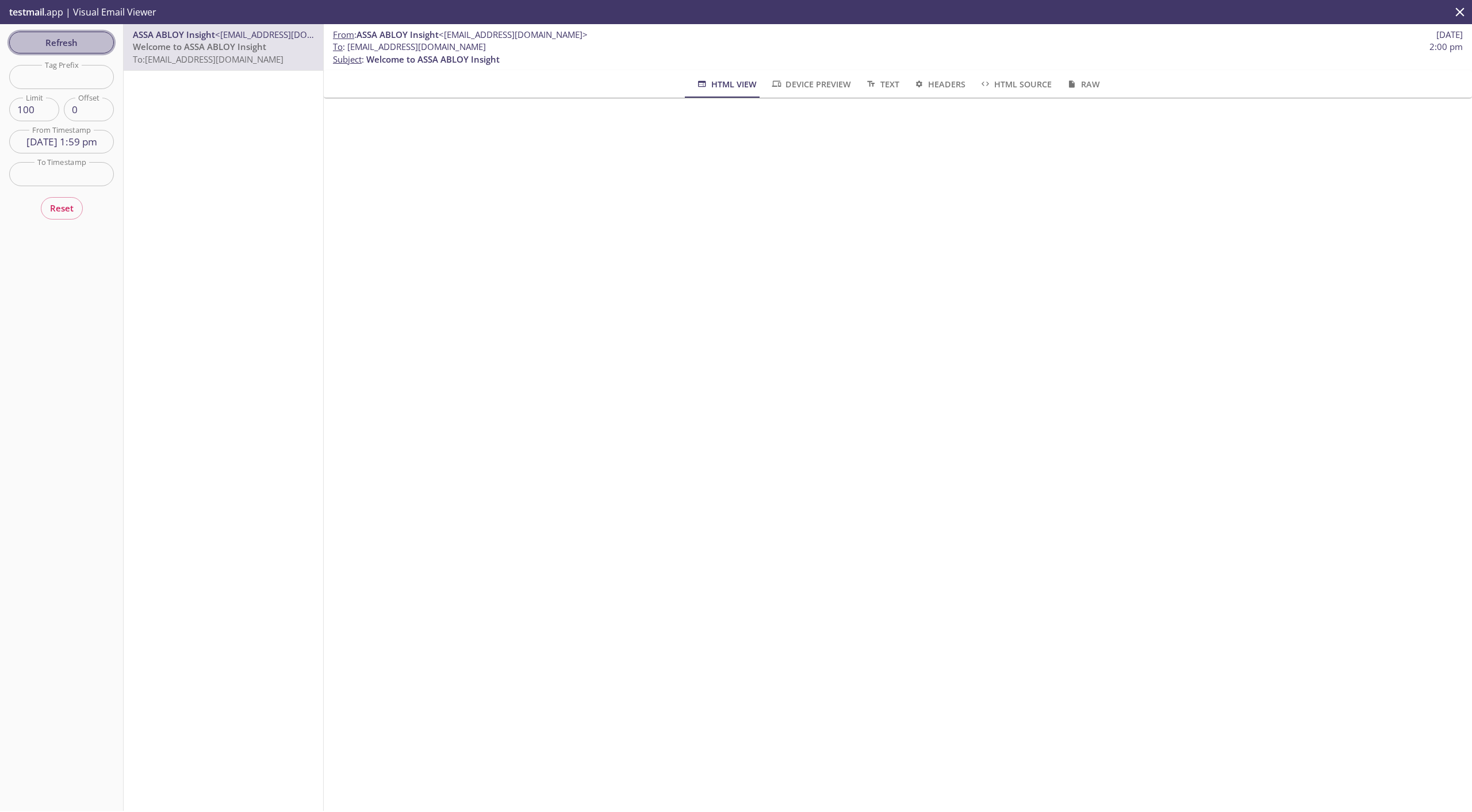
click at [93, 46] on span "Refresh" at bounding box center [62, 42] width 86 height 15
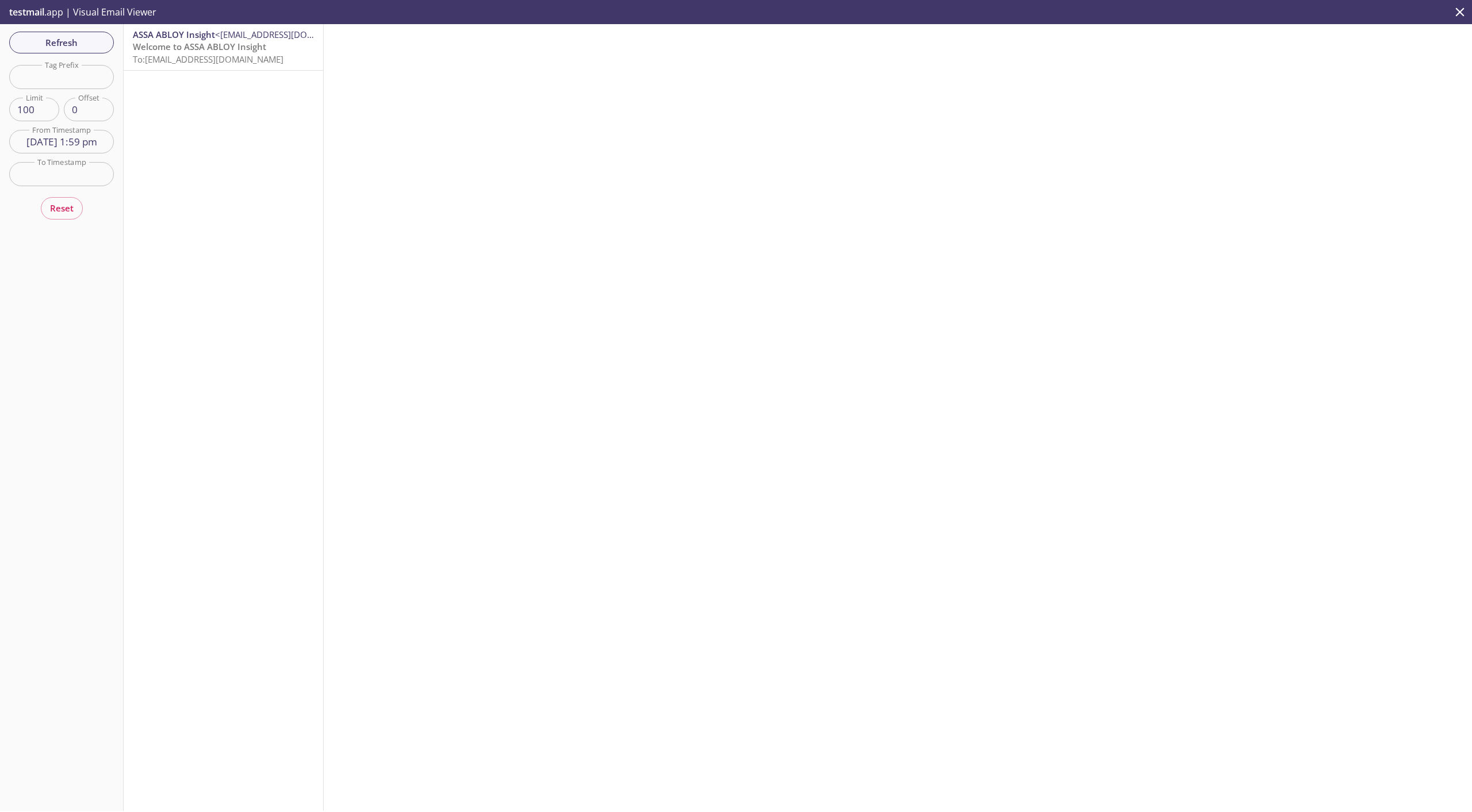
click at [193, 50] on span "Welcome to ASSA ABLOY Insight" at bounding box center [200, 46] width 133 height 11
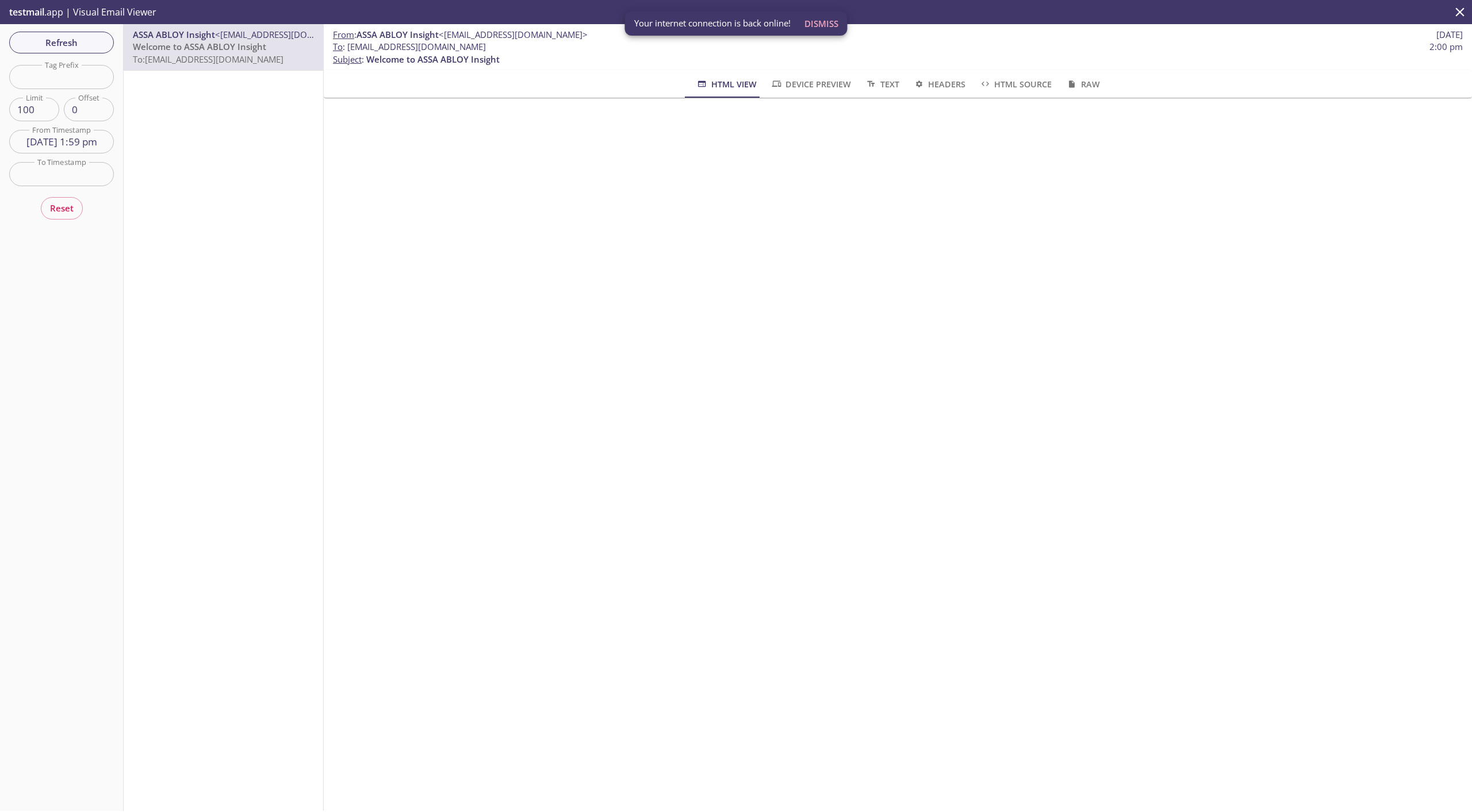
click at [74, 146] on input "[DATE] 1:59 pm" at bounding box center [61, 141] width 105 height 24
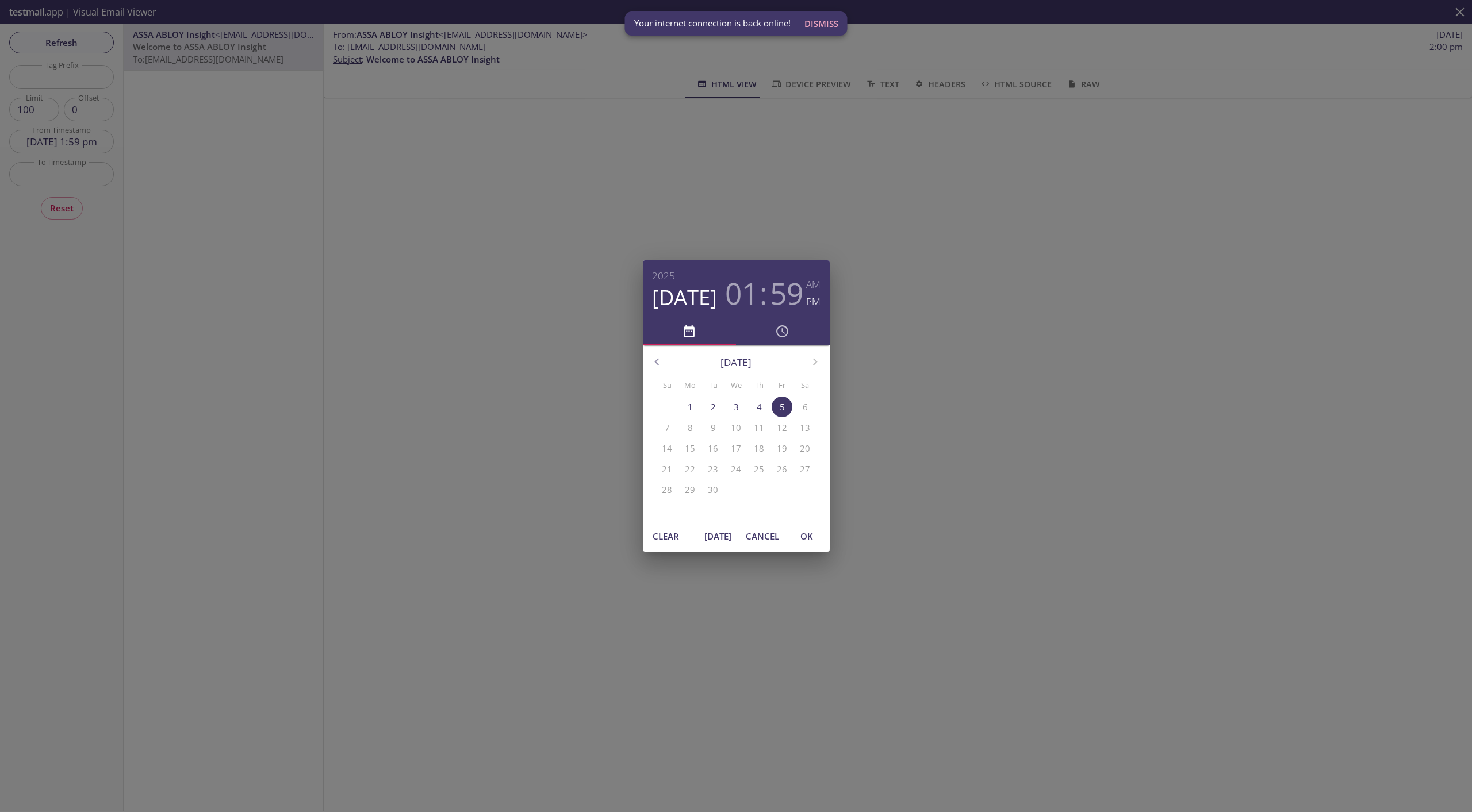
click at [705, 529] on button "[DATE]" at bounding box center [717, 536] width 37 height 22
click at [803, 538] on span "OK" at bounding box center [807, 536] width 28 height 15
type input "[DATE] 2:07 pm"
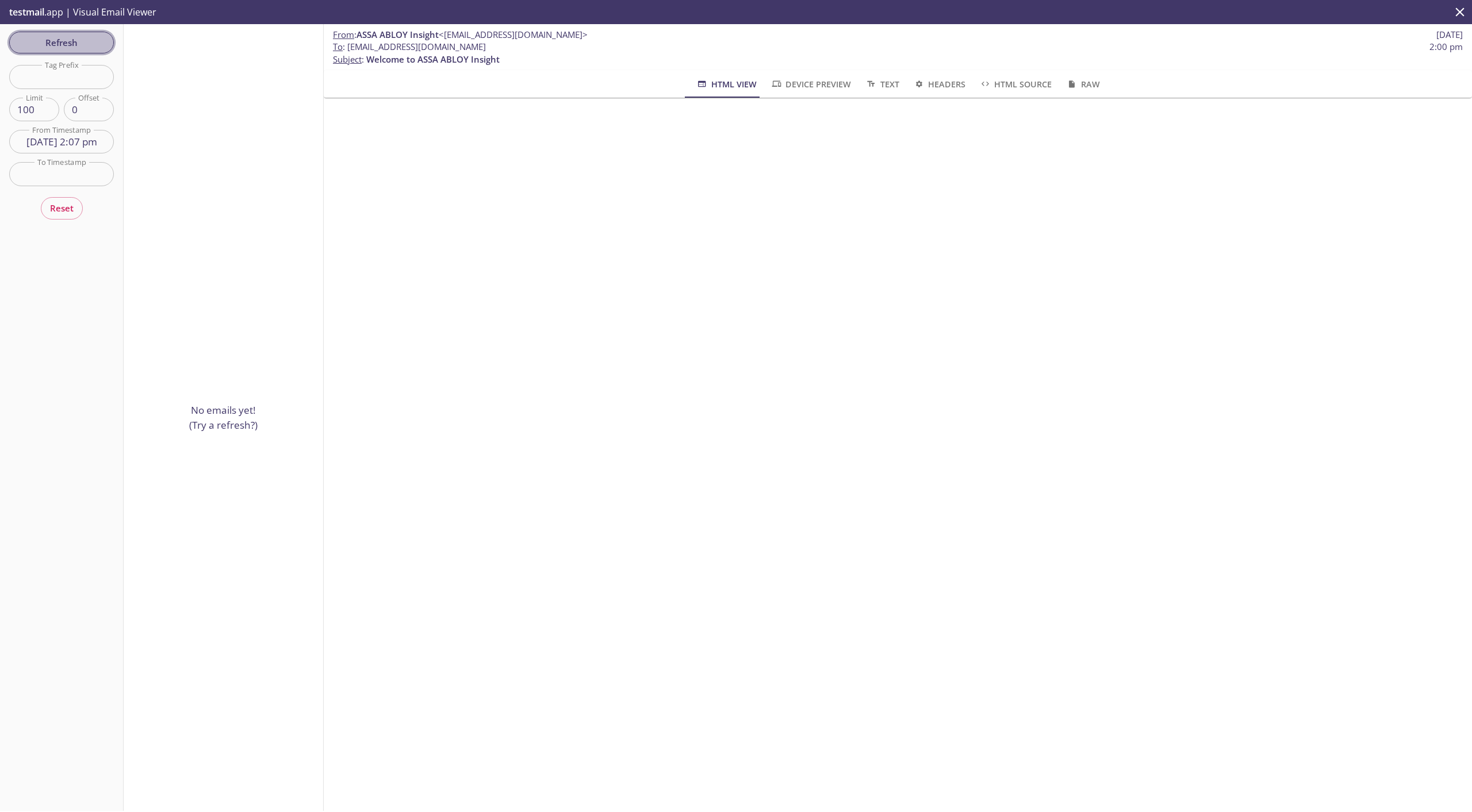
click at [99, 43] on span "Refresh" at bounding box center [62, 42] width 86 height 15
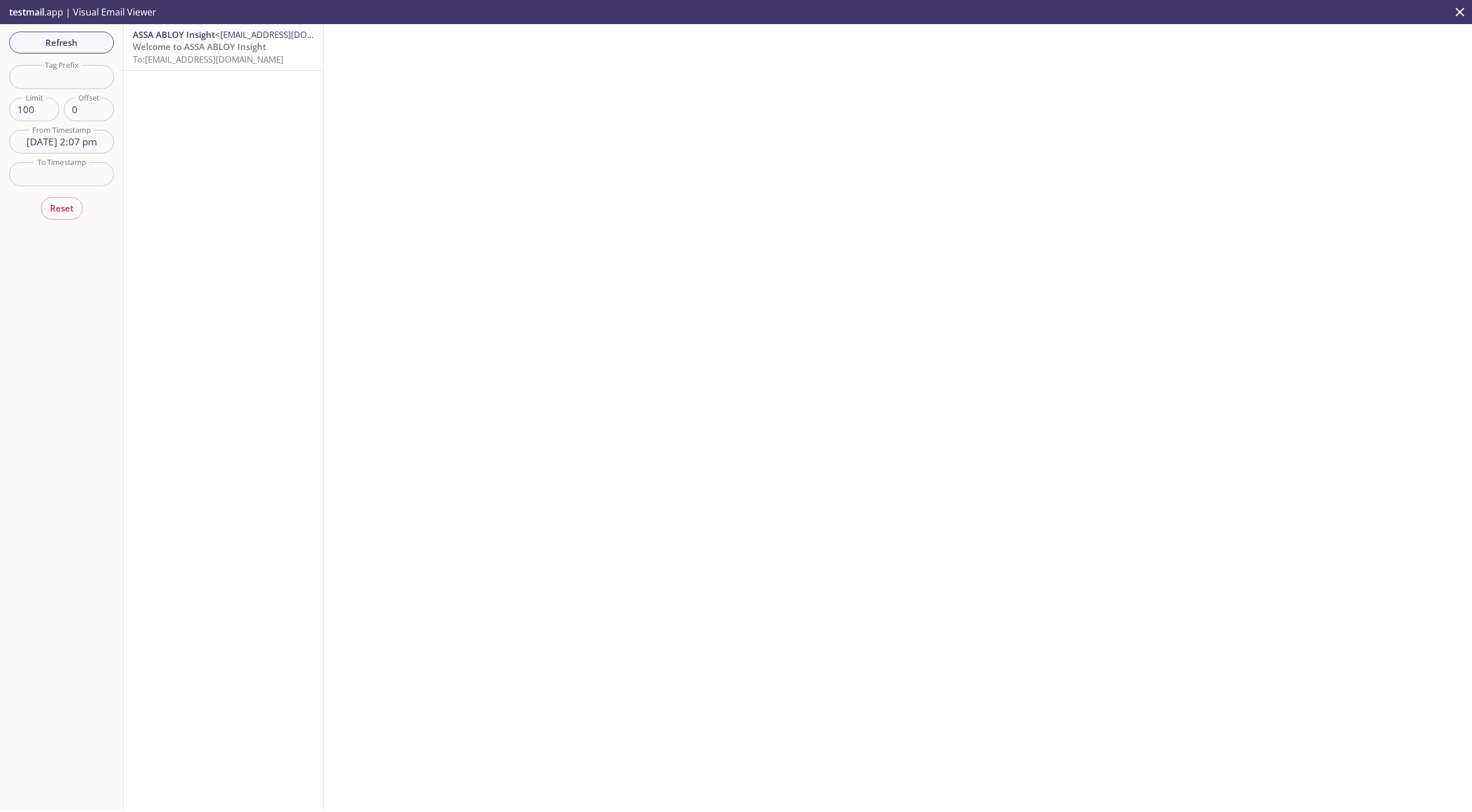
click at [194, 54] on span "To: [EMAIL_ADDRESS][DOMAIN_NAME]" at bounding box center [208, 59] width 150 height 11
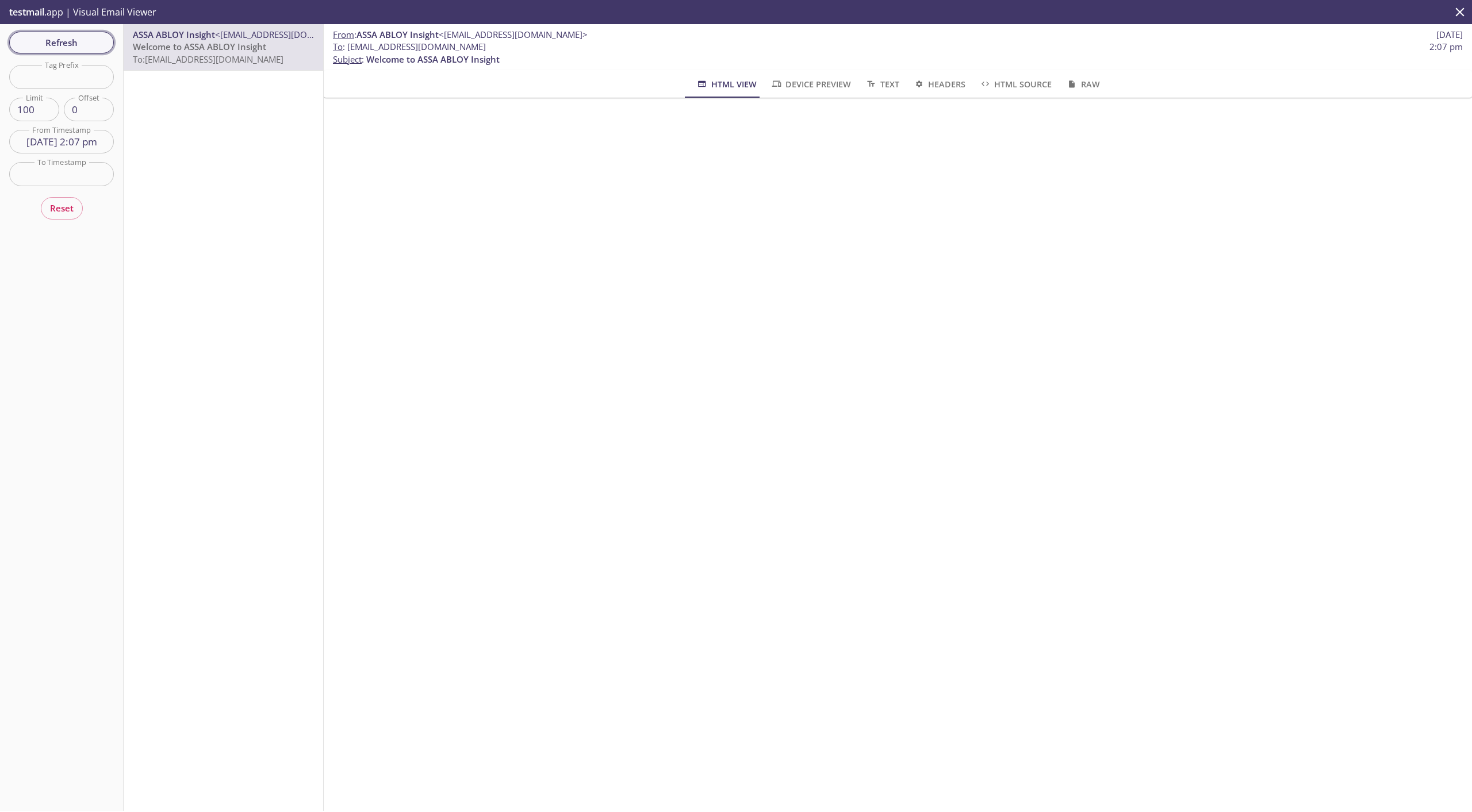
click at [63, 45] on span "Refresh" at bounding box center [62, 42] width 86 height 15
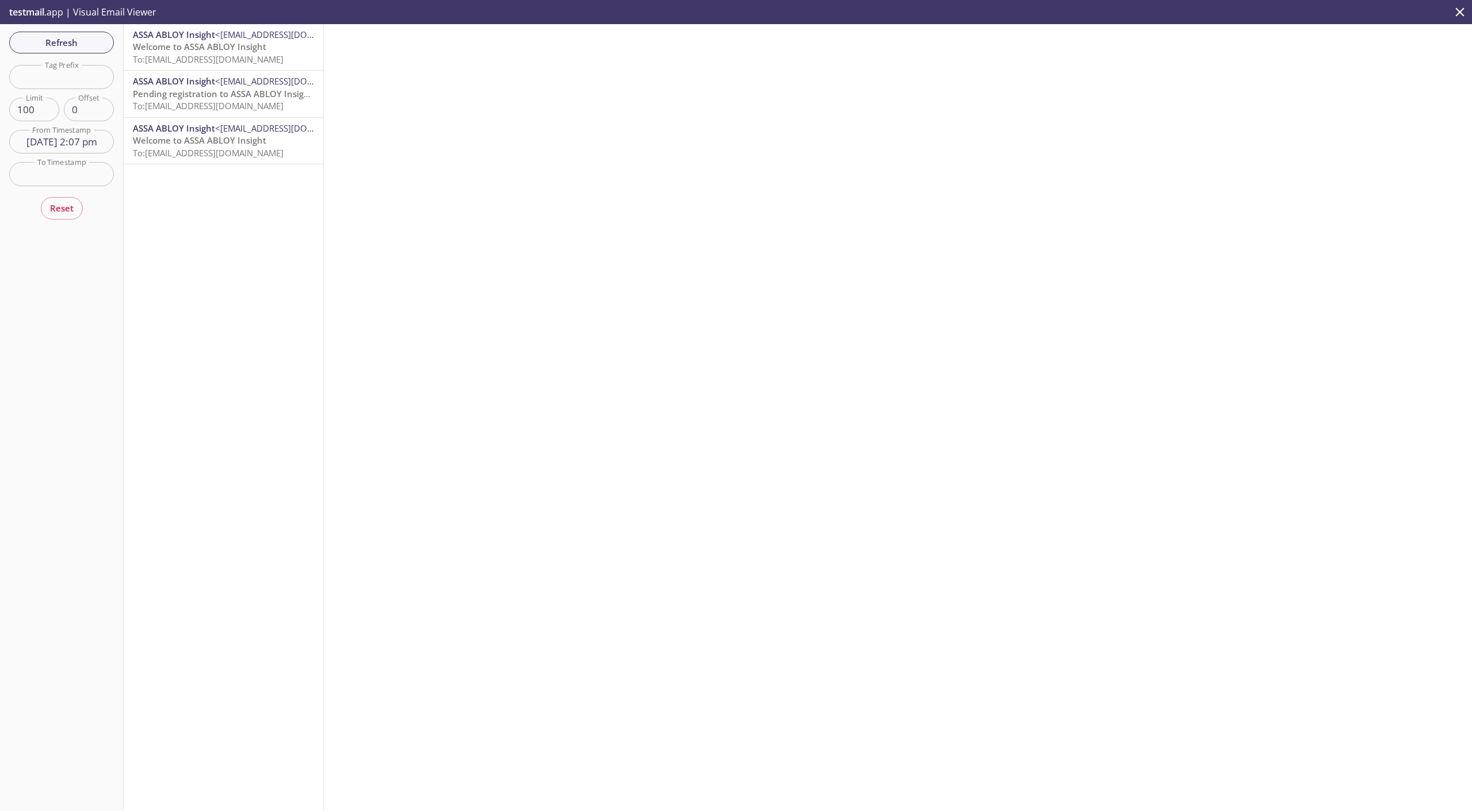
click at [167, 102] on span "To: [EMAIL_ADDRESS][DOMAIN_NAME]" at bounding box center [208, 106] width 150 height 11
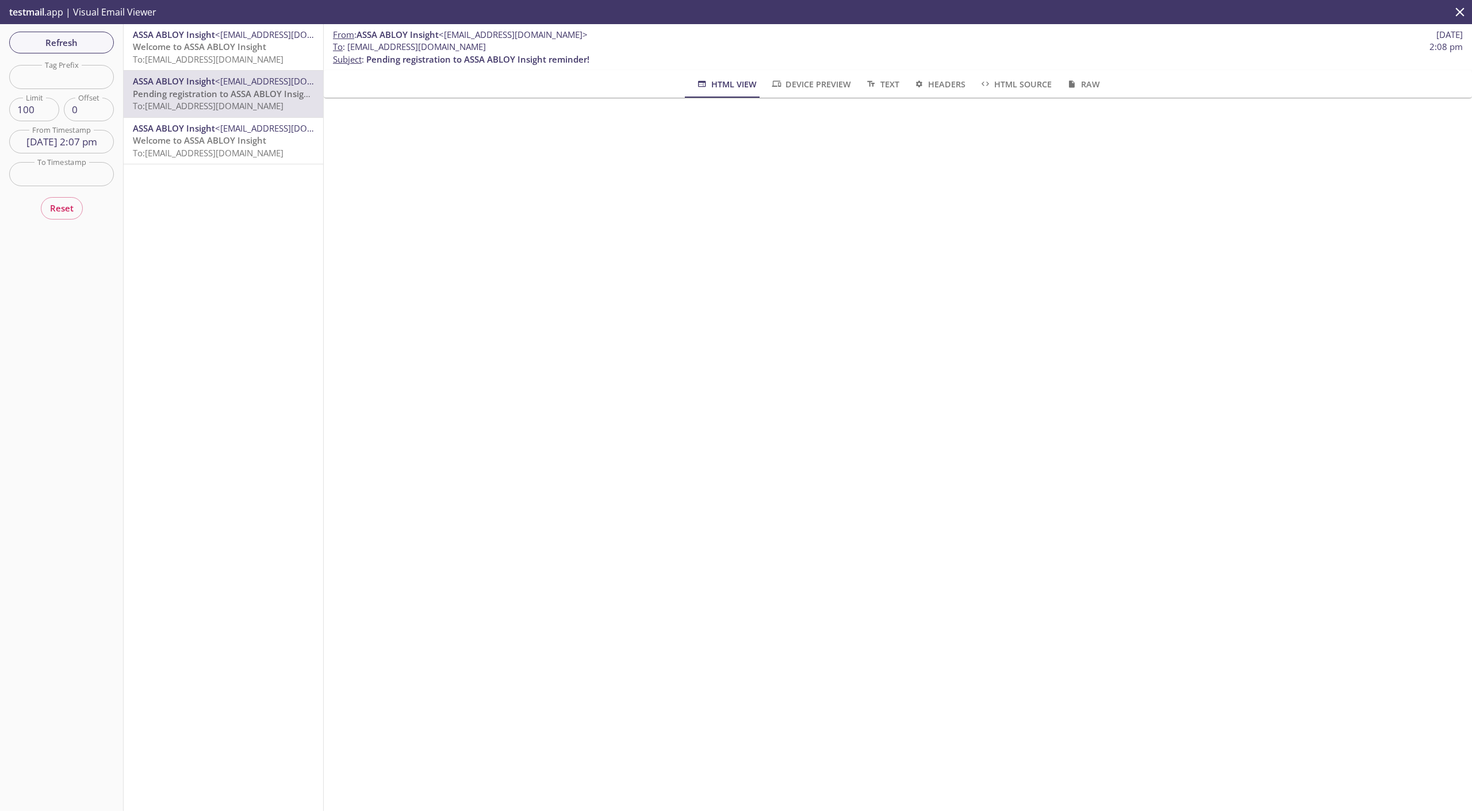
click at [224, 135] on span "Welcome to ASSA ABLOY Insight" at bounding box center [200, 140] width 133 height 11
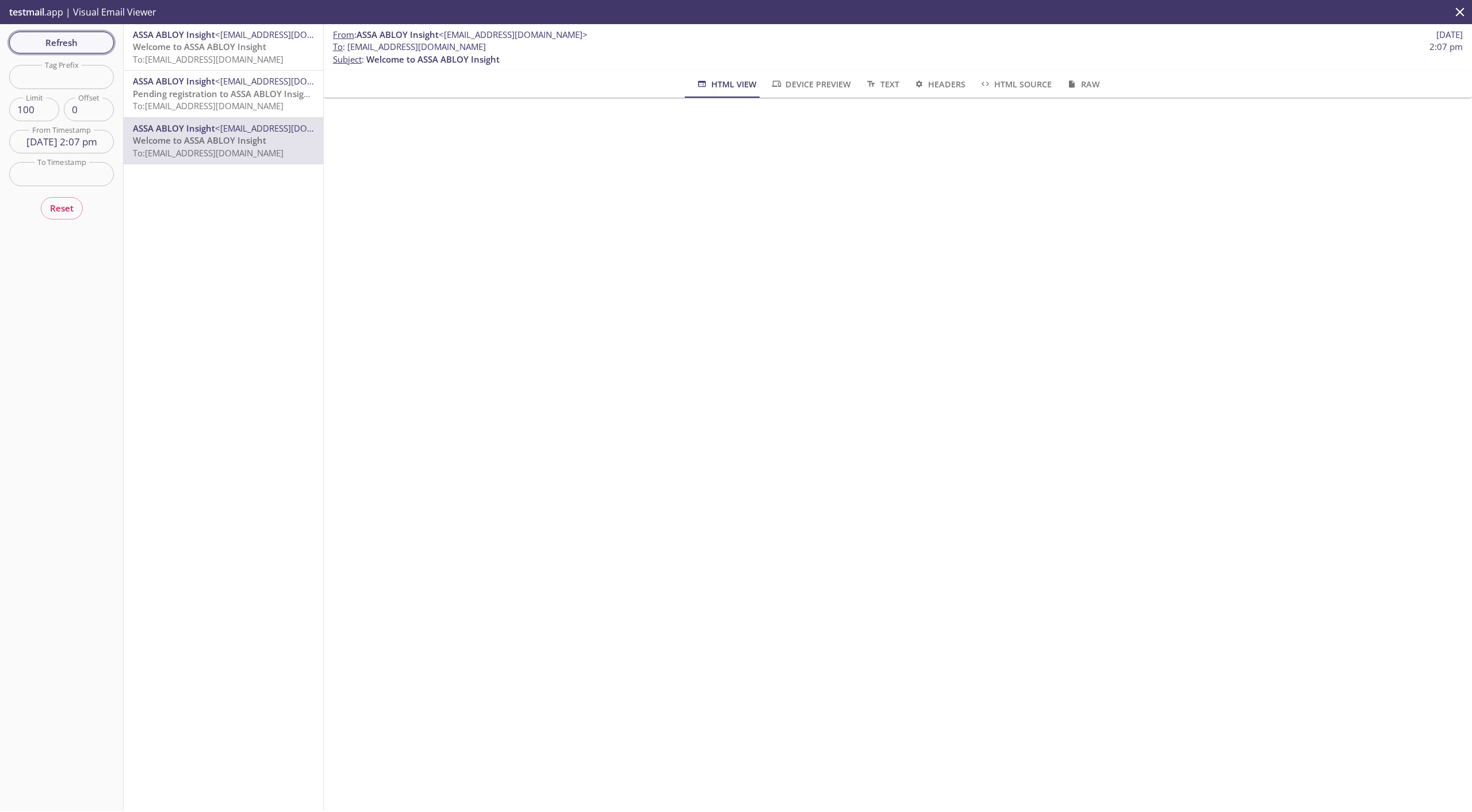
click at [74, 45] on span "Refresh" at bounding box center [62, 42] width 86 height 15
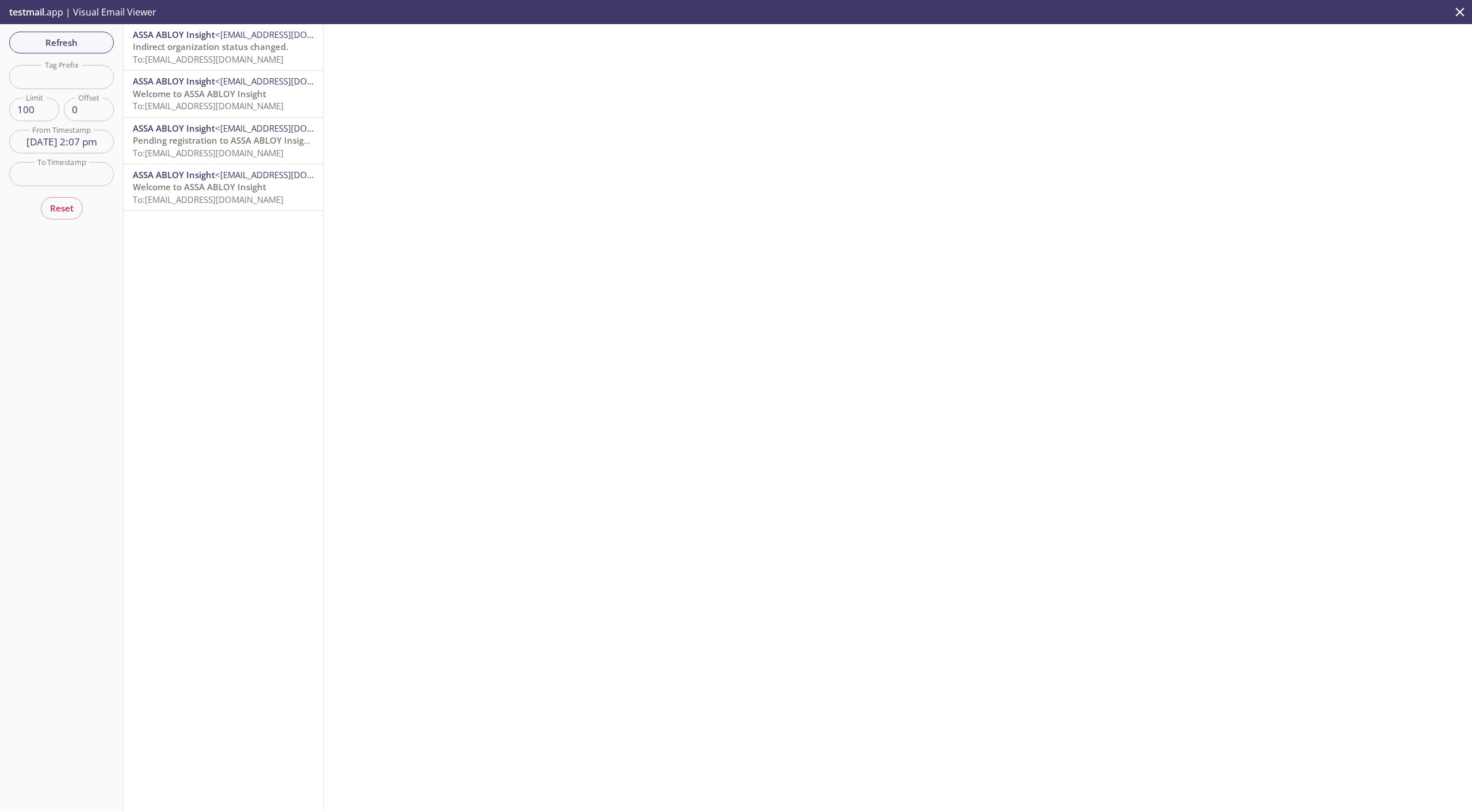
click at [181, 58] on span "To: [EMAIL_ADDRESS][DOMAIN_NAME]" at bounding box center [208, 59] width 150 height 11
